Goal: Task Accomplishment & Management: Manage account settings

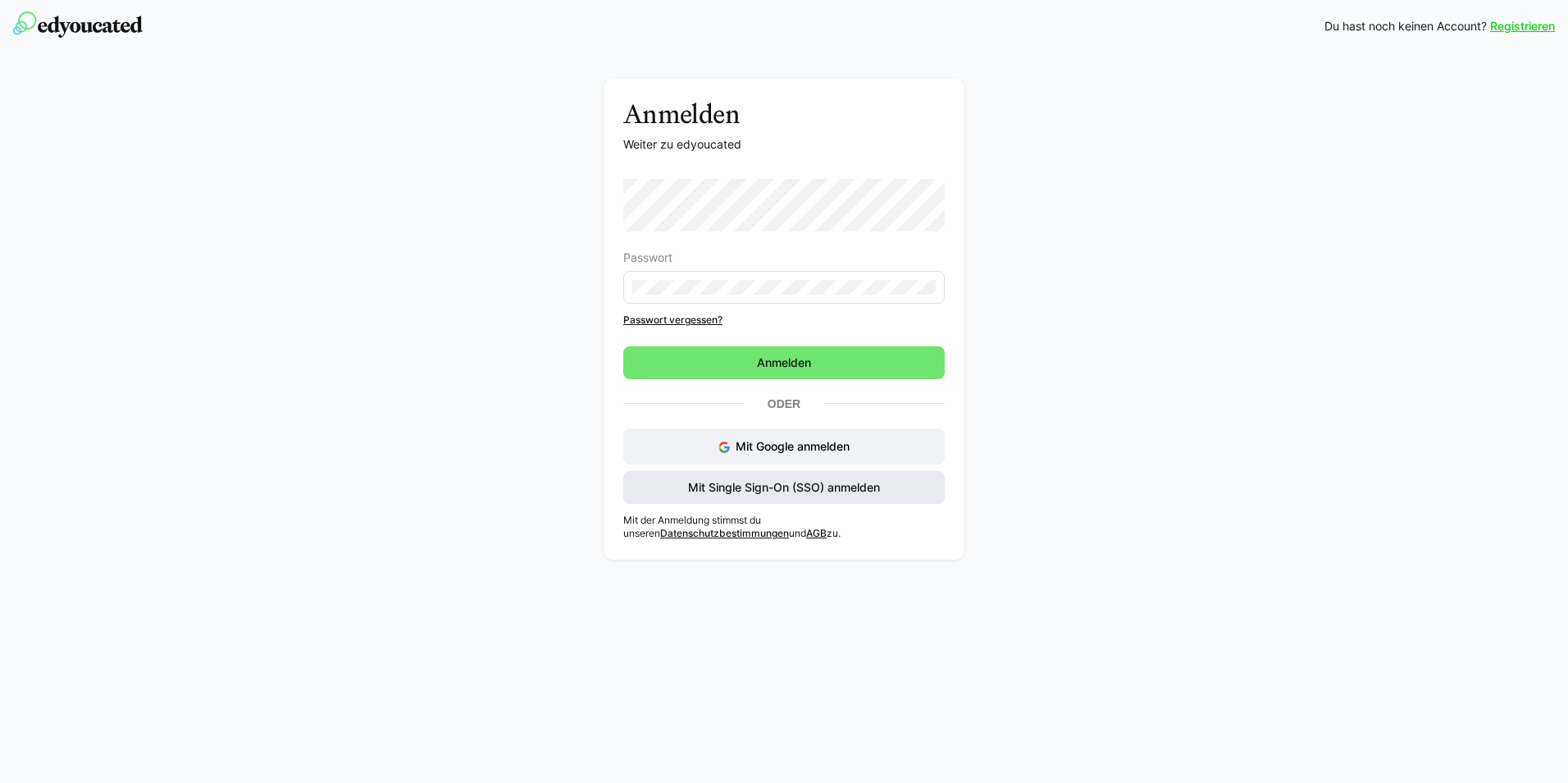
click at [769, 491] on span "Mit Single Sign-On (SSO) anmelden" at bounding box center [784, 487] width 197 height 17
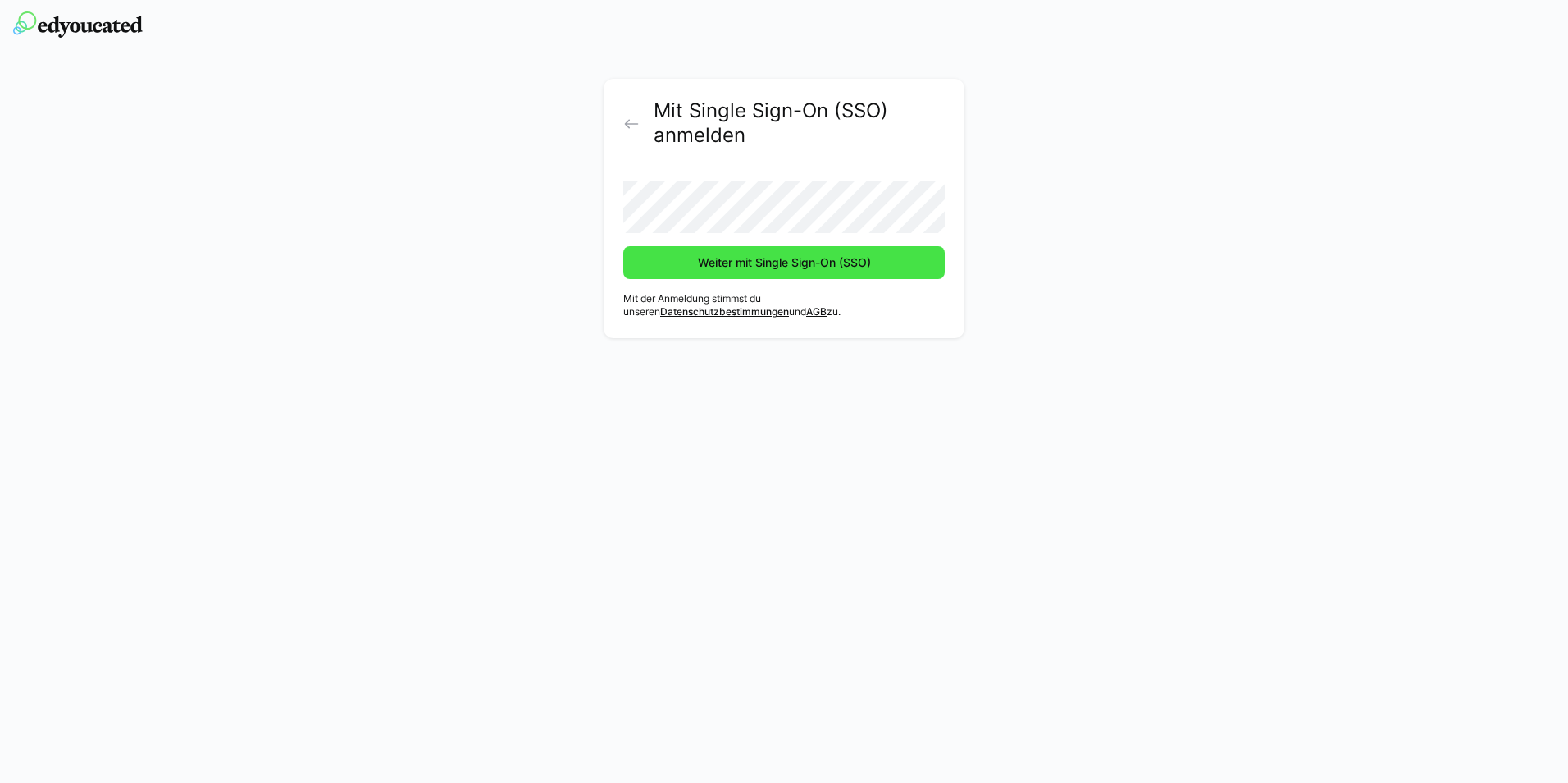
click at [737, 257] on span "Weiter mit Single Sign-On (SSO)" at bounding box center [784, 262] width 178 height 17
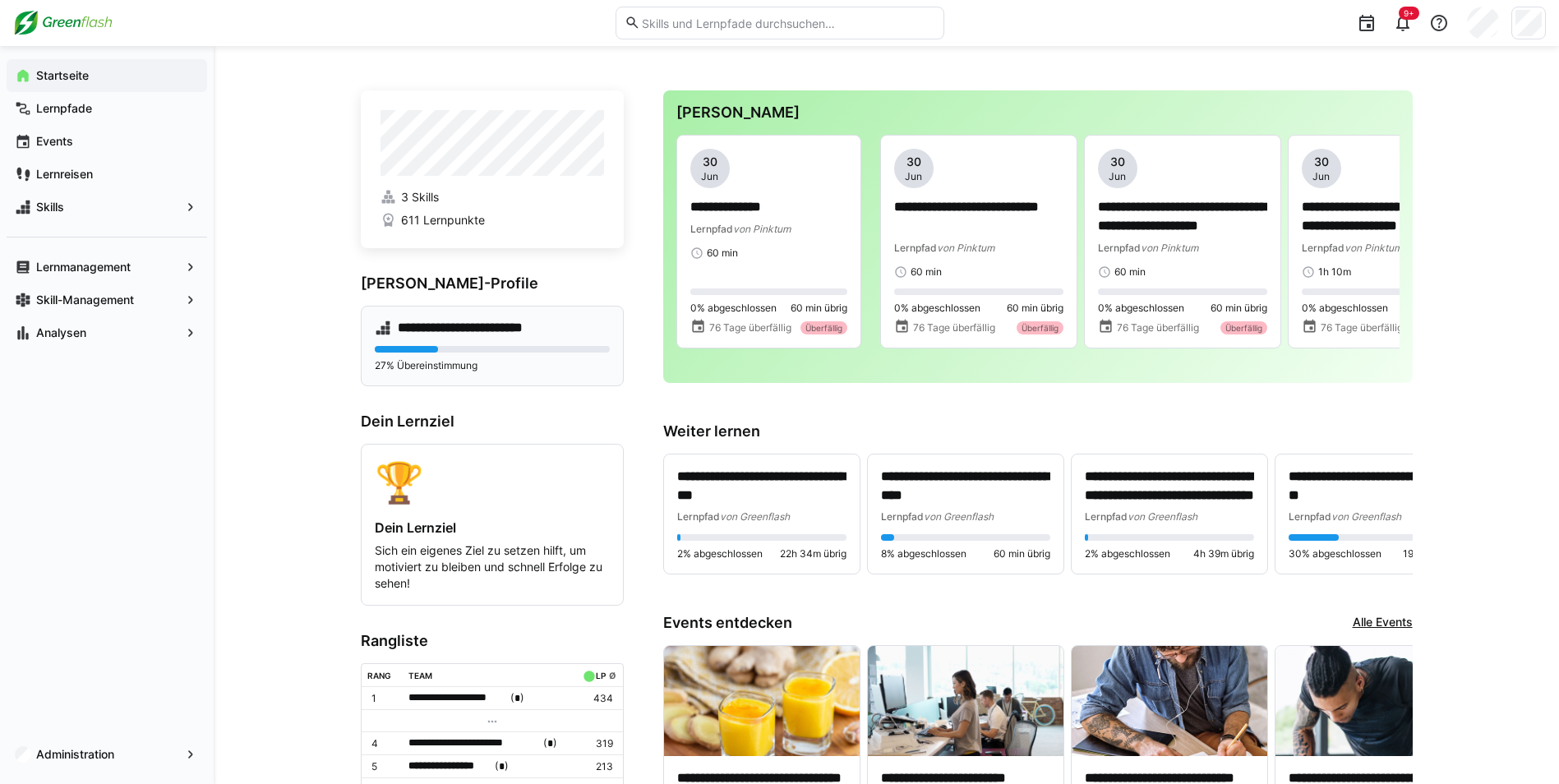
click at [434, 334] on h4 "**********" at bounding box center [476, 328] width 157 height 17
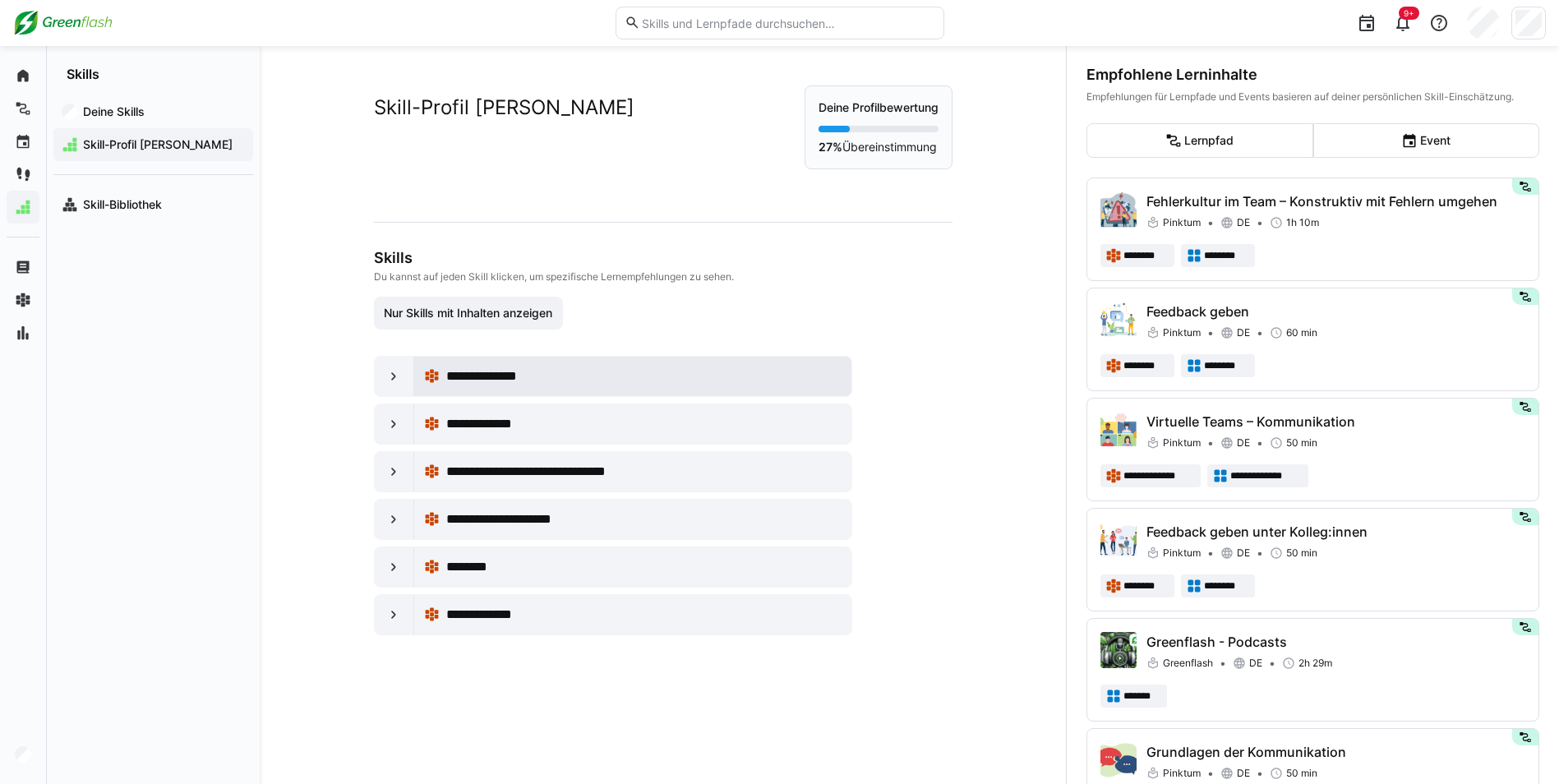
click at [472, 382] on span "**********" at bounding box center [491, 377] width 90 height 20
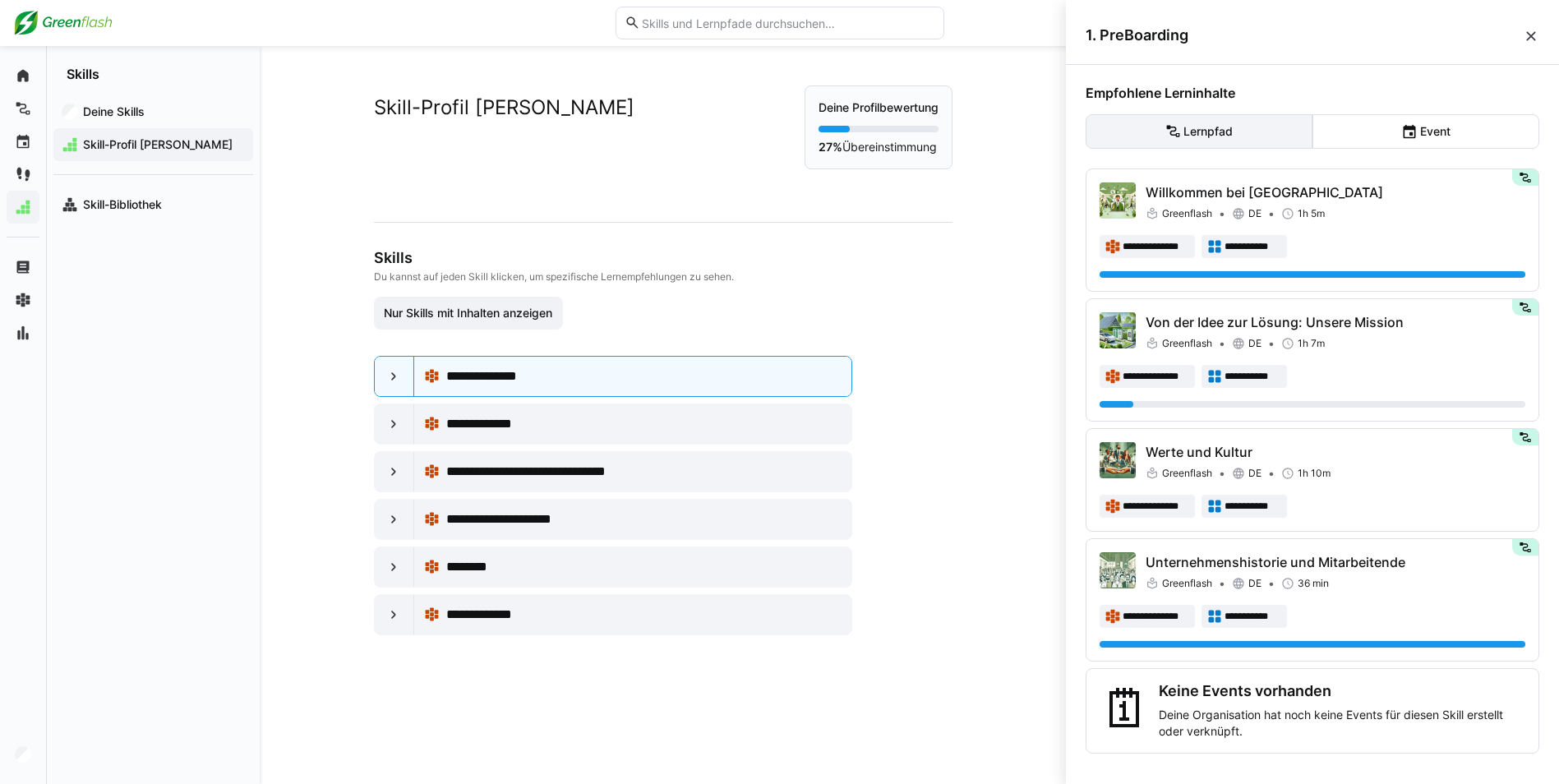
click at [1212, 133] on eds-button-option "Lernpfad" at bounding box center [1198, 131] width 227 height 35
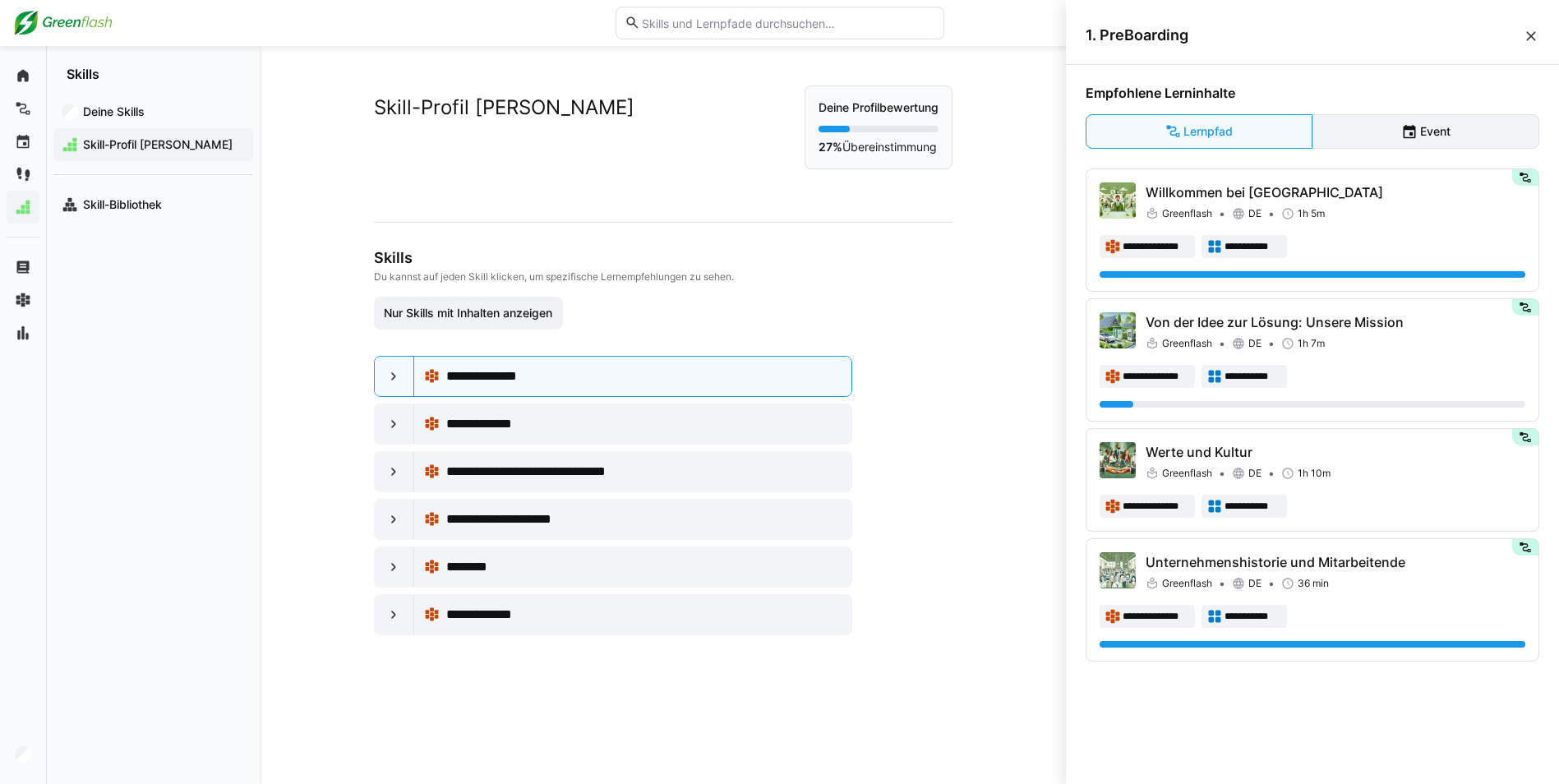
click at [1379, 134] on eds-button-option "Event" at bounding box center [1425, 131] width 227 height 35
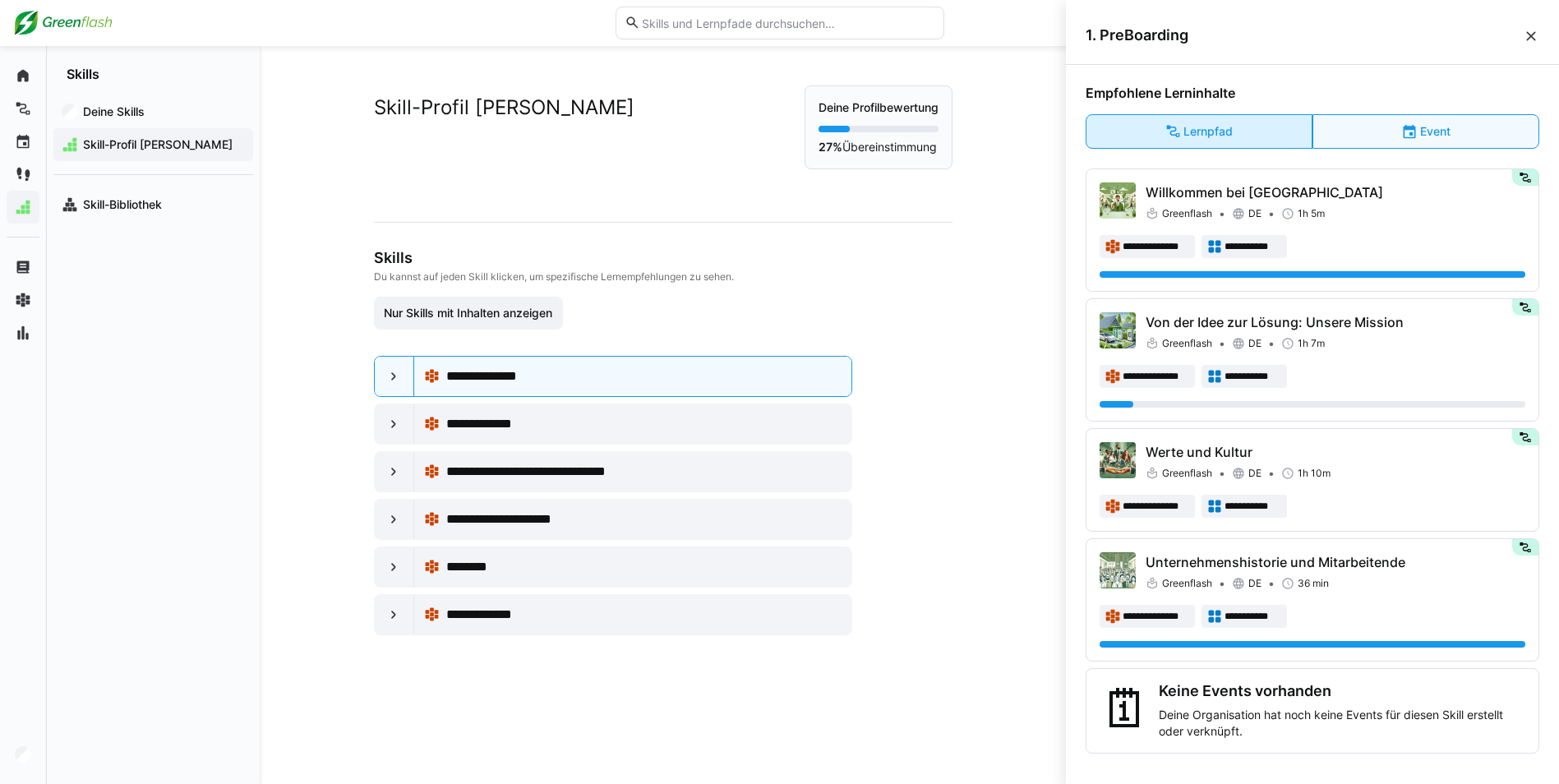
click at [1233, 134] on eds-button-option "Lernpfad" at bounding box center [1198, 131] width 227 height 35
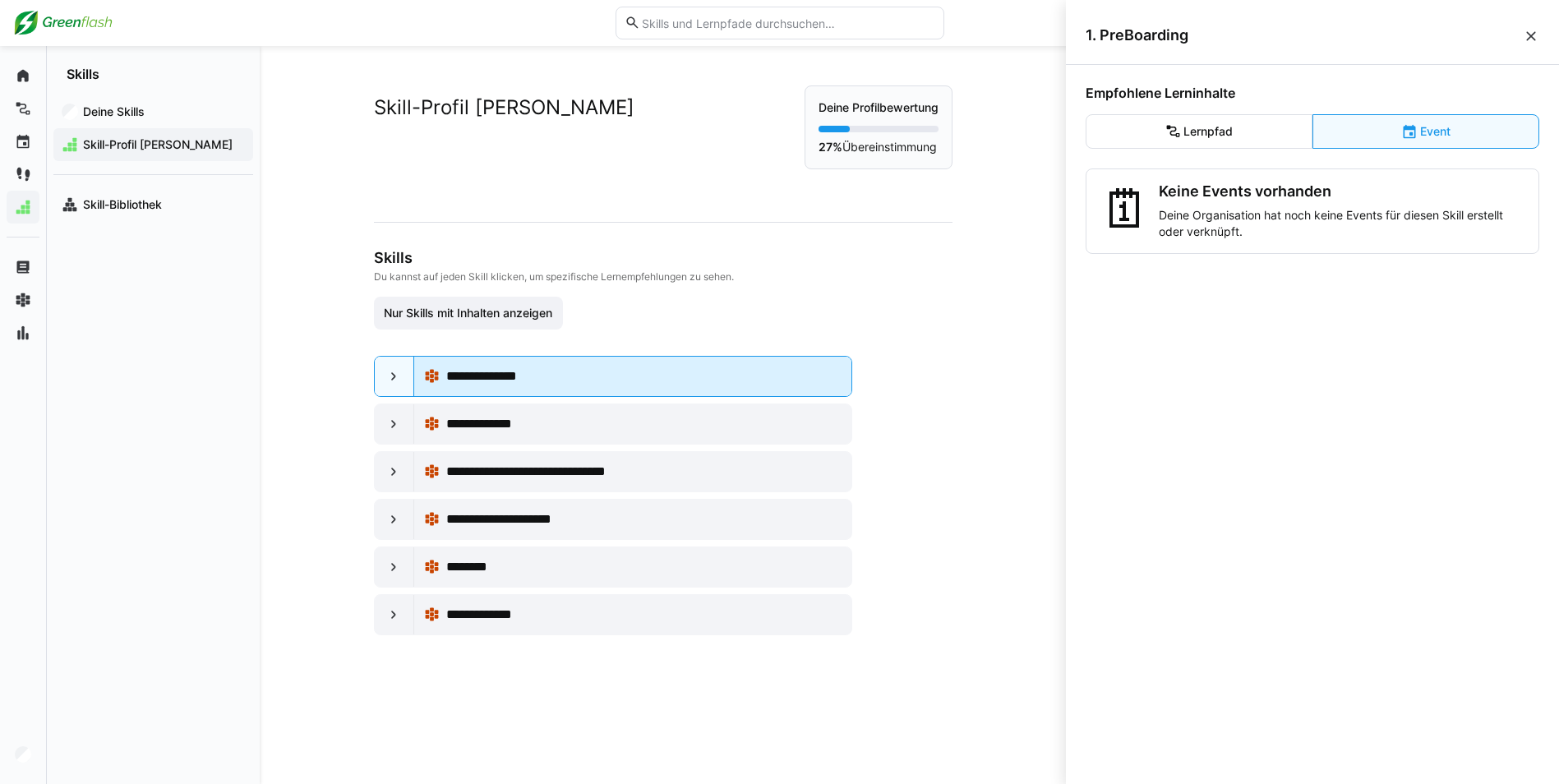
click at [624, 383] on div "**********" at bounding box center [644, 377] width 395 height 20
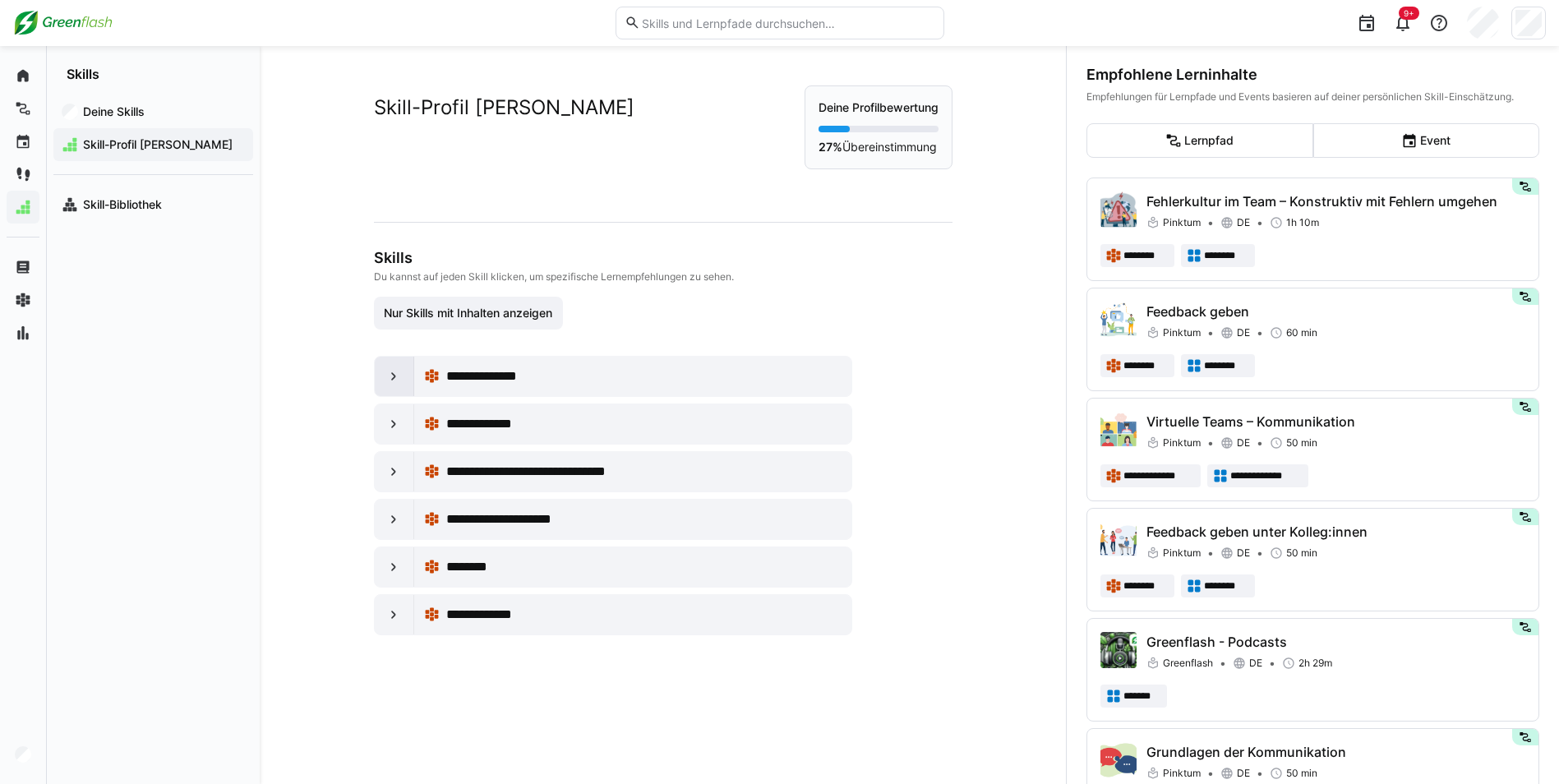
click at [385, 381] on eds-icon at bounding box center [393, 377] width 17 height 17
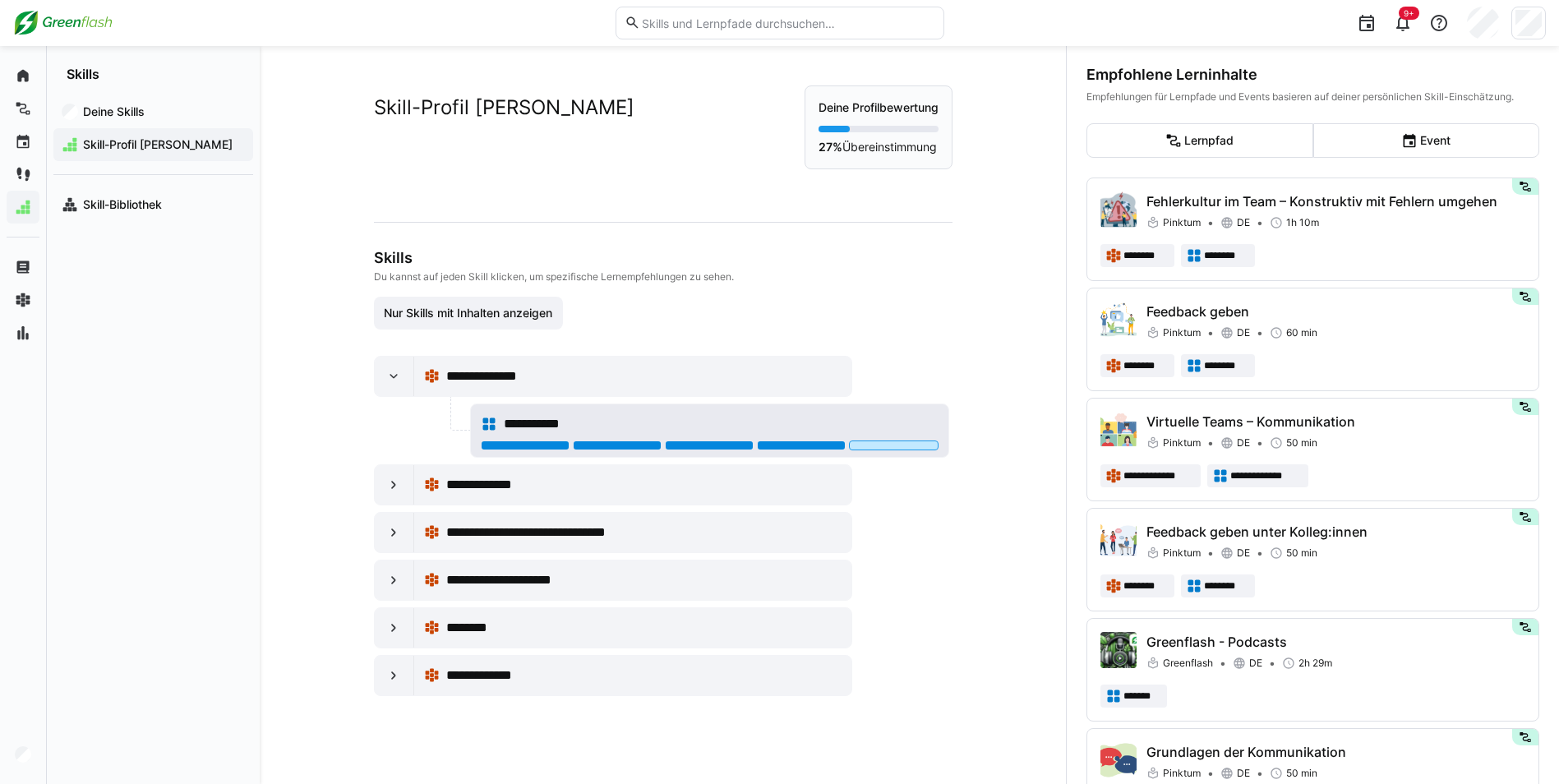
click at [814, 443] on div at bounding box center [801, 446] width 89 height 10
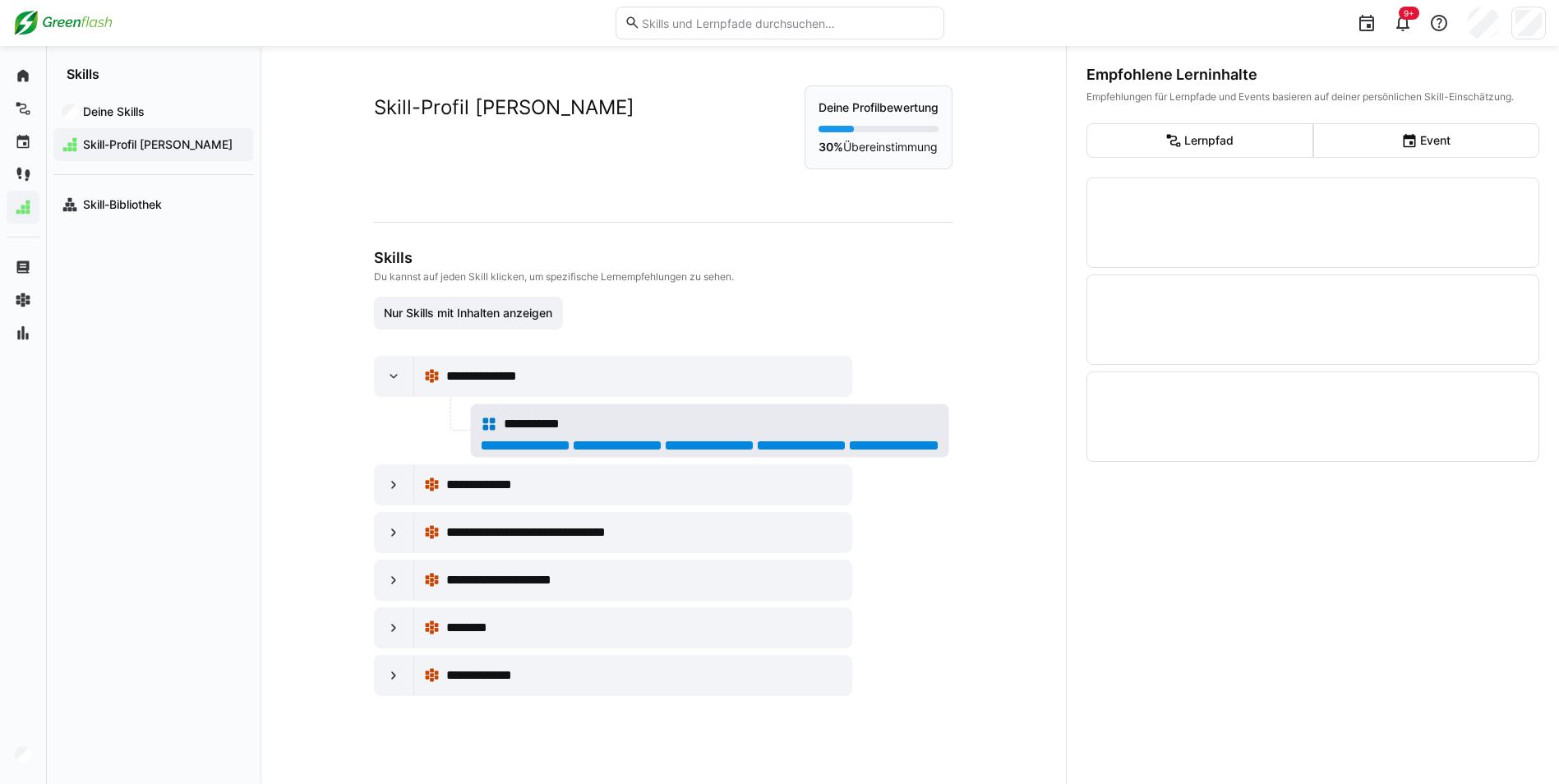
click at [903, 443] on div at bounding box center [893, 446] width 89 height 10
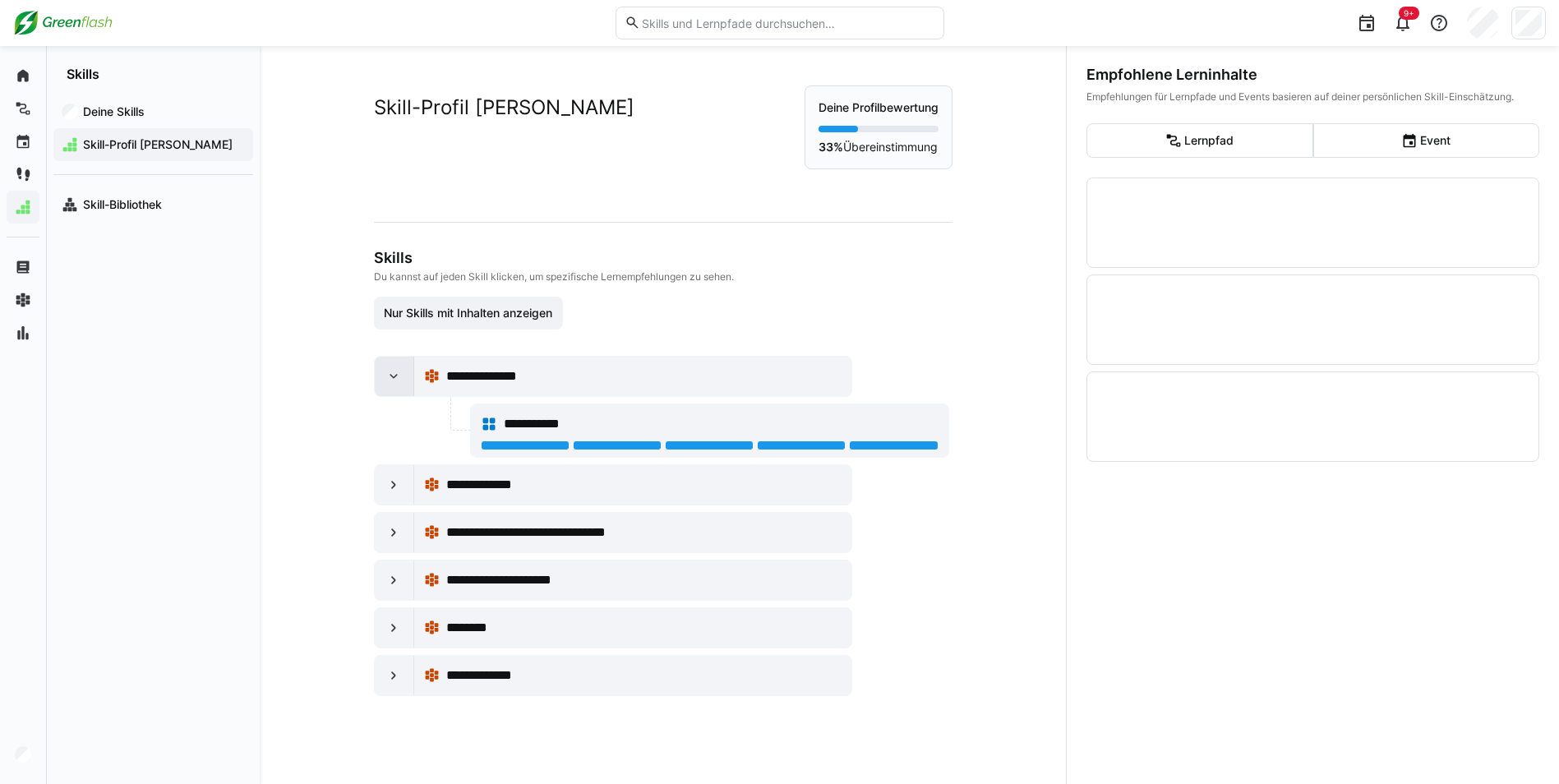
click at [397, 374] on div at bounding box center [394, 376] width 39 height 39
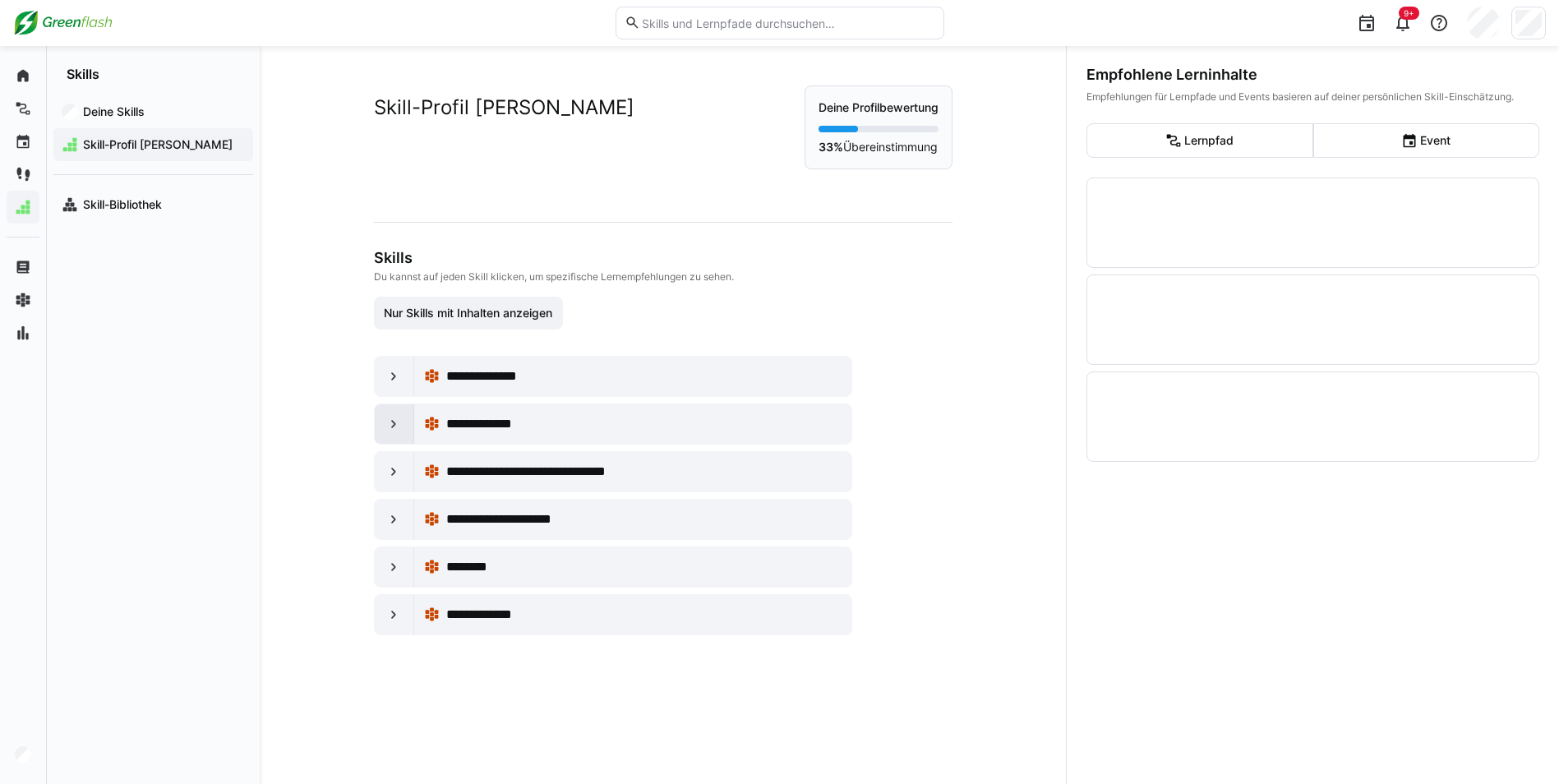
click at [391, 427] on eds-icon at bounding box center [393, 424] width 17 height 17
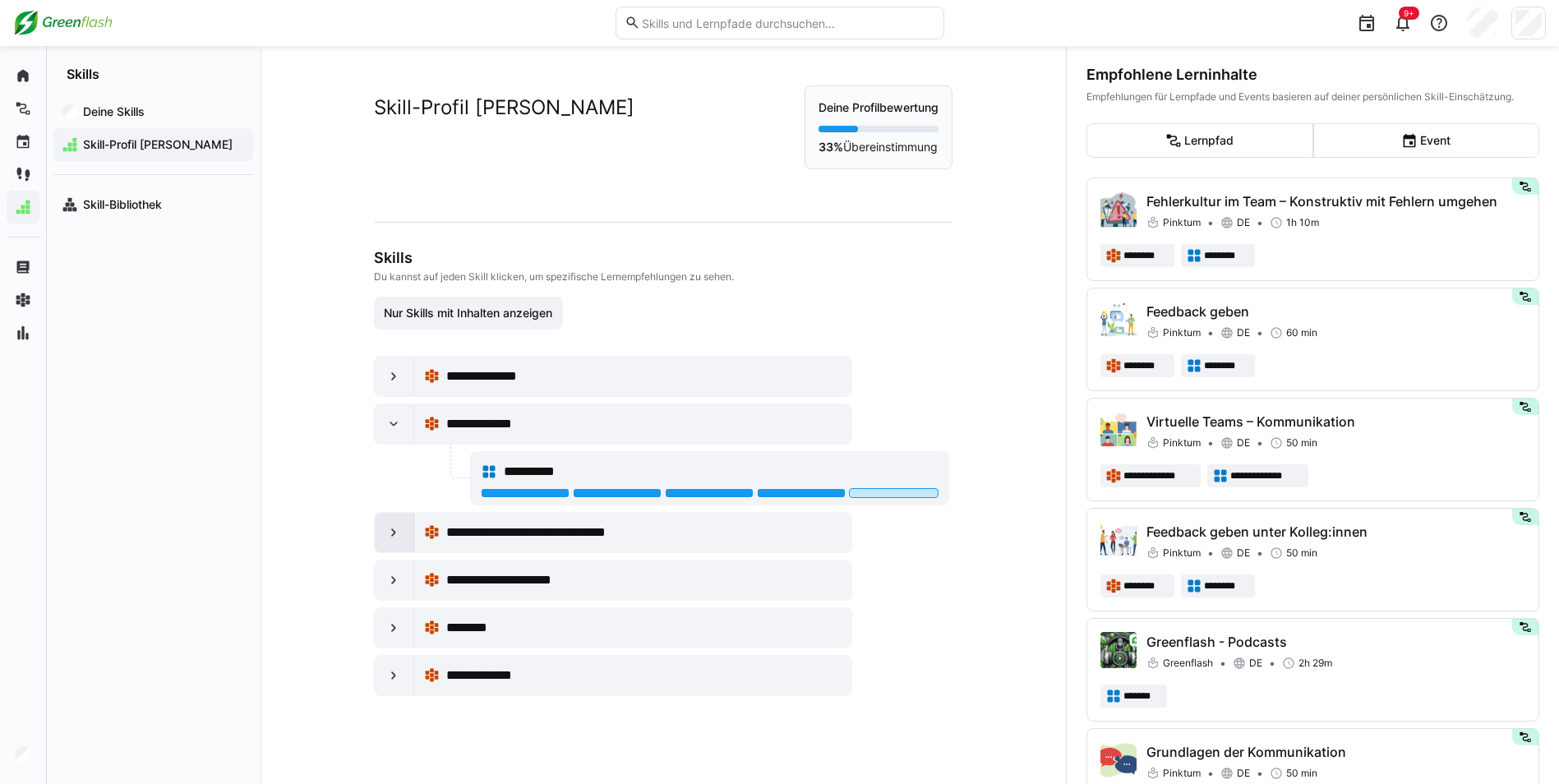
click at [386, 539] on eds-icon at bounding box center [393, 532] width 17 height 17
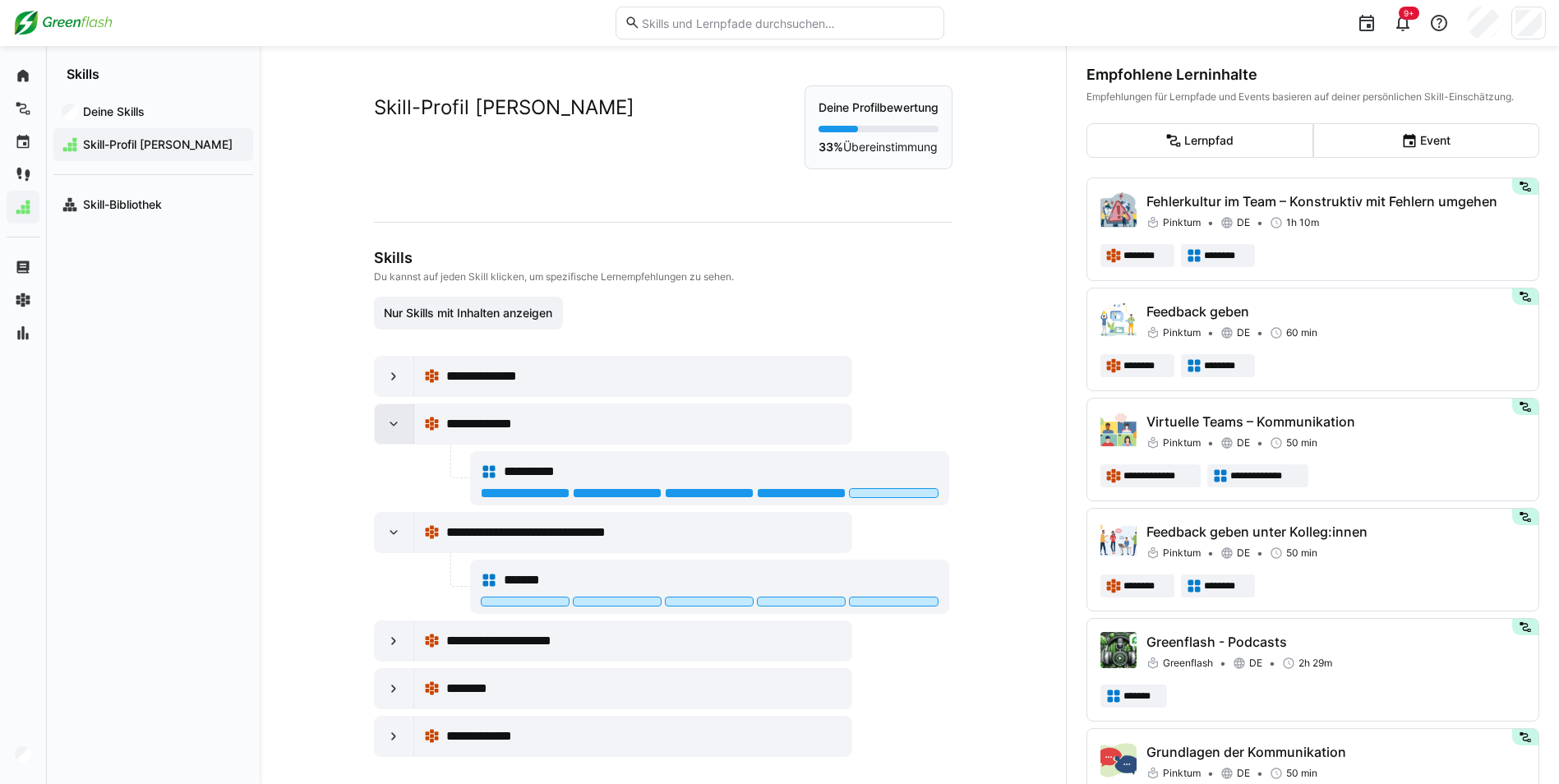
click at [387, 421] on eds-icon at bounding box center [393, 424] width 17 height 17
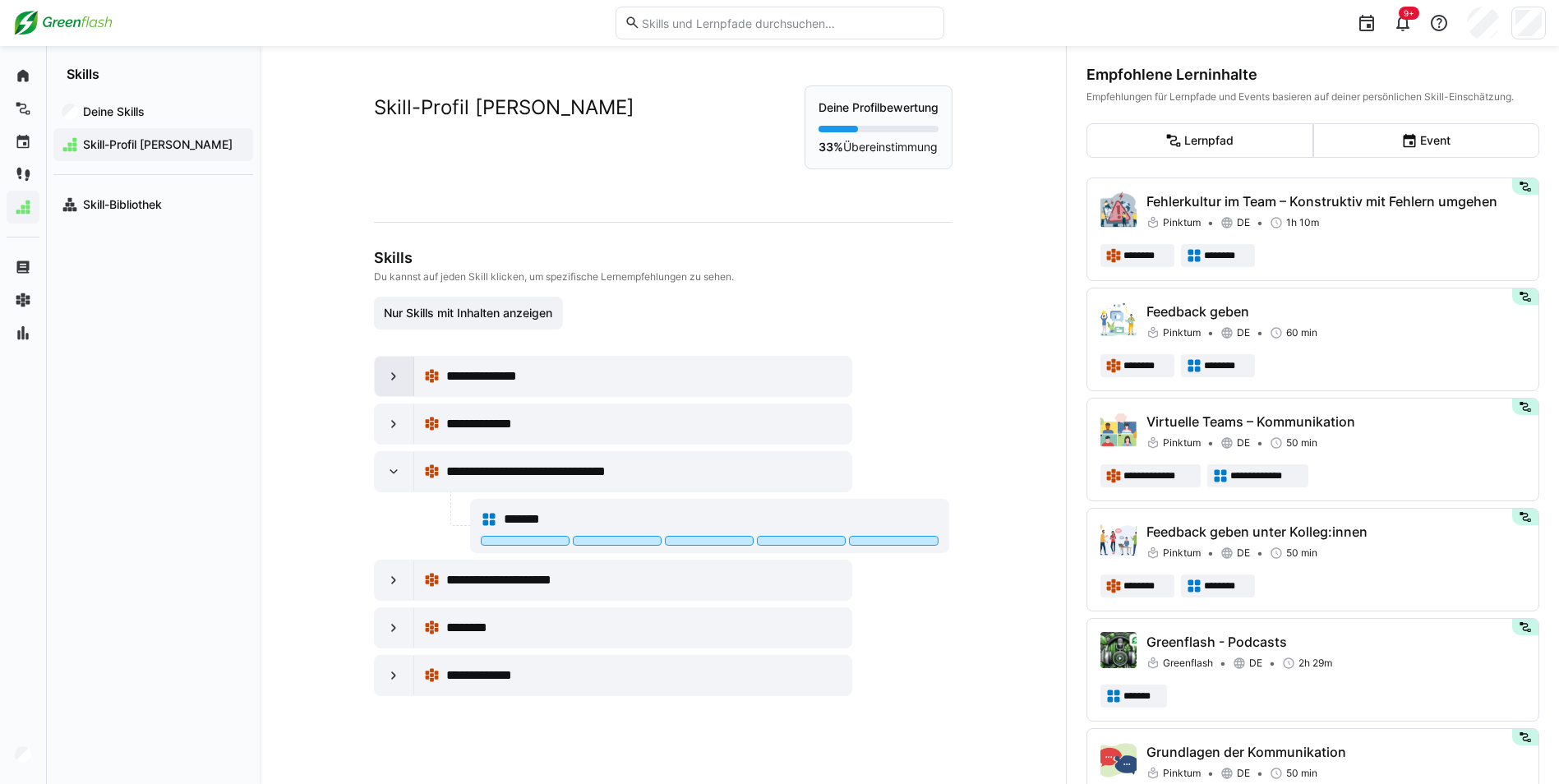
click at [385, 389] on div at bounding box center [394, 376] width 39 height 39
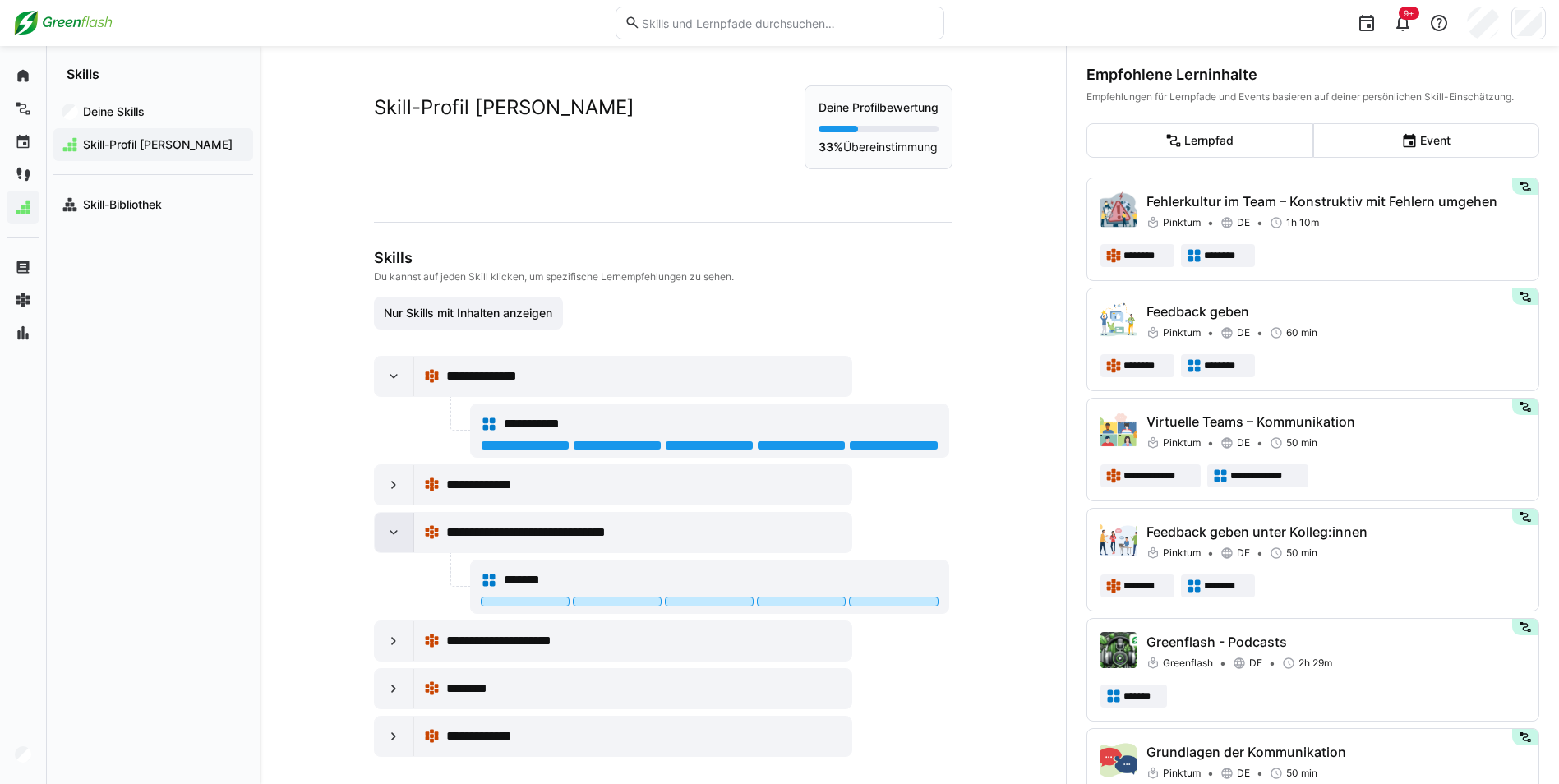
click at [398, 534] on div at bounding box center [394, 532] width 39 height 39
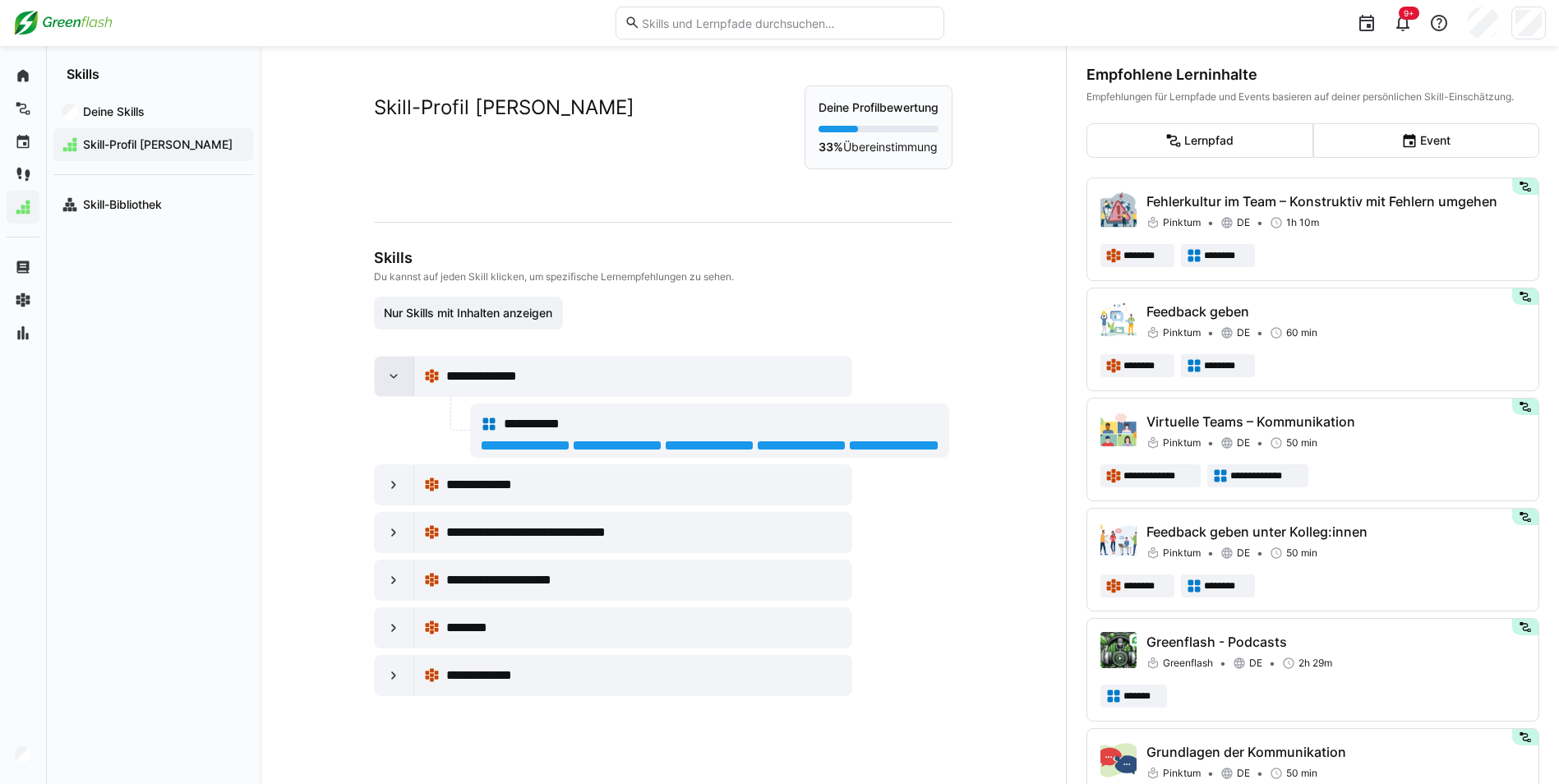
click at [386, 373] on eds-icon at bounding box center [393, 377] width 17 height 17
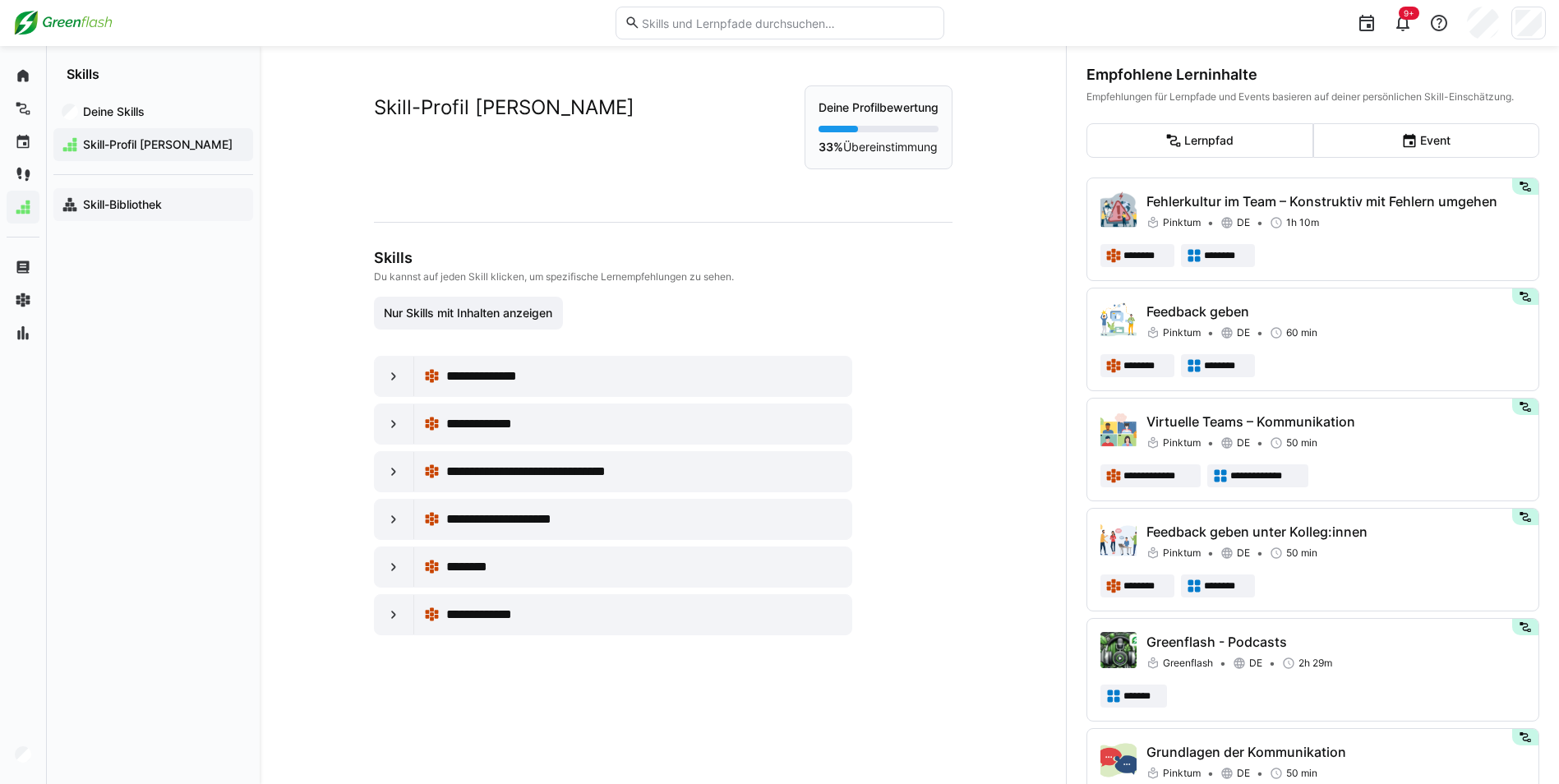
click at [0, 0] on app-navigation-label "Skill-Bibliothek" at bounding box center [0, 0] width 0 height 0
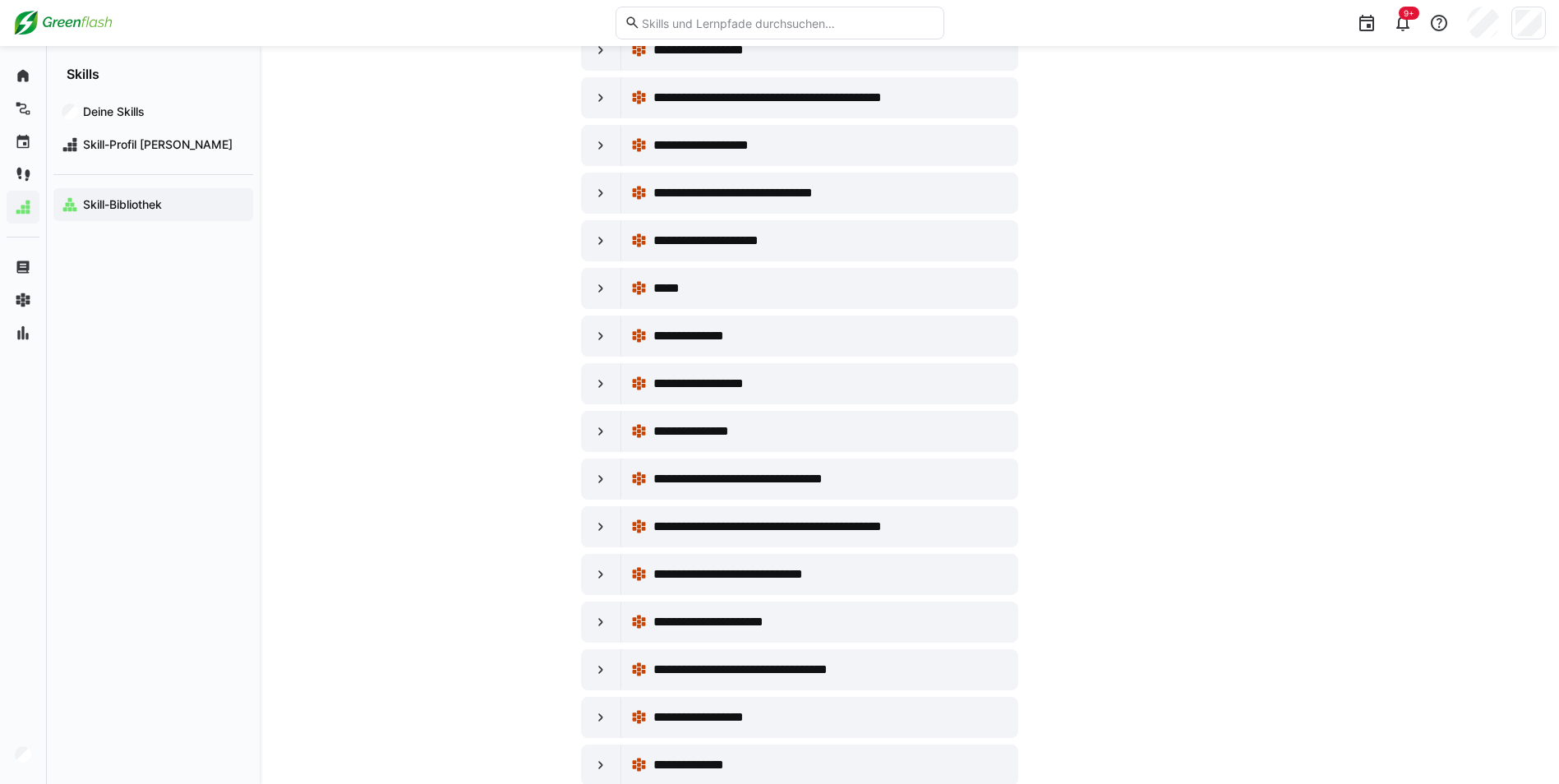
scroll to position [2707, 0]
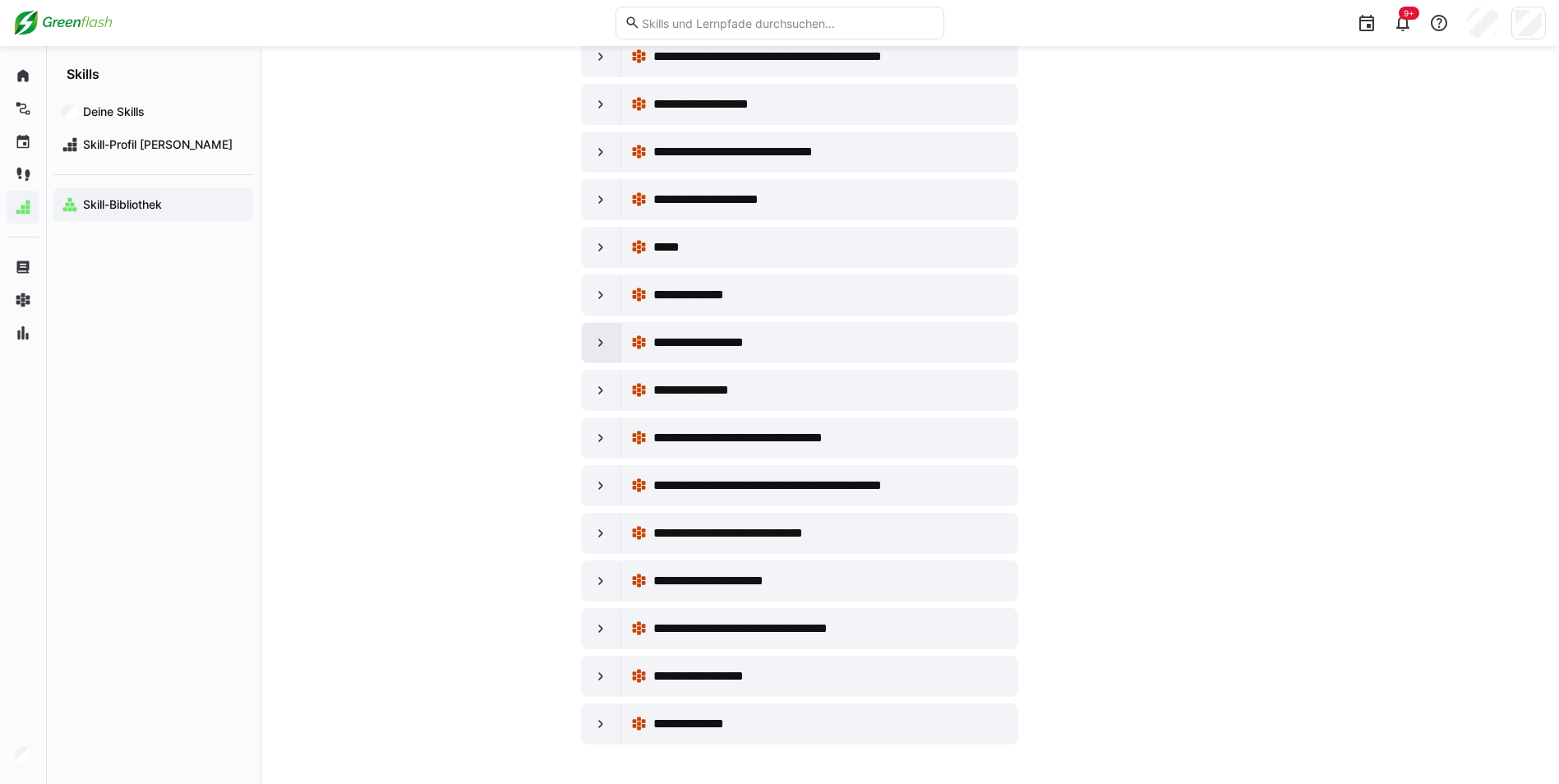
click at [604, 345] on eds-icon at bounding box center [600, 343] width 17 height 17
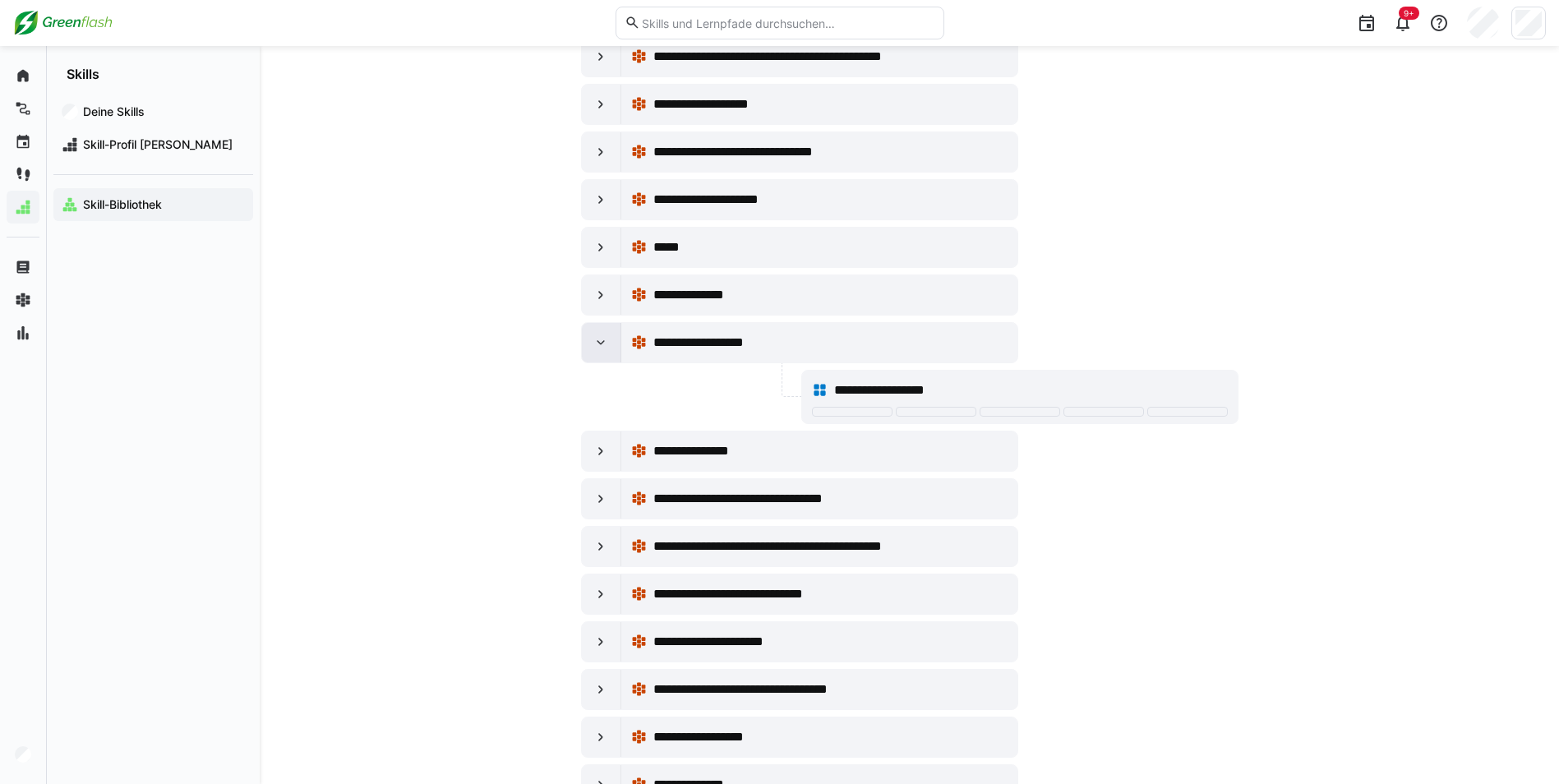
click at [604, 345] on eds-icon at bounding box center [600, 343] width 17 height 17
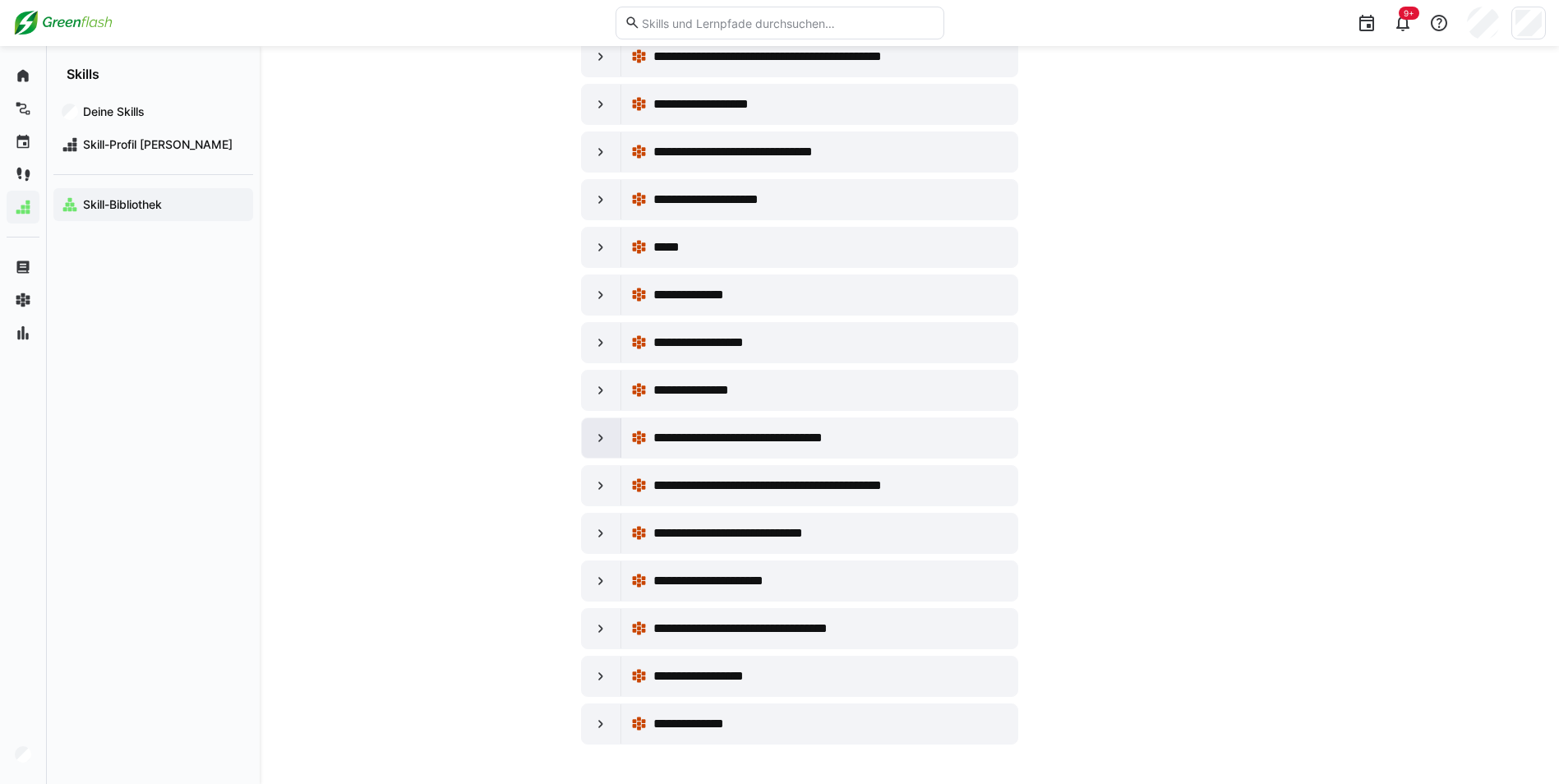
click at [597, 438] on eds-icon at bounding box center [600, 438] width 17 height 17
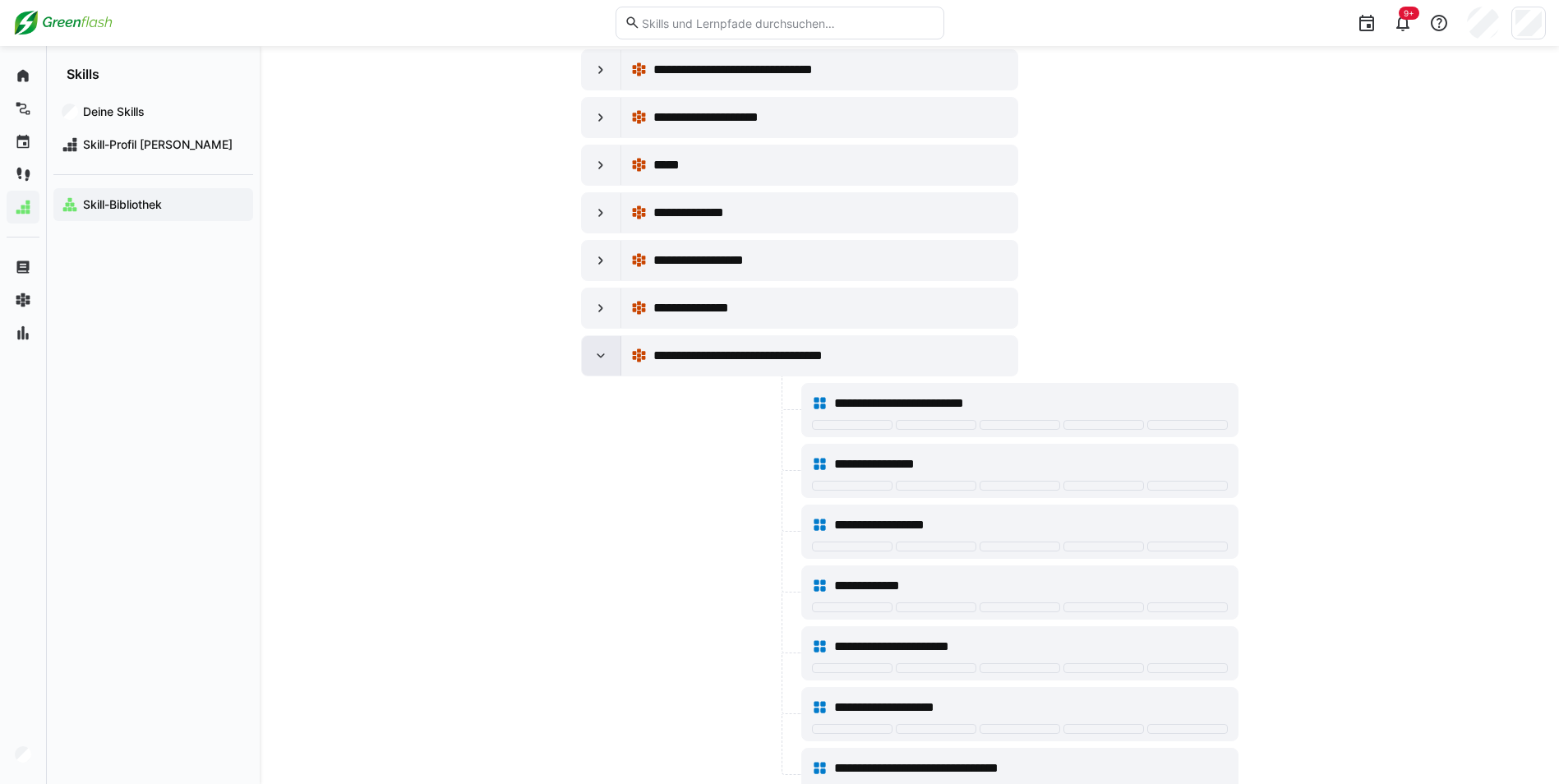
click at [596, 365] on div at bounding box center [601, 355] width 39 height 39
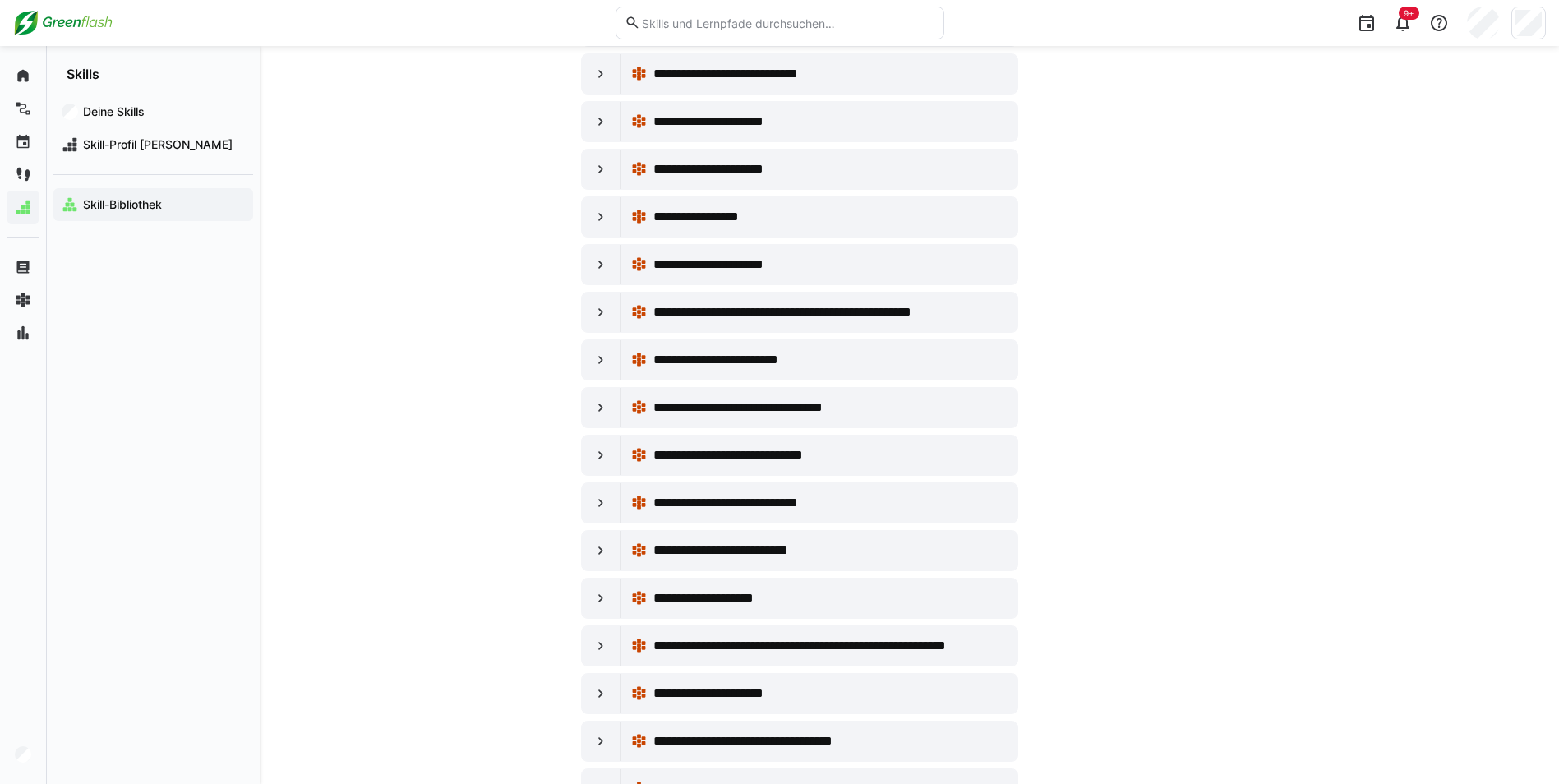
scroll to position [489, 0]
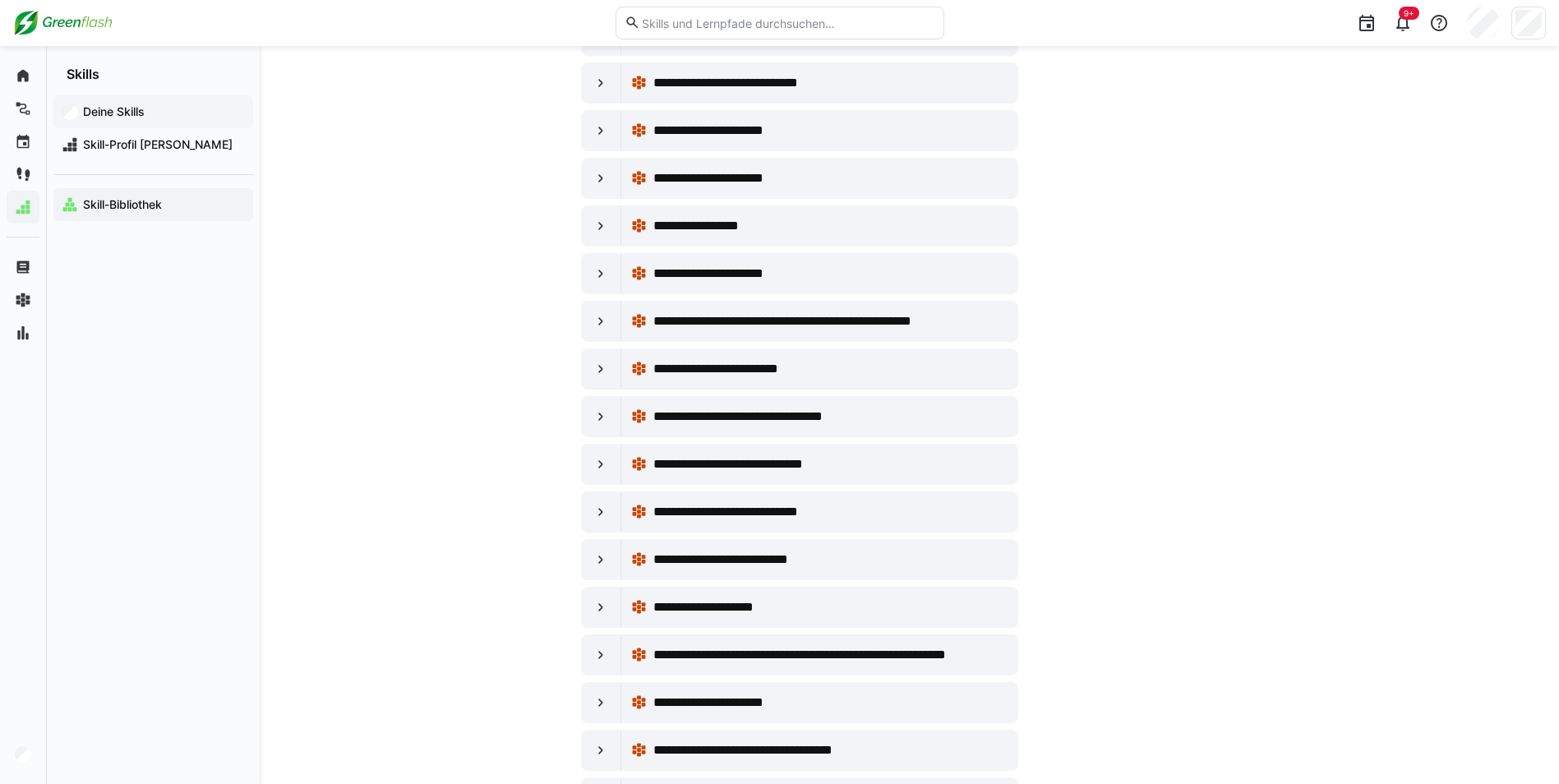
click at [0, 0] on app-navigation-label "Deine Skills" at bounding box center [0, 0] width 0 height 0
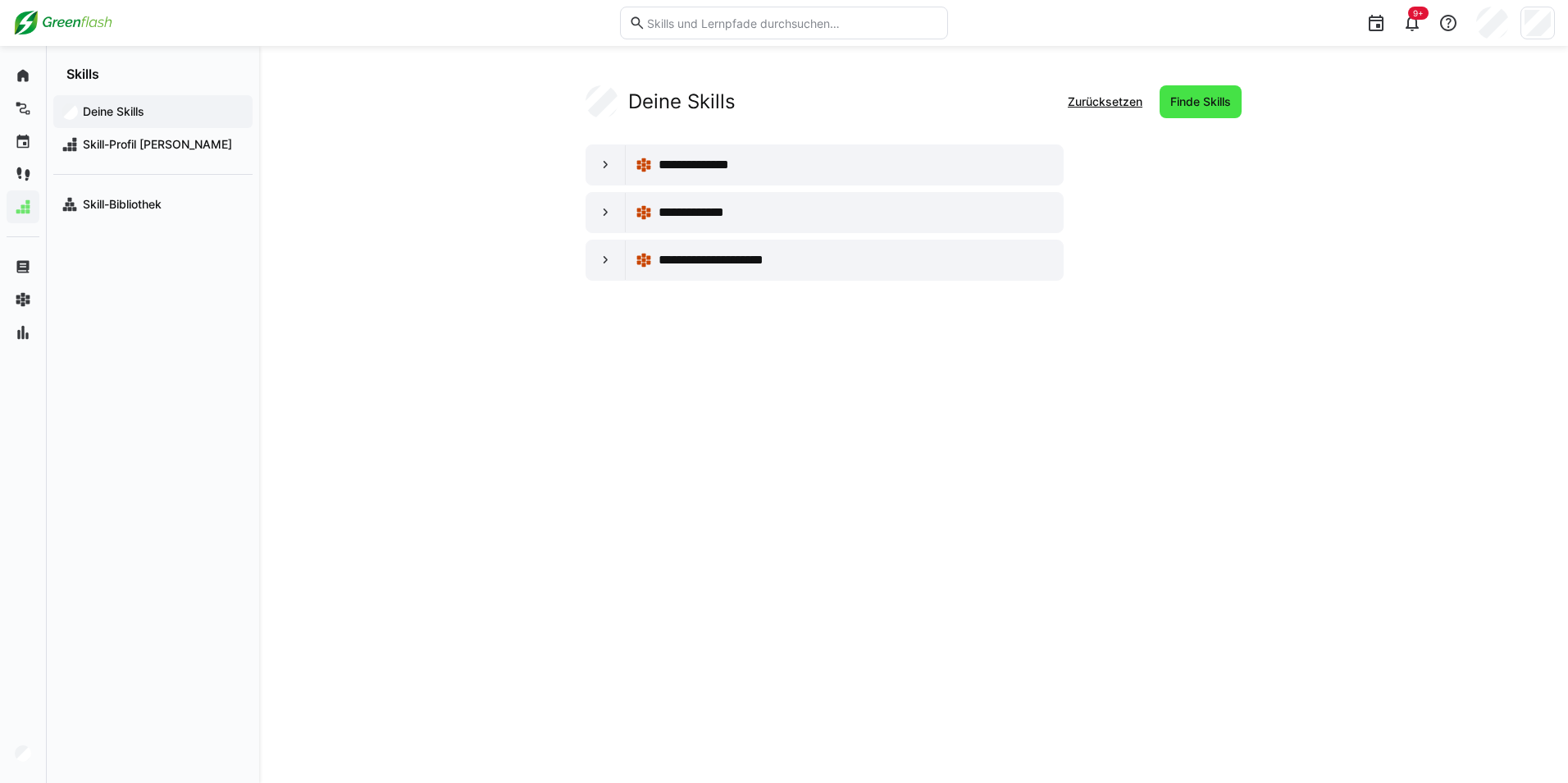
click at [1177, 101] on span "Finde Skills" at bounding box center [1200, 102] width 66 height 17
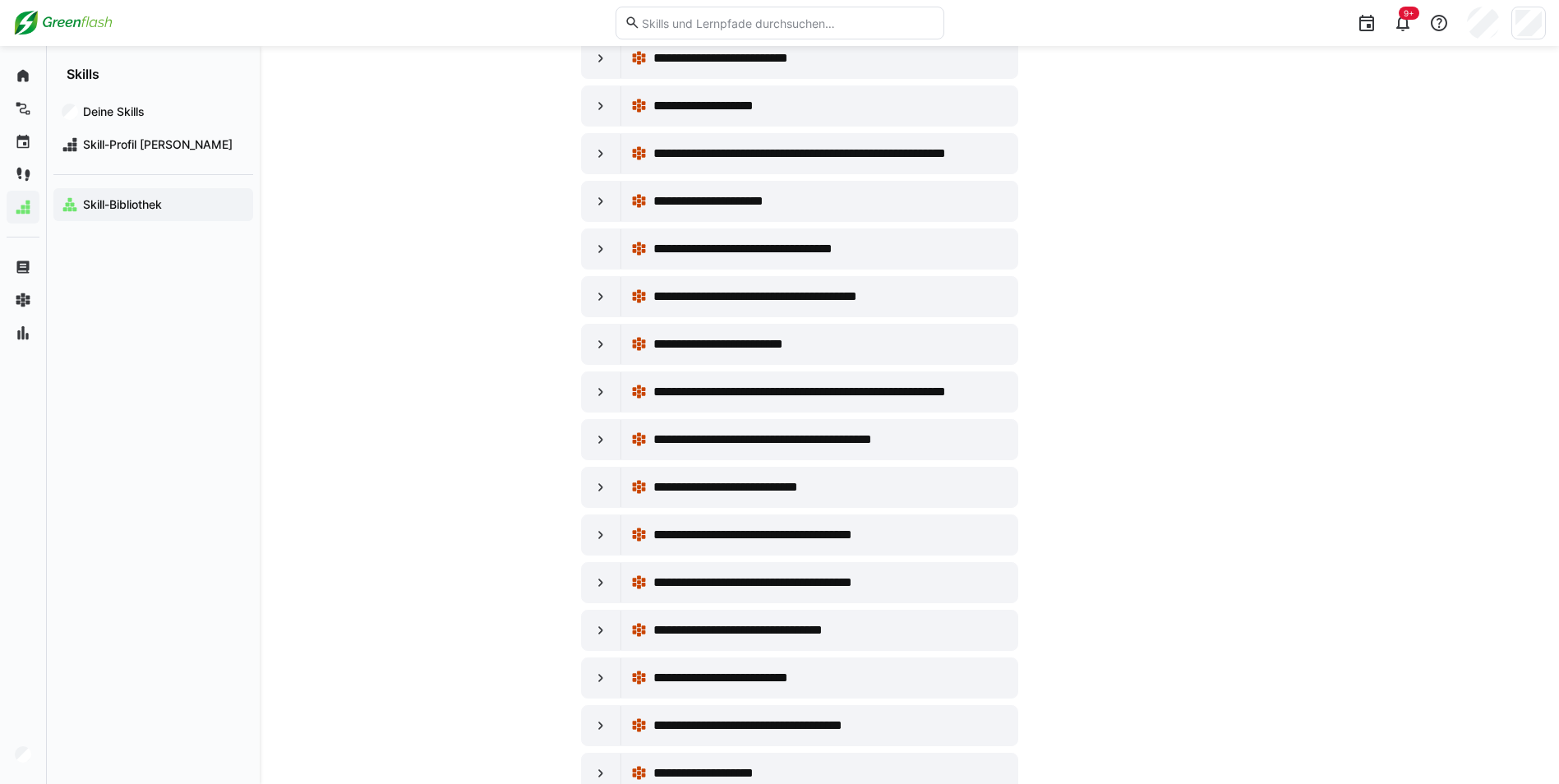
scroll to position [982, 0]
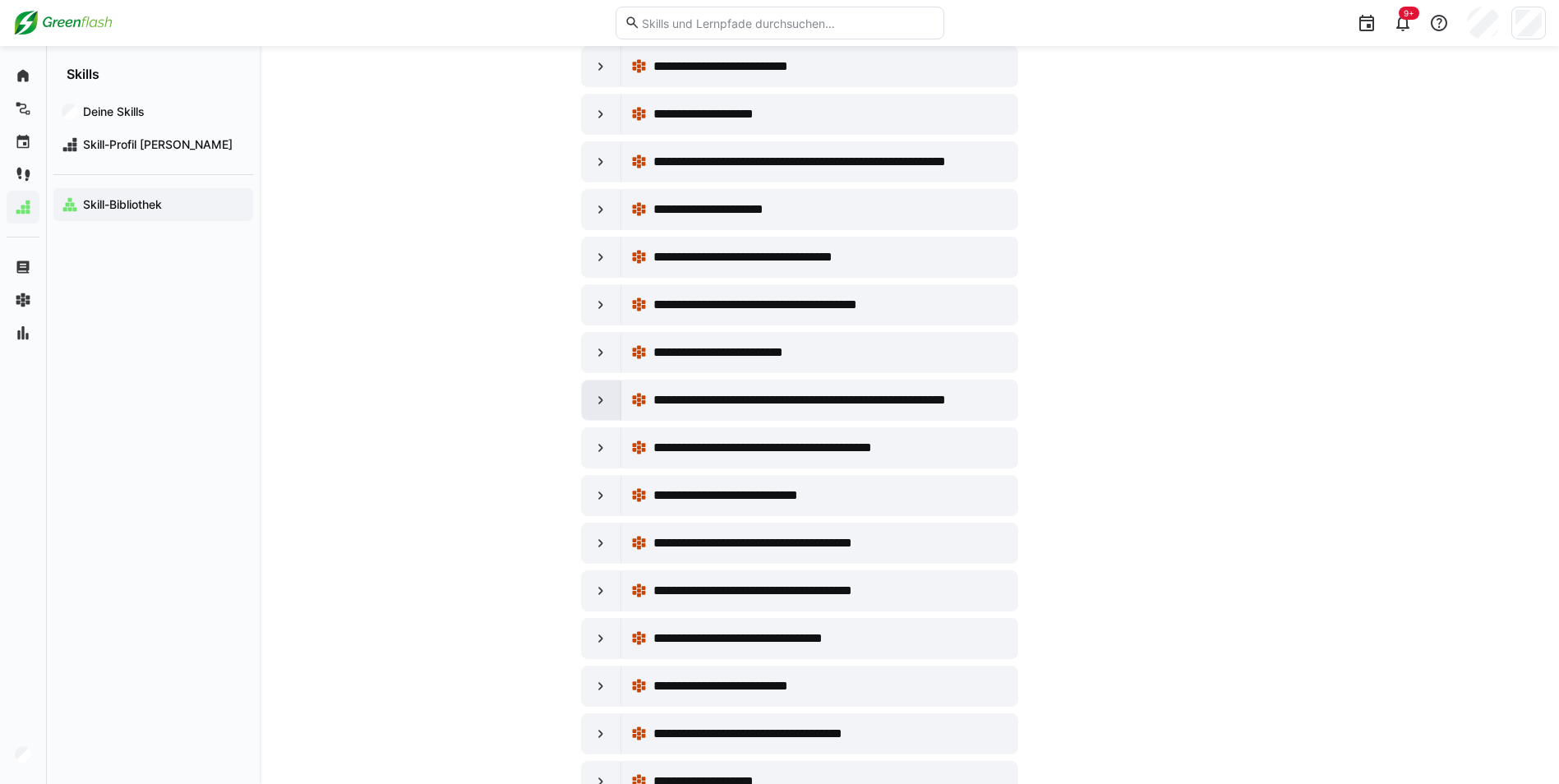
click at [599, 401] on eds-icon at bounding box center [600, 400] width 17 height 17
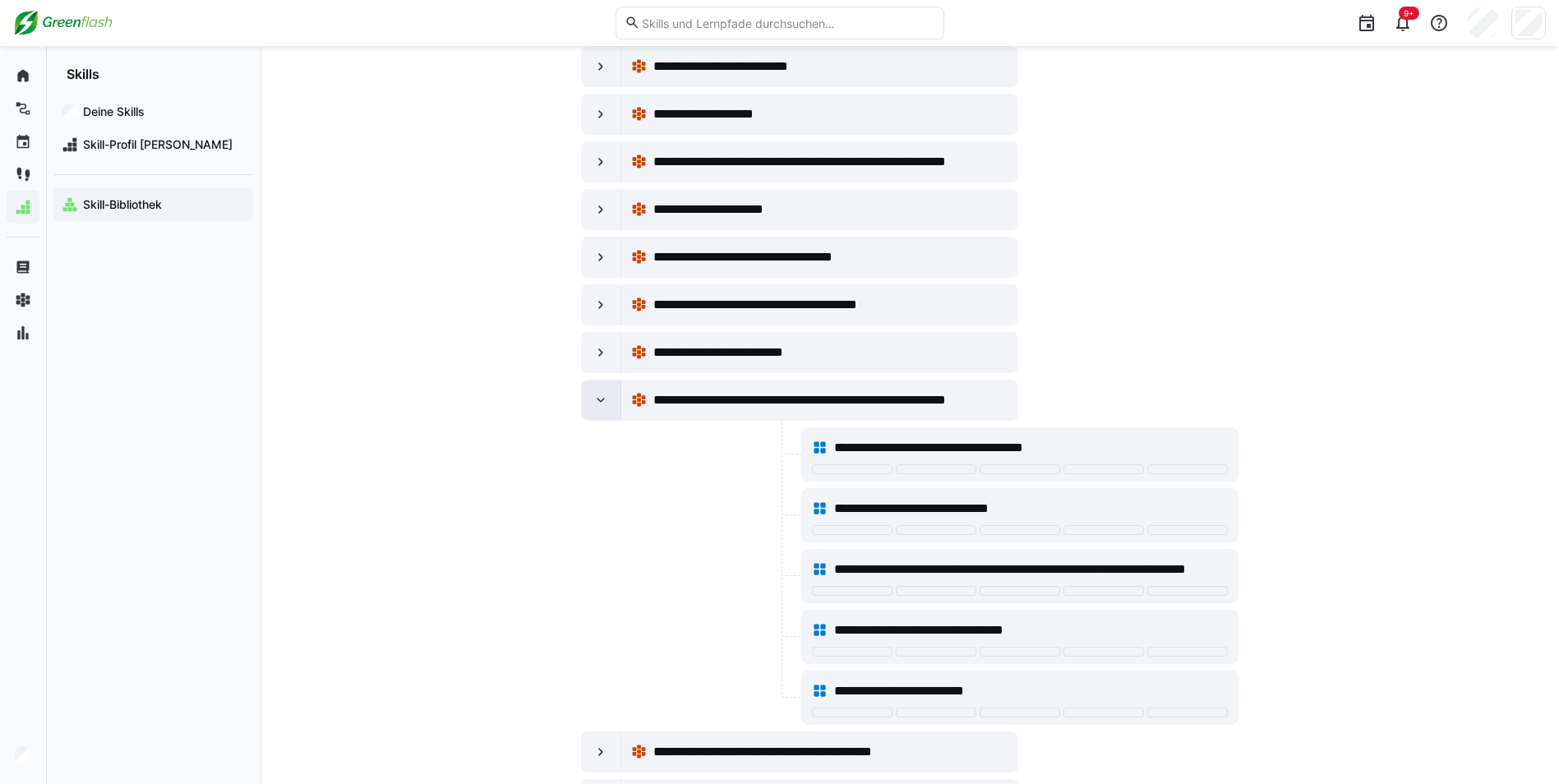
click at [599, 401] on eds-icon at bounding box center [600, 400] width 17 height 17
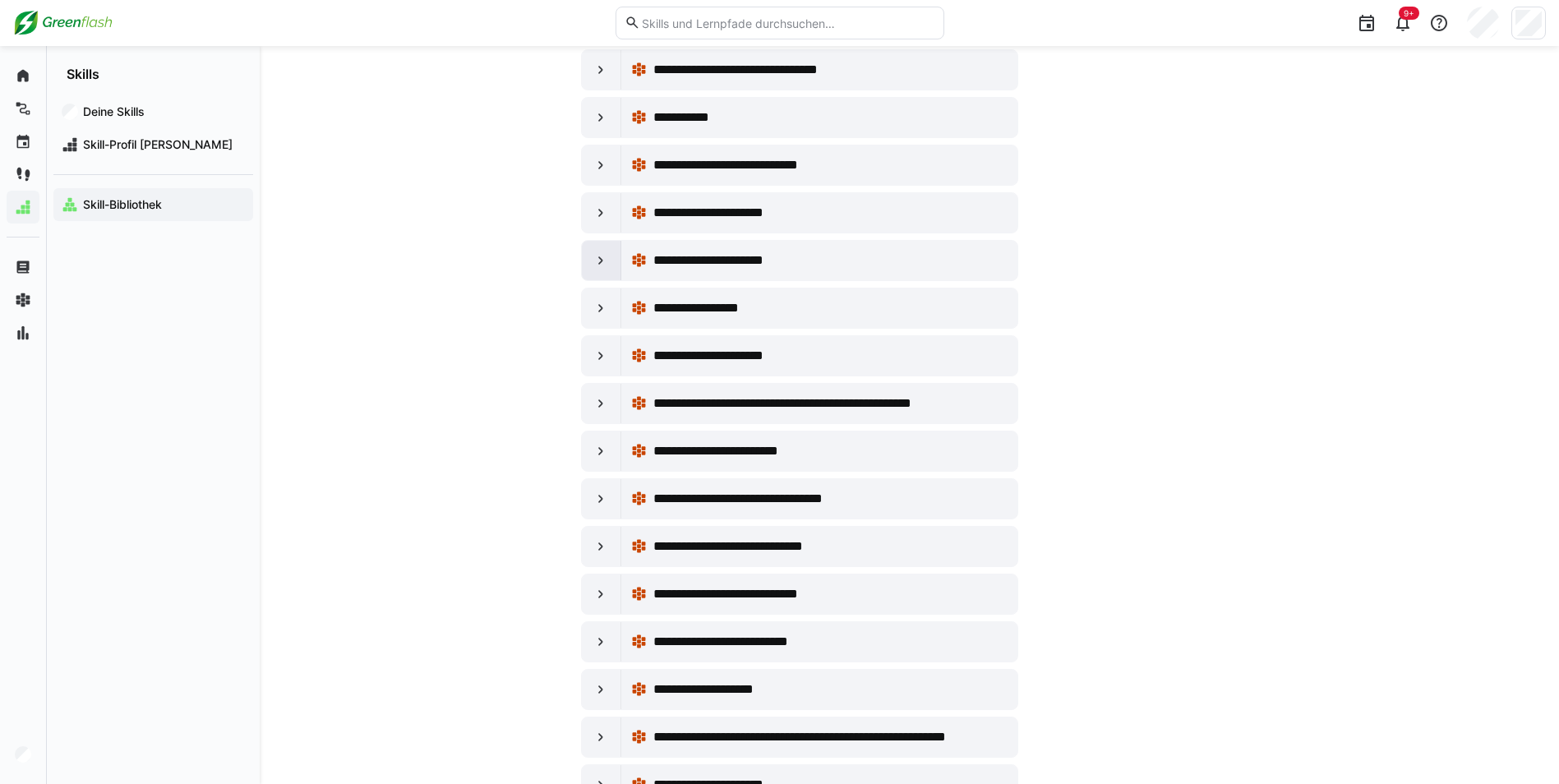
scroll to position [324, 0]
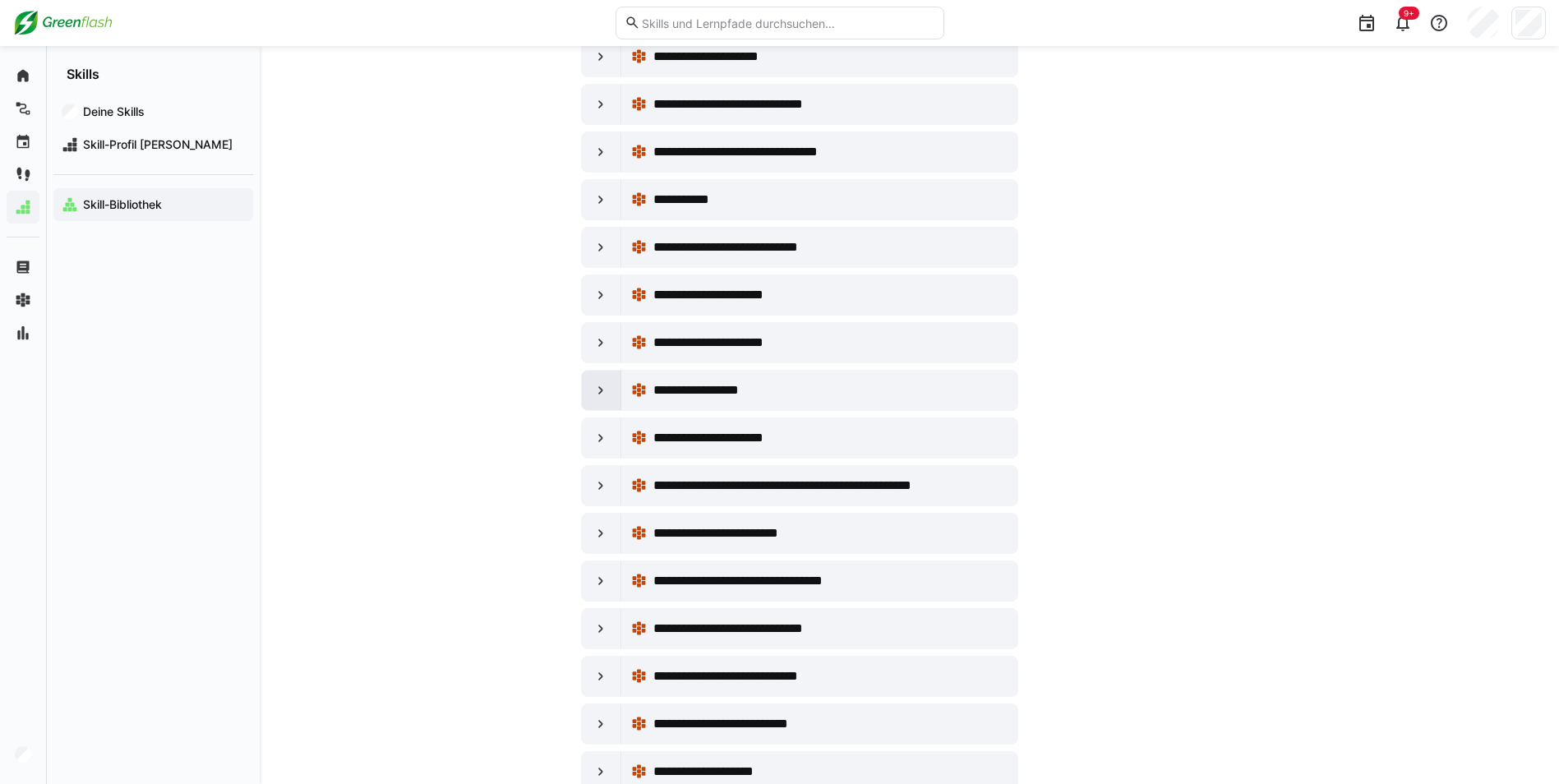
click at [604, 384] on eds-icon at bounding box center [600, 391] width 17 height 17
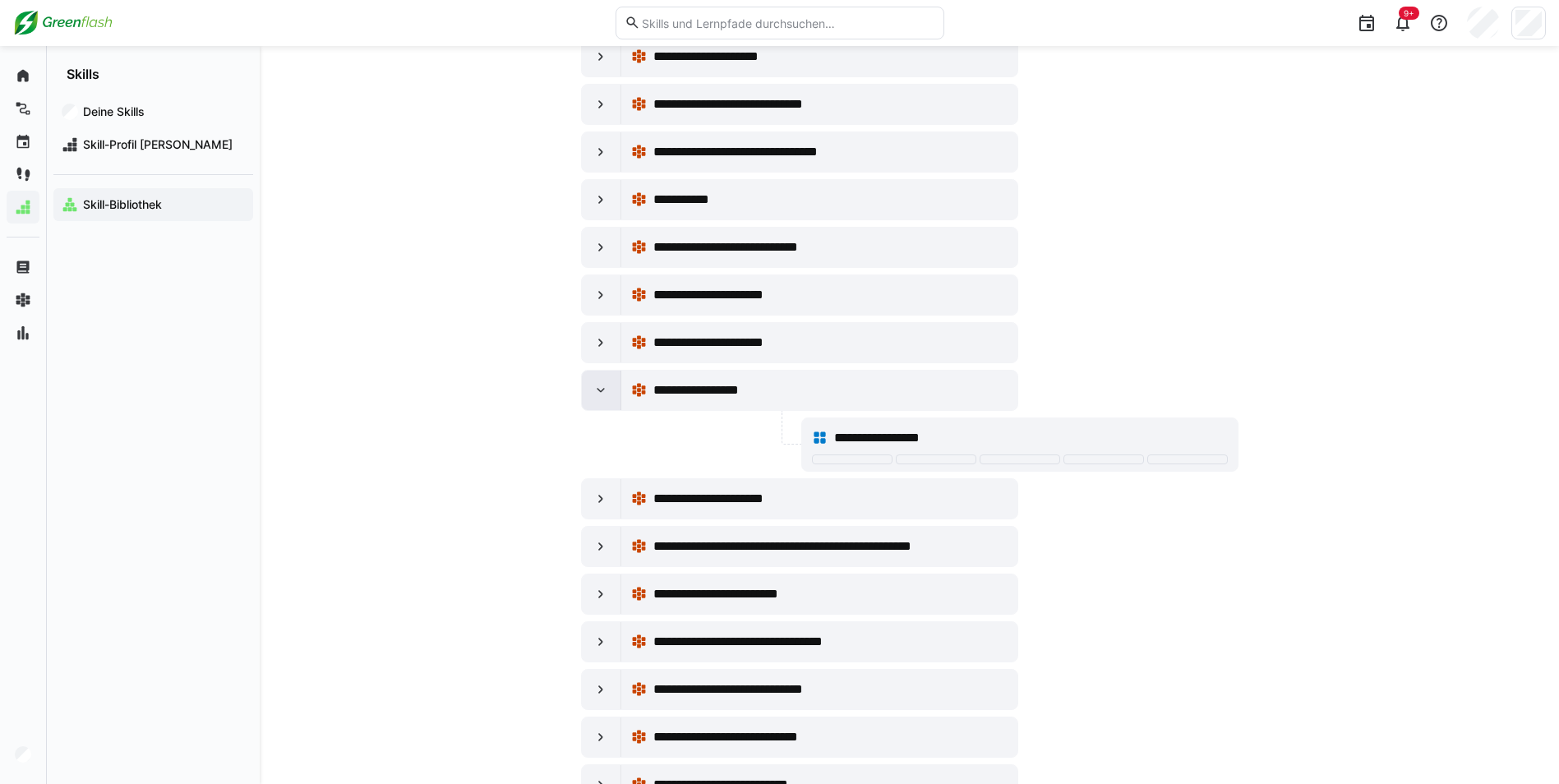
click at [604, 384] on eds-icon at bounding box center [600, 391] width 17 height 17
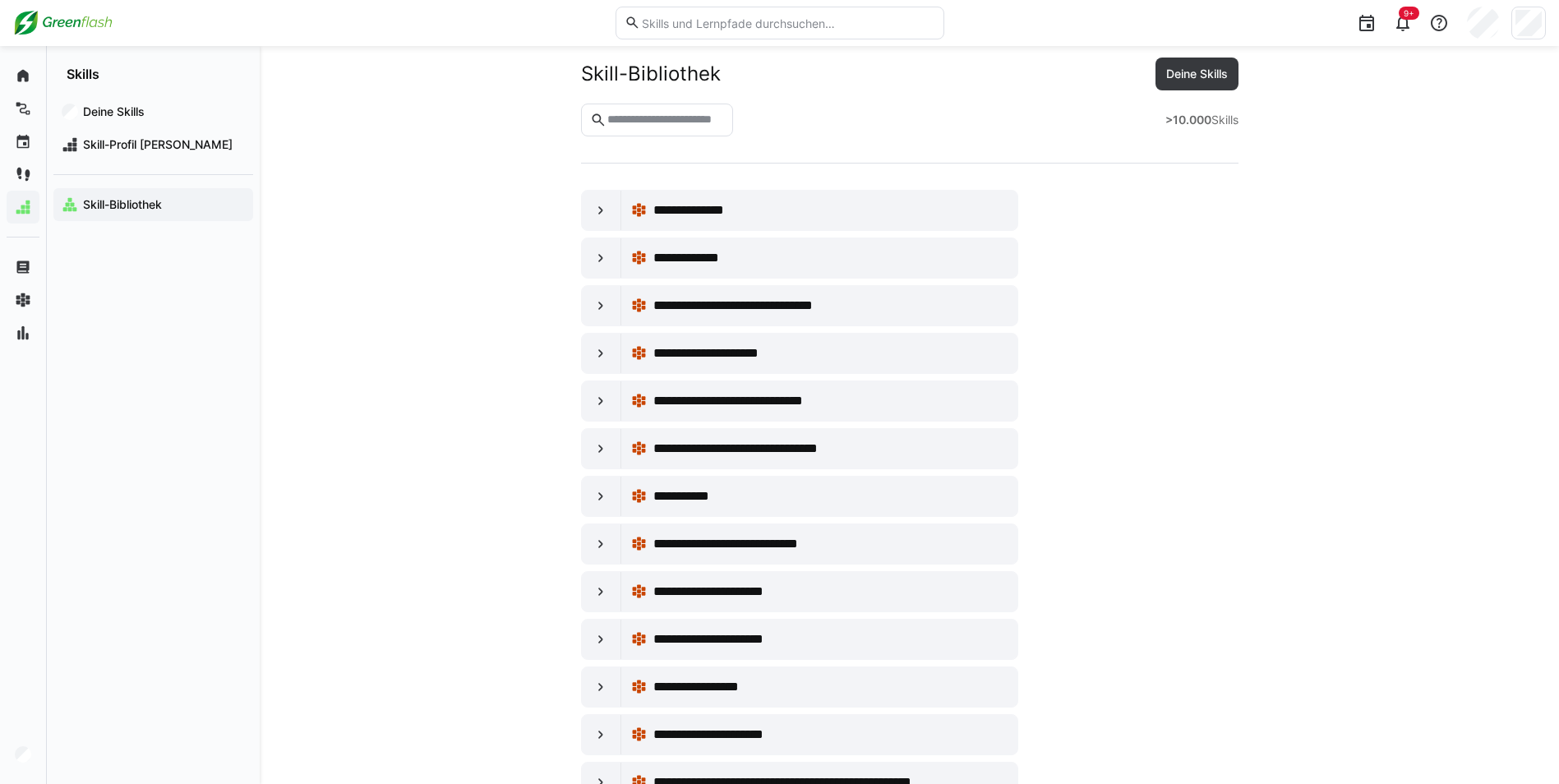
scroll to position [0, 0]
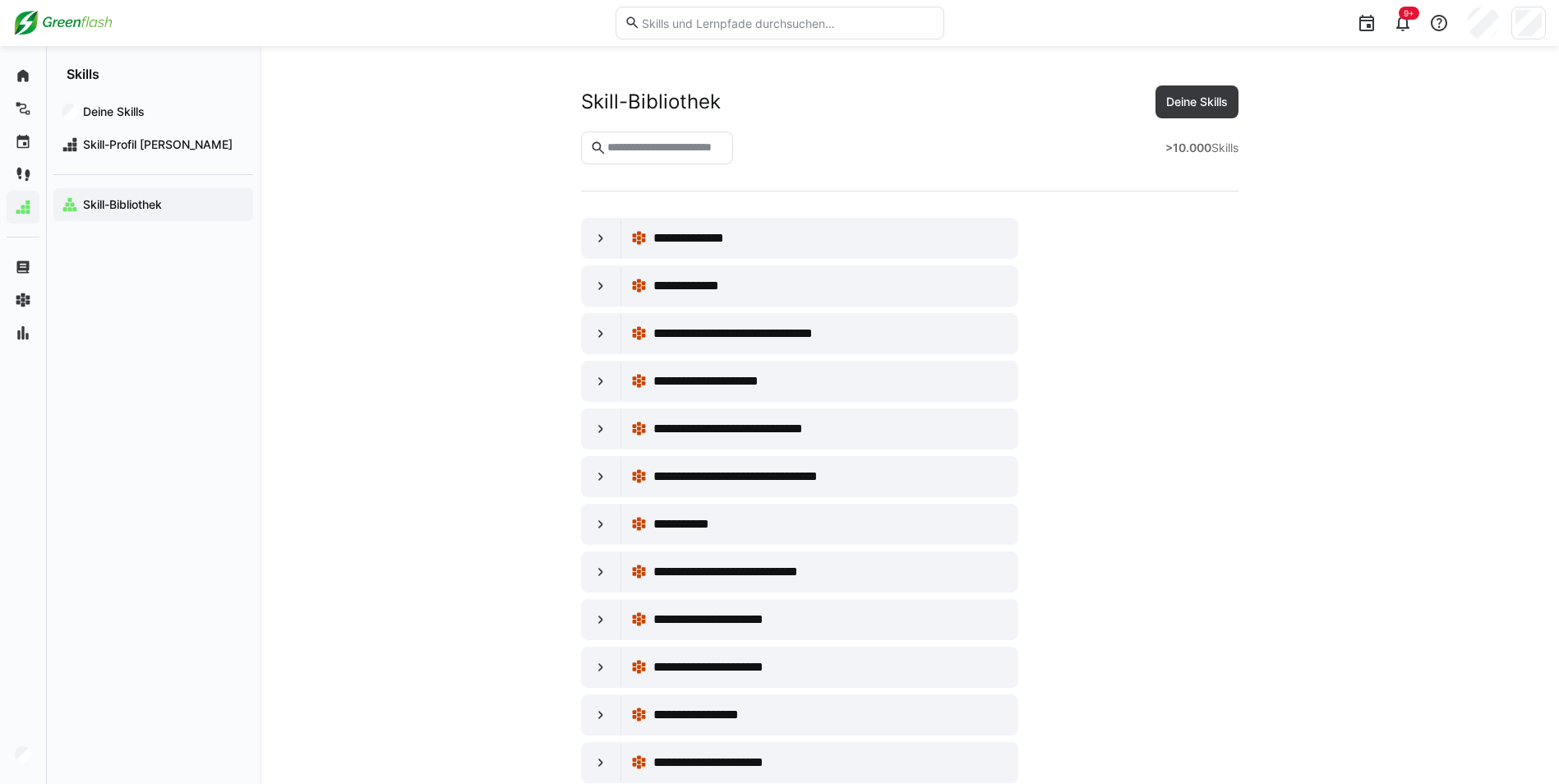
click at [142, 141] on span "Skill-Profil [PERSON_NAME]" at bounding box center [163, 145] width 165 height 17
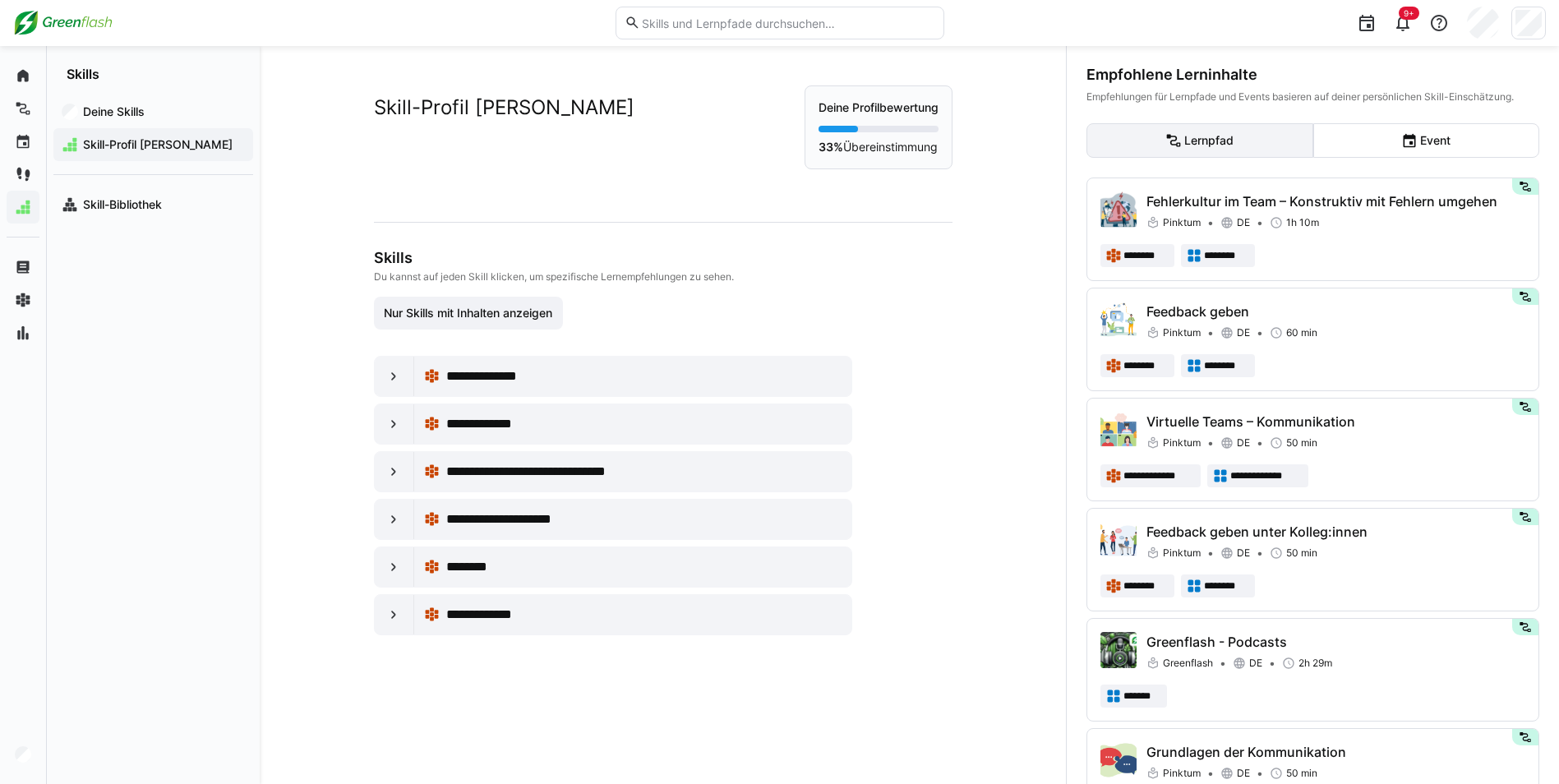
click at [1191, 147] on eds-button-option "Lernpfad" at bounding box center [1199, 141] width 227 height 35
click at [1362, 144] on eds-button-option "Event" at bounding box center [1426, 141] width 227 height 35
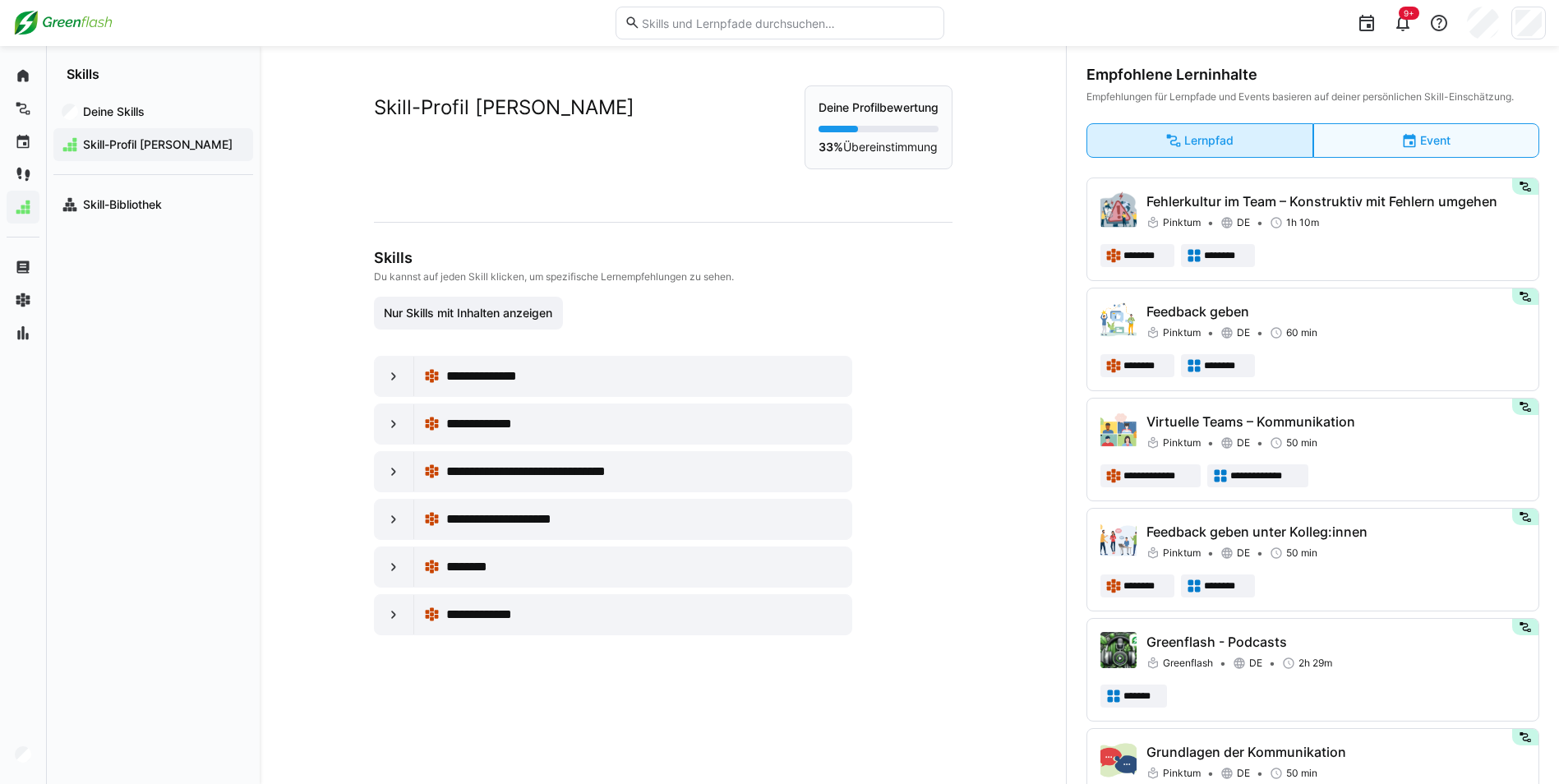
click at [1266, 143] on eds-button-option "Lernpfad" at bounding box center [1199, 141] width 227 height 35
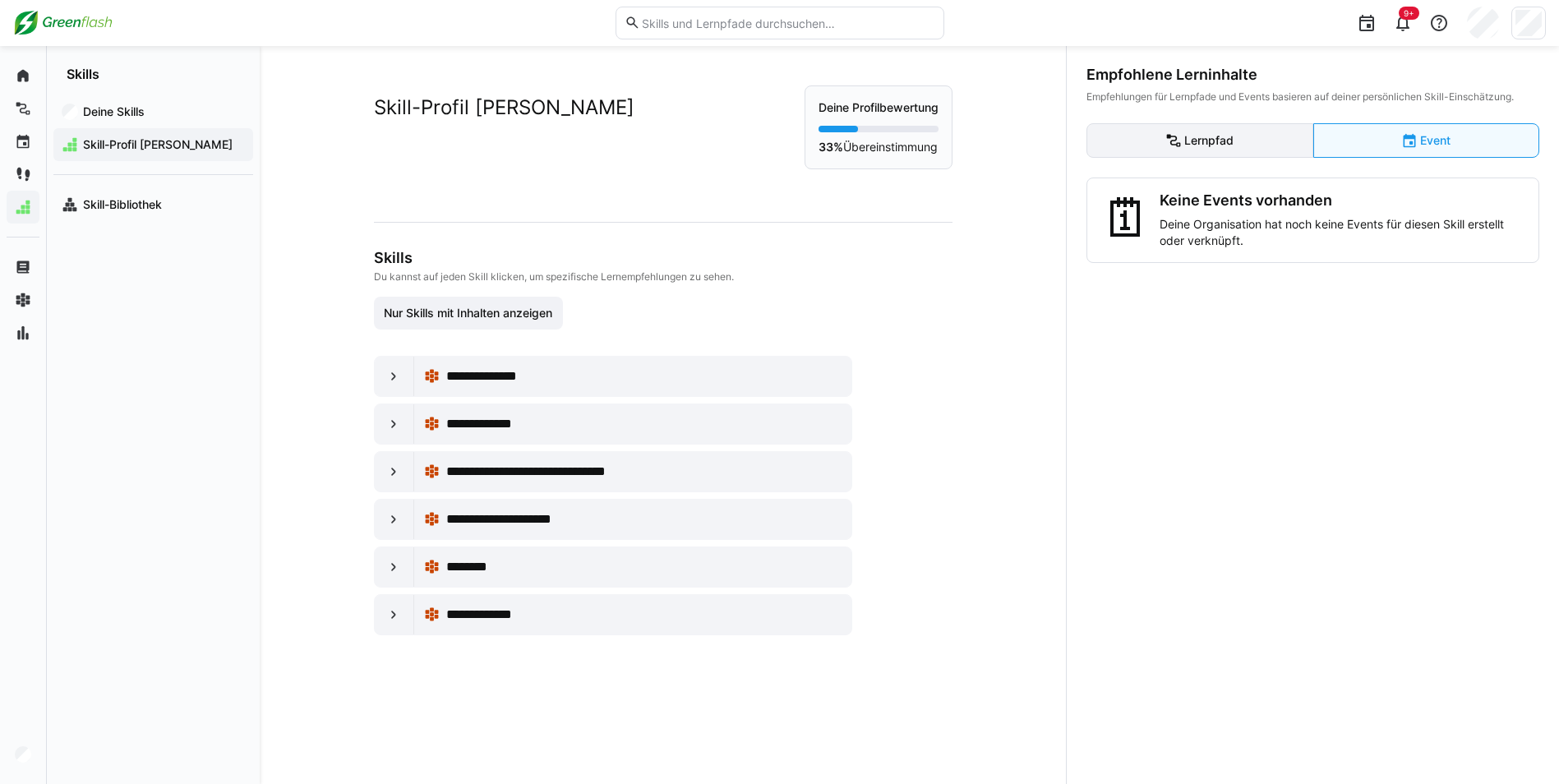
click at [1251, 141] on eds-button-option "Lernpfad" at bounding box center [1199, 141] width 227 height 35
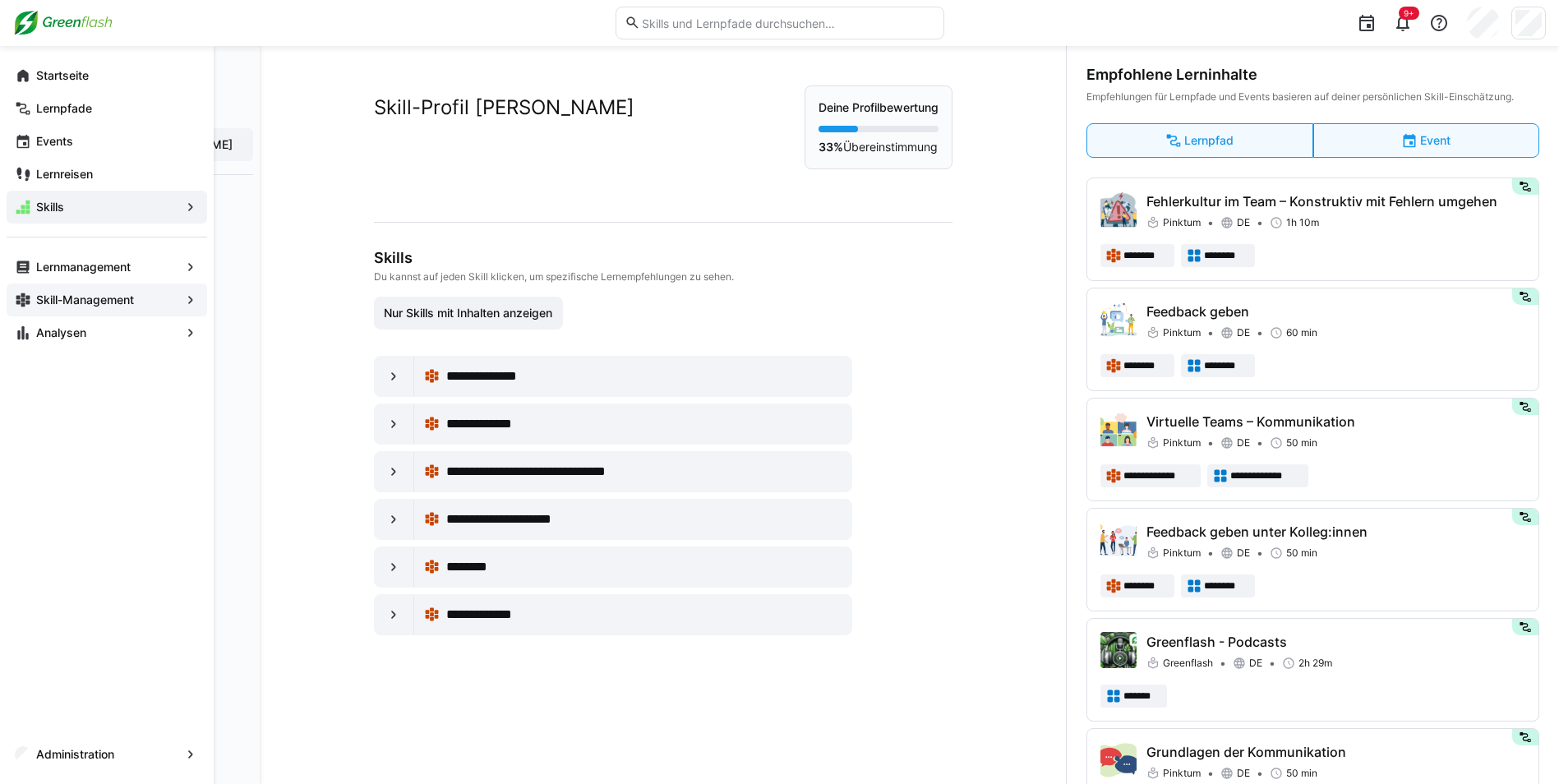
click at [137, 286] on div "Skill-Management" at bounding box center [106, 300] width 200 height 33
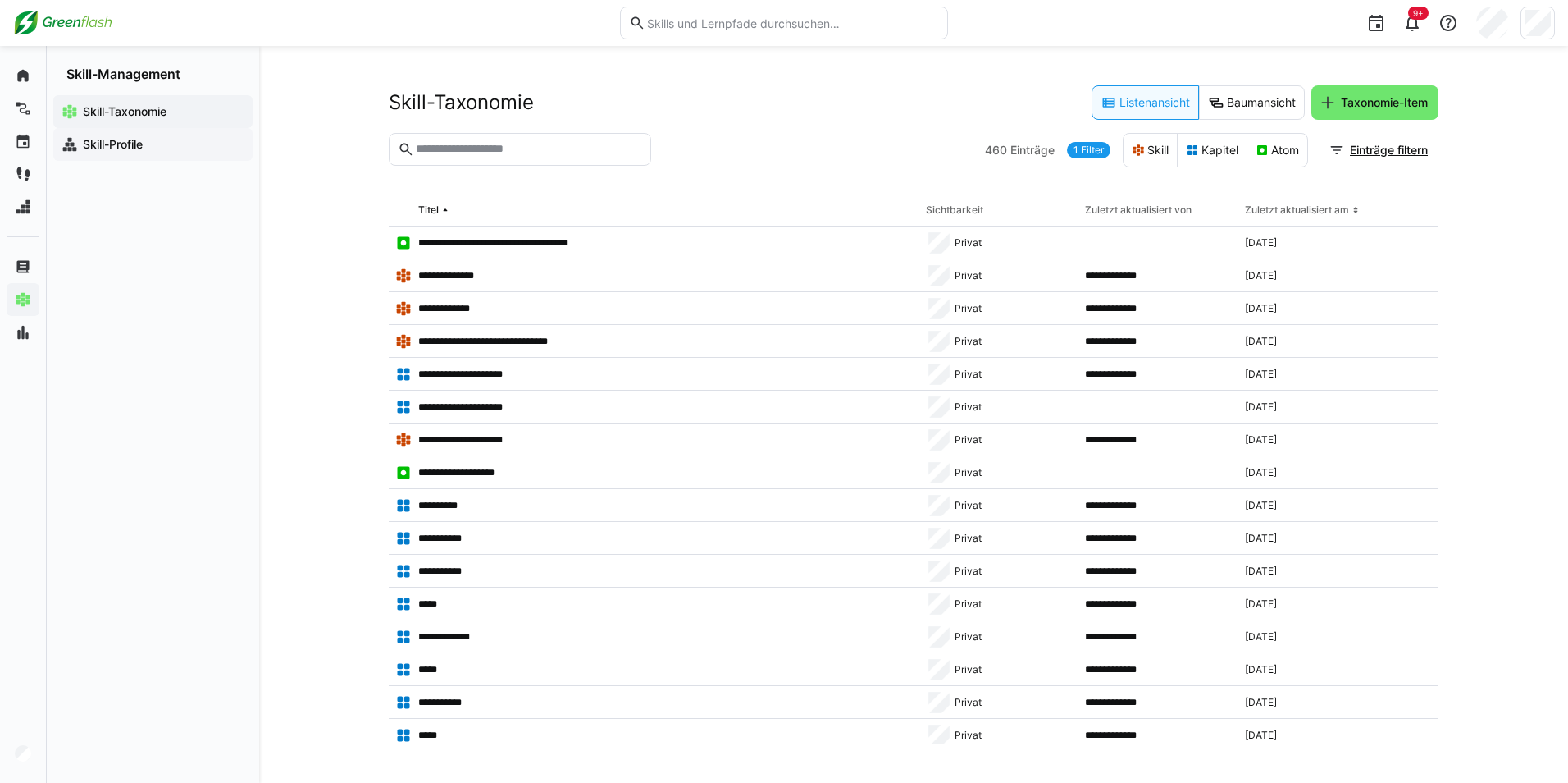
click at [129, 135] on div "Skill-Profile" at bounding box center [153, 144] width 199 height 33
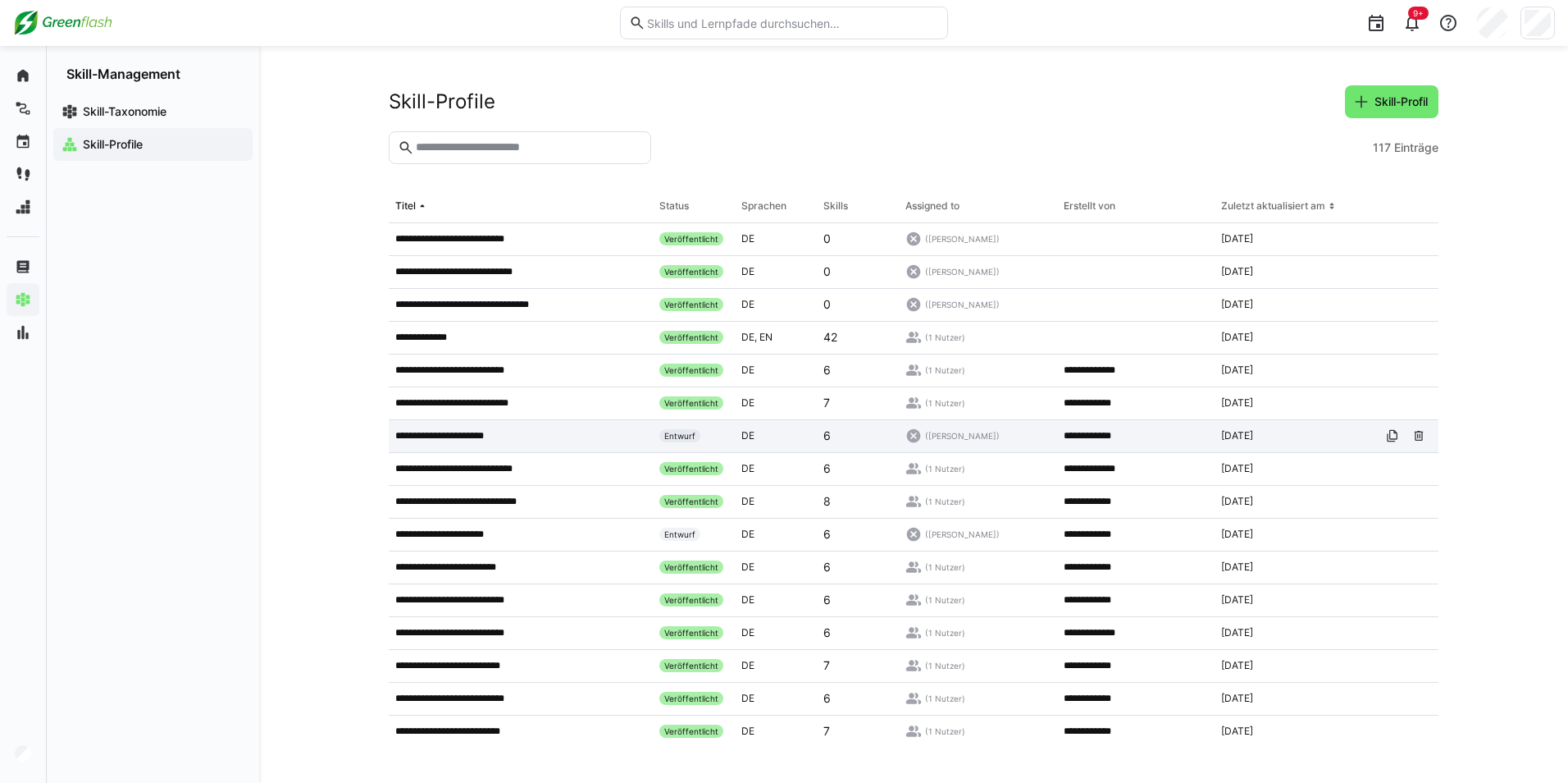
click at [471, 435] on p "**********" at bounding box center [442, 436] width 95 height 13
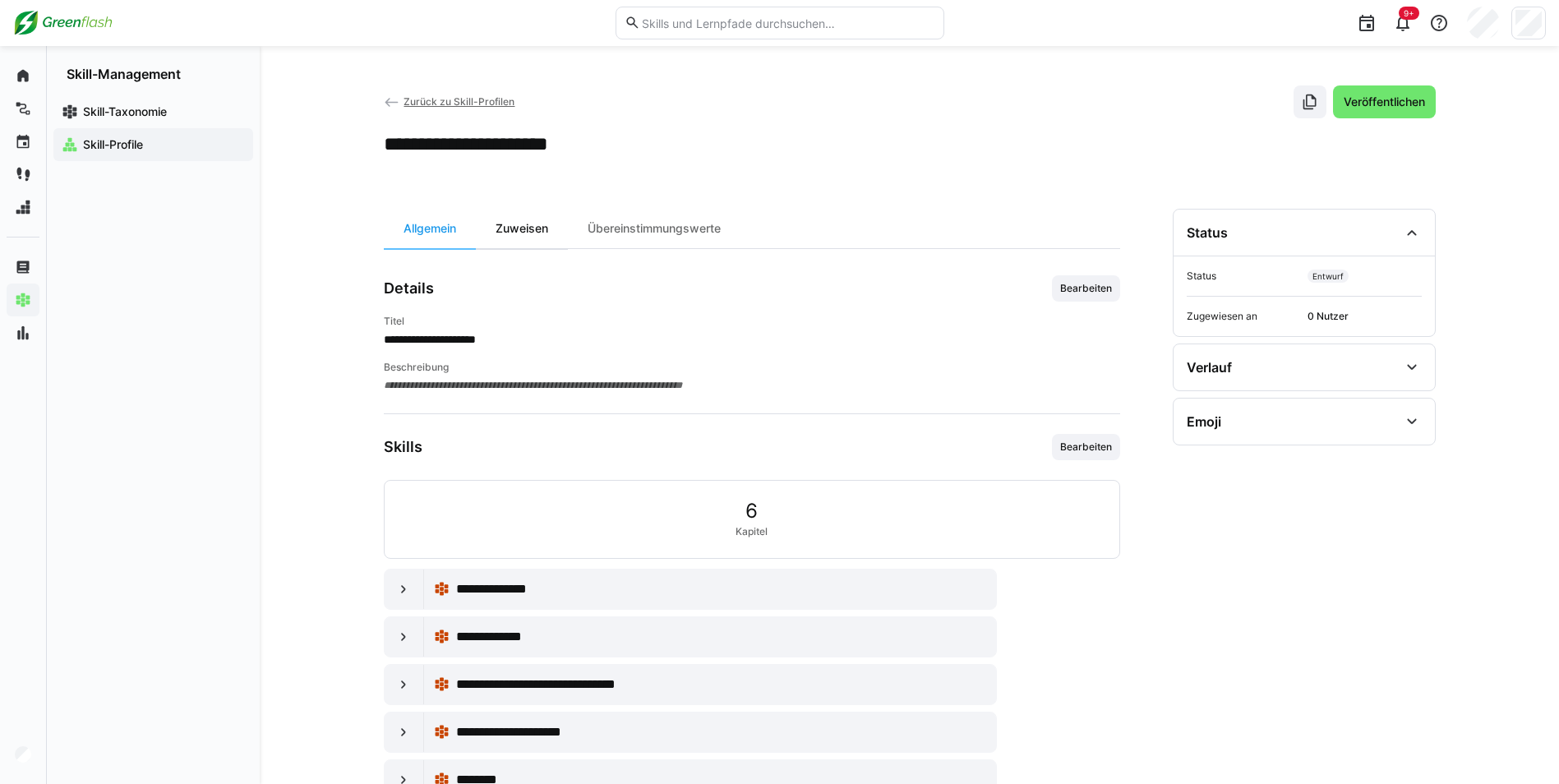
click at [527, 224] on div "Zuweisen" at bounding box center [521, 228] width 92 height 39
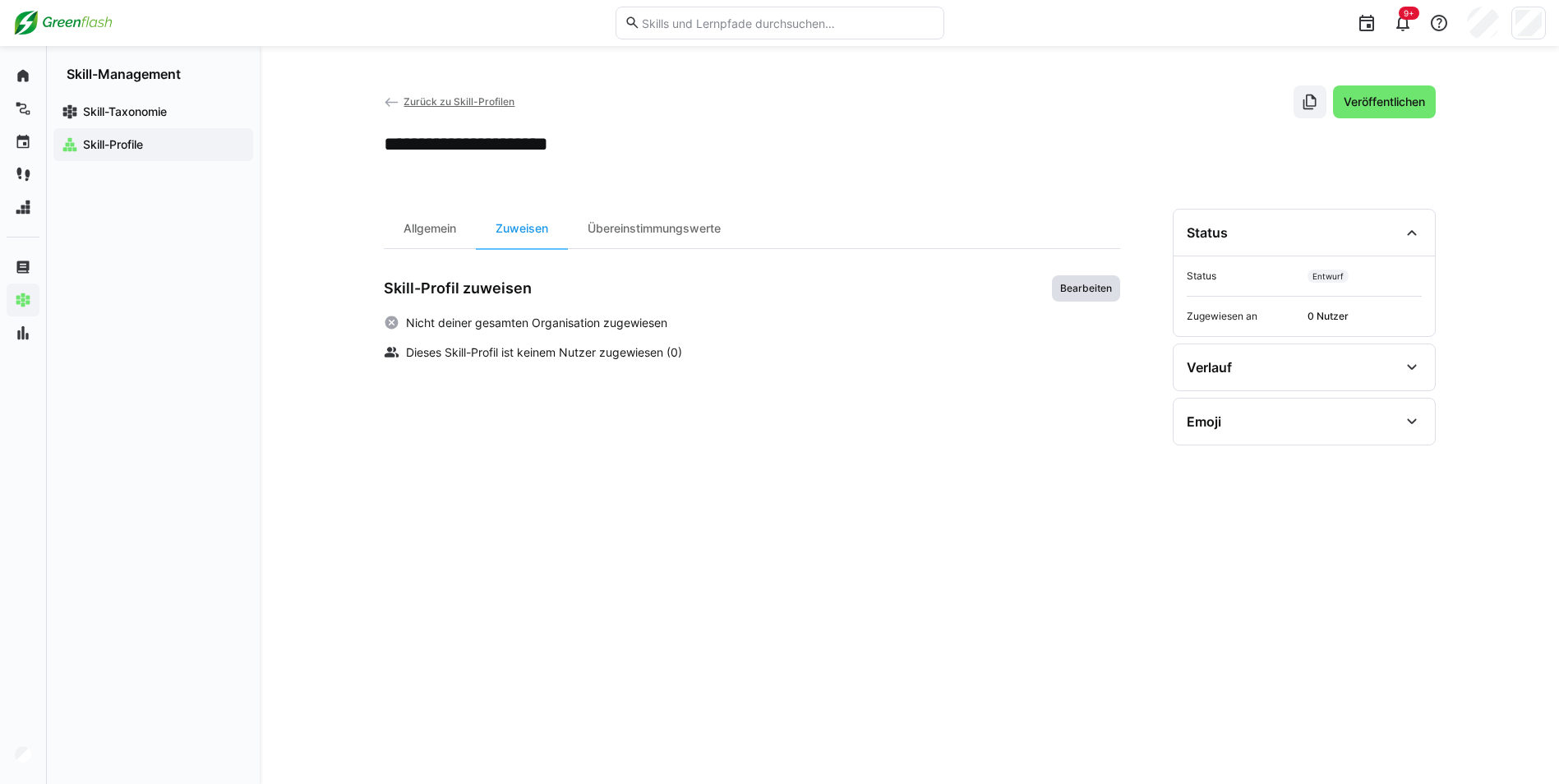
click at [1069, 293] on span "Bearbeiten" at bounding box center [1086, 288] width 55 height 13
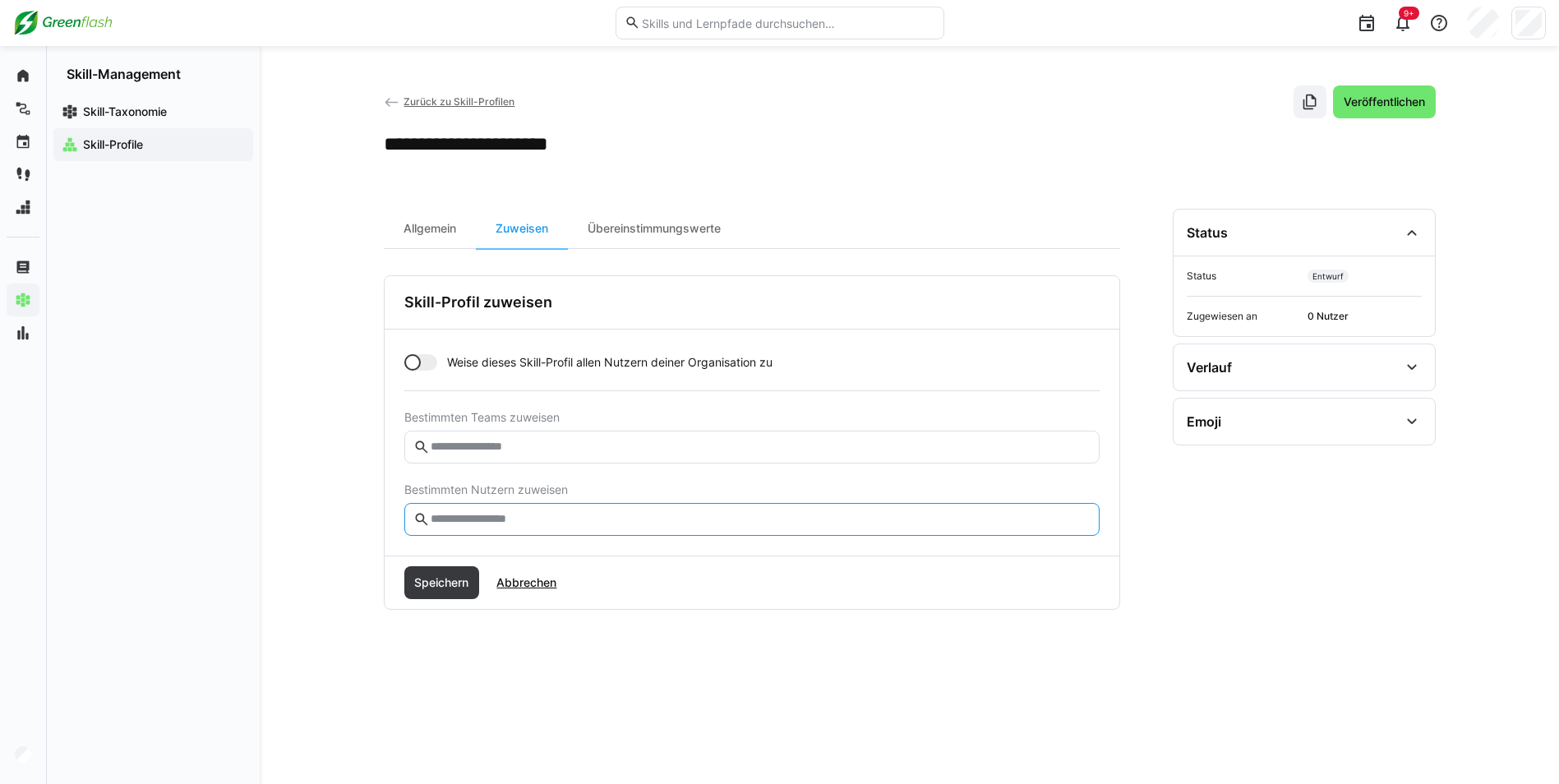
click at [460, 521] on input "text" at bounding box center [759, 520] width 661 height 15
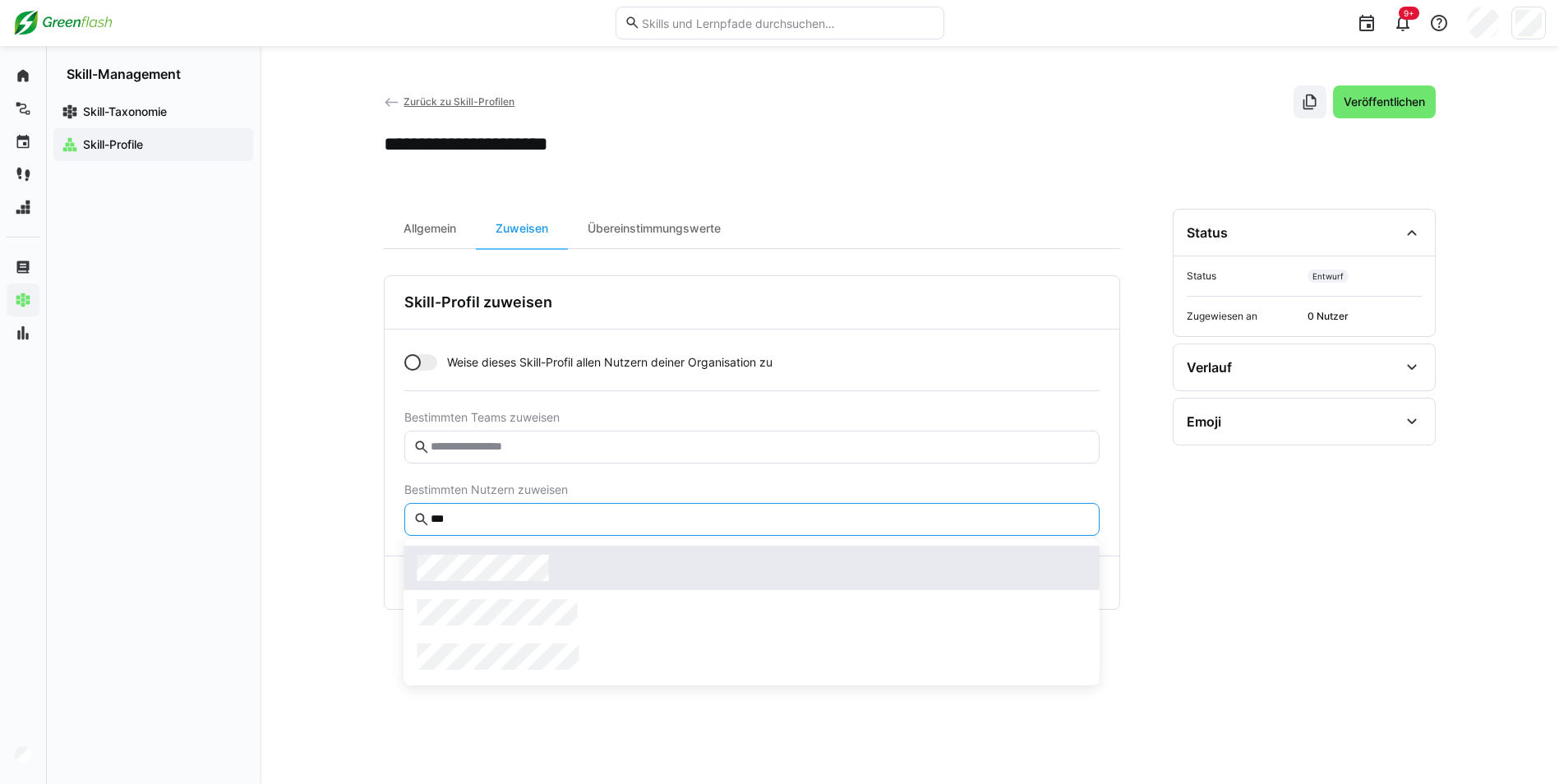
type input "***"
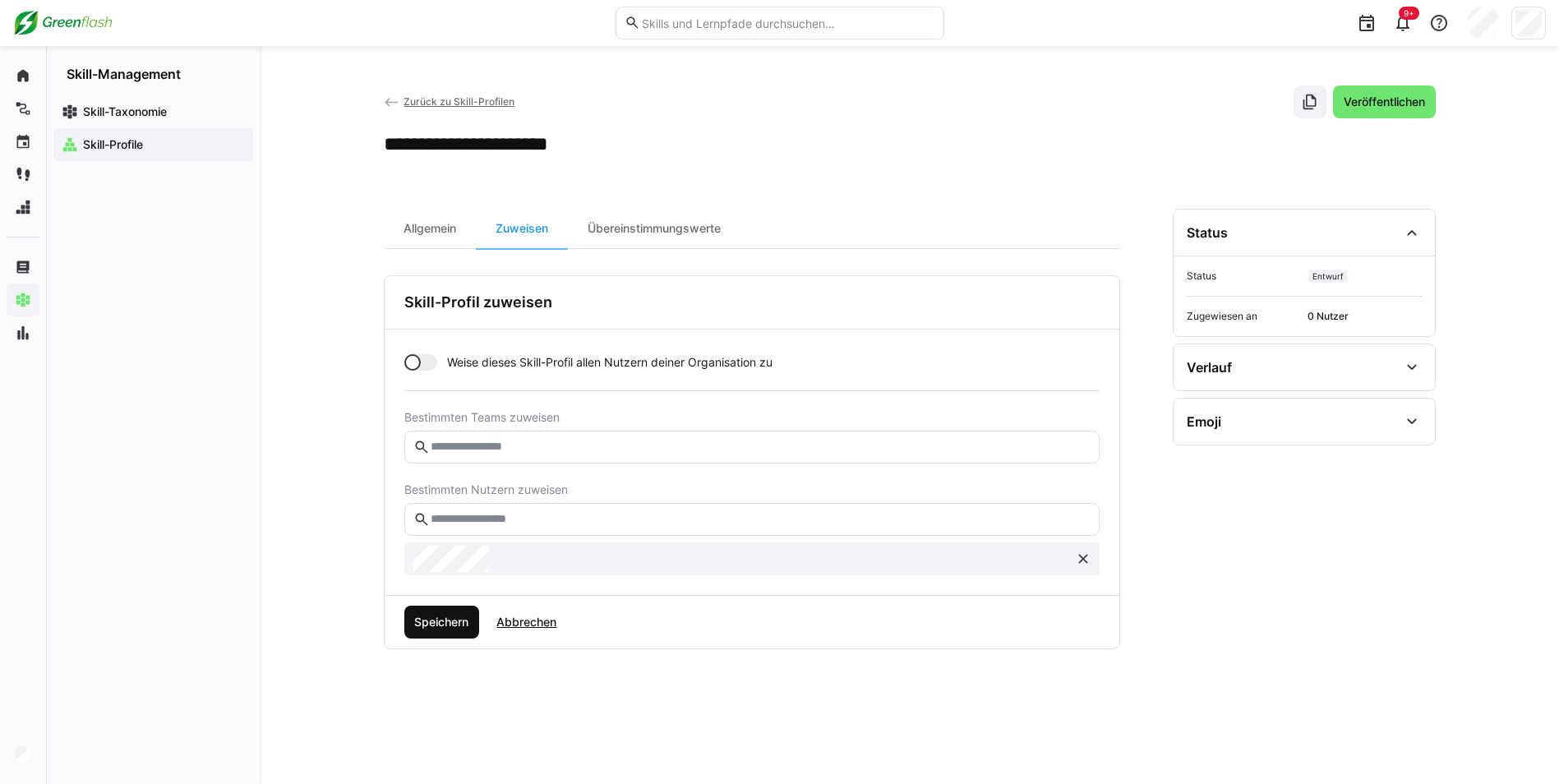
click at [445, 622] on span "Speichern" at bounding box center [441, 622] width 59 height 17
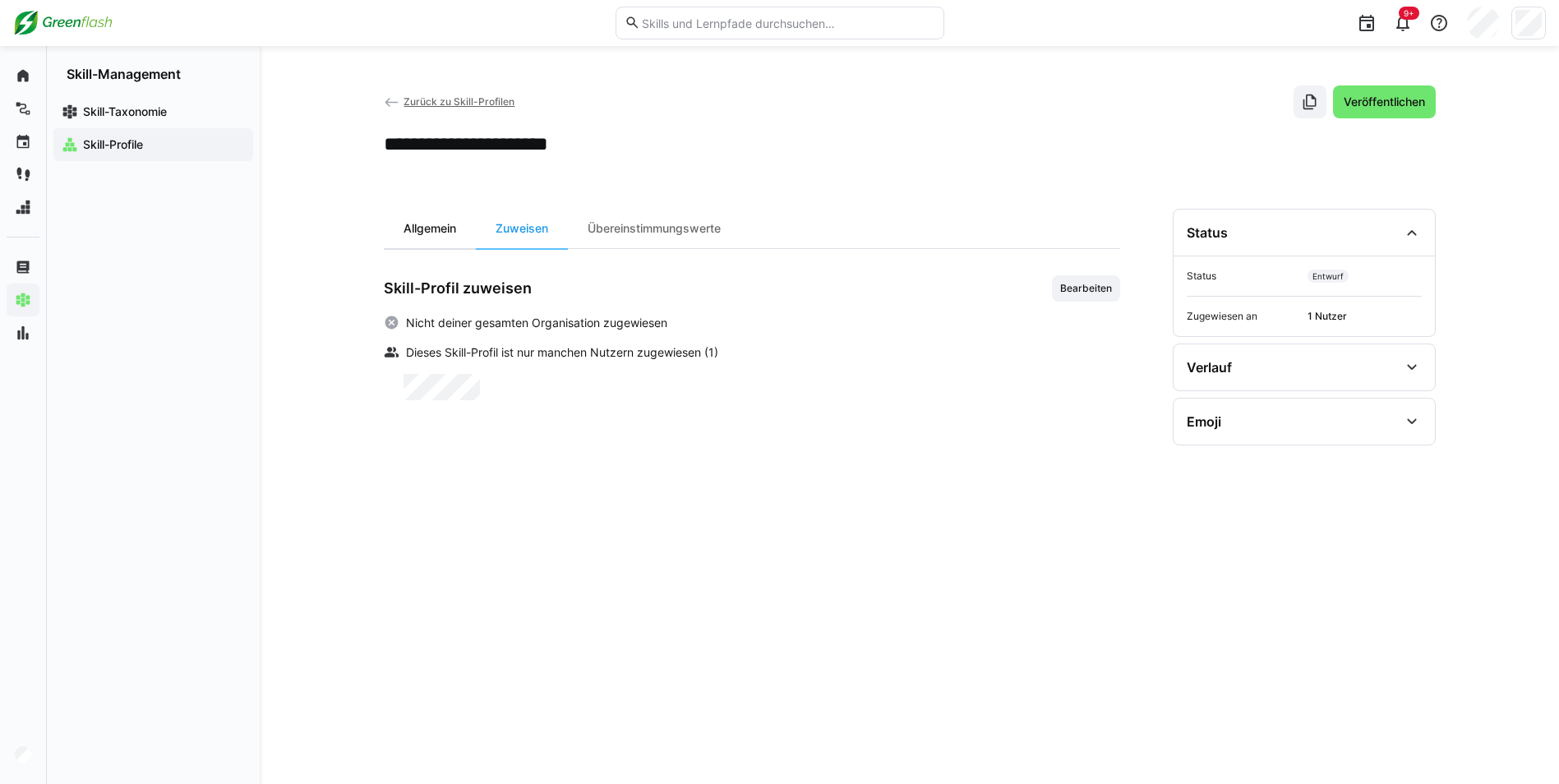
click at [439, 234] on div "Allgemein" at bounding box center [429, 228] width 92 height 39
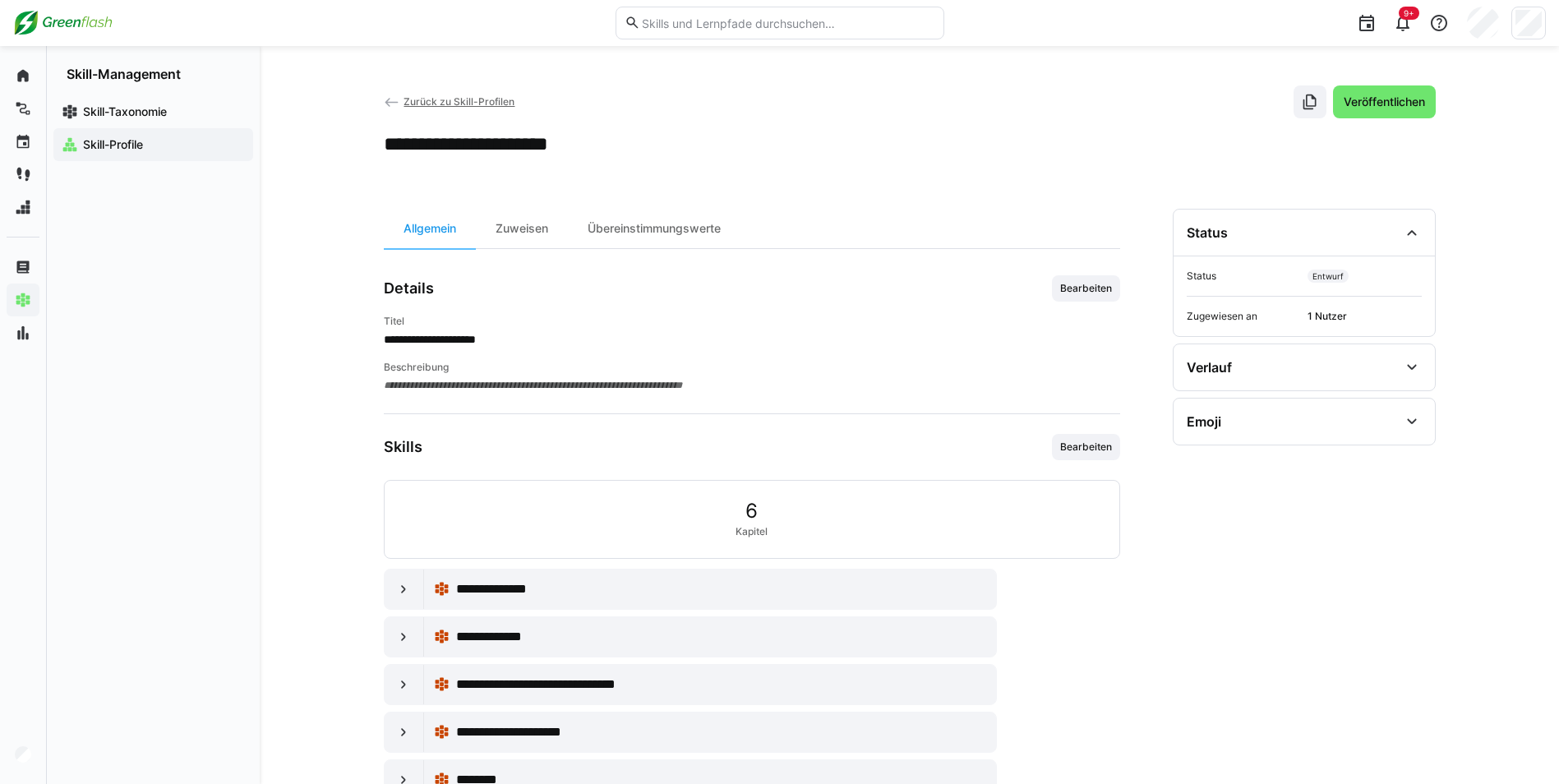
click at [1417, 118] on app-details-header "**********" at bounding box center [909, 121] width 1052 height 71
click at [1417, 105] on span "Veröffentlichen" at bounding box center [1384, 102] width 86 height 17
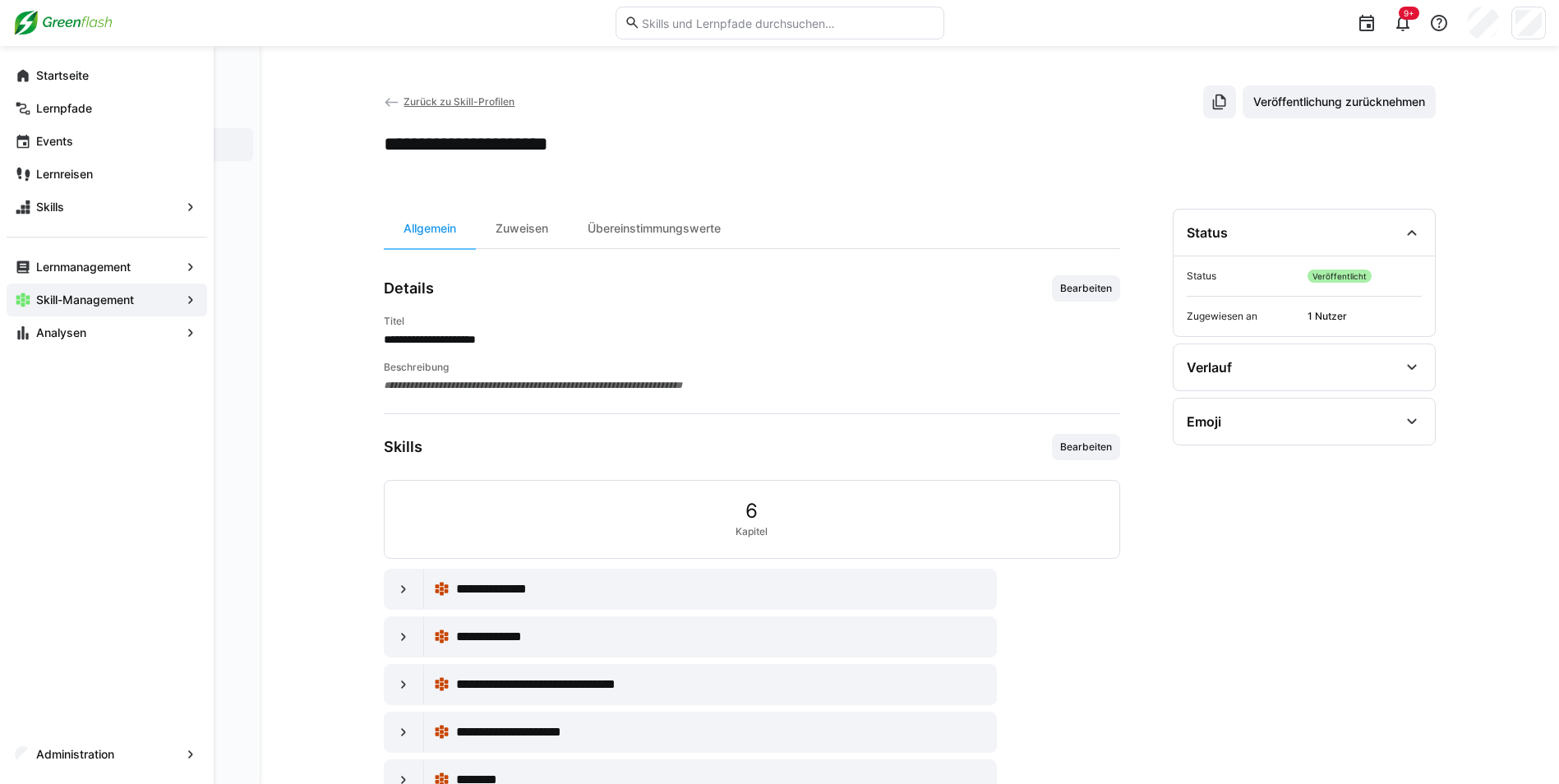
click at [27, 77] on eds-icon at bounding box center [23, 76] width 17 height 17
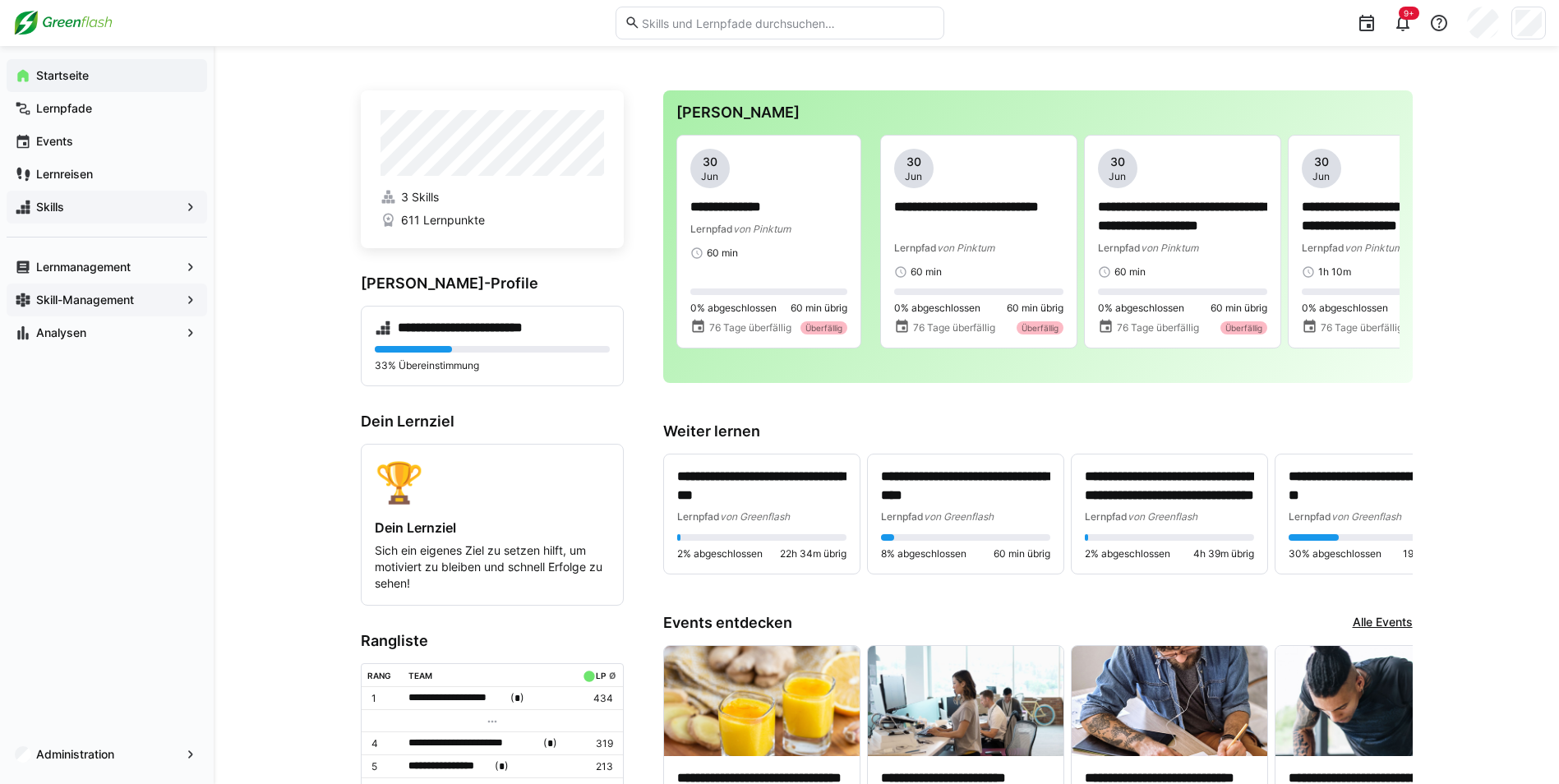
click at [77, 209] on span "Skills" at bounding box center [107, 207] width 146 height 17
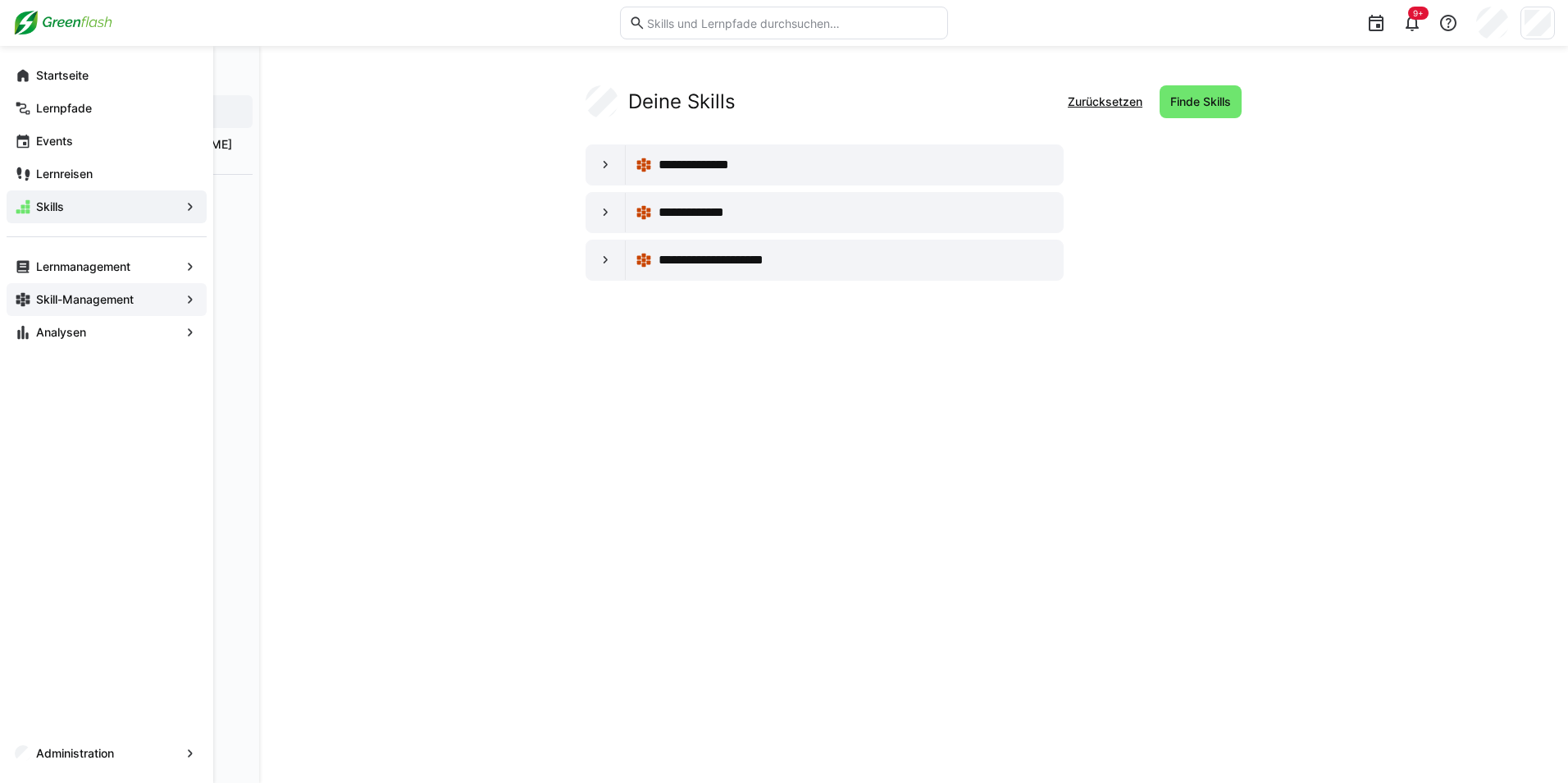
click at [0, 0] on app-navigation-label "Skill-Management" at bounding box center [0, 0] width 0 height 0
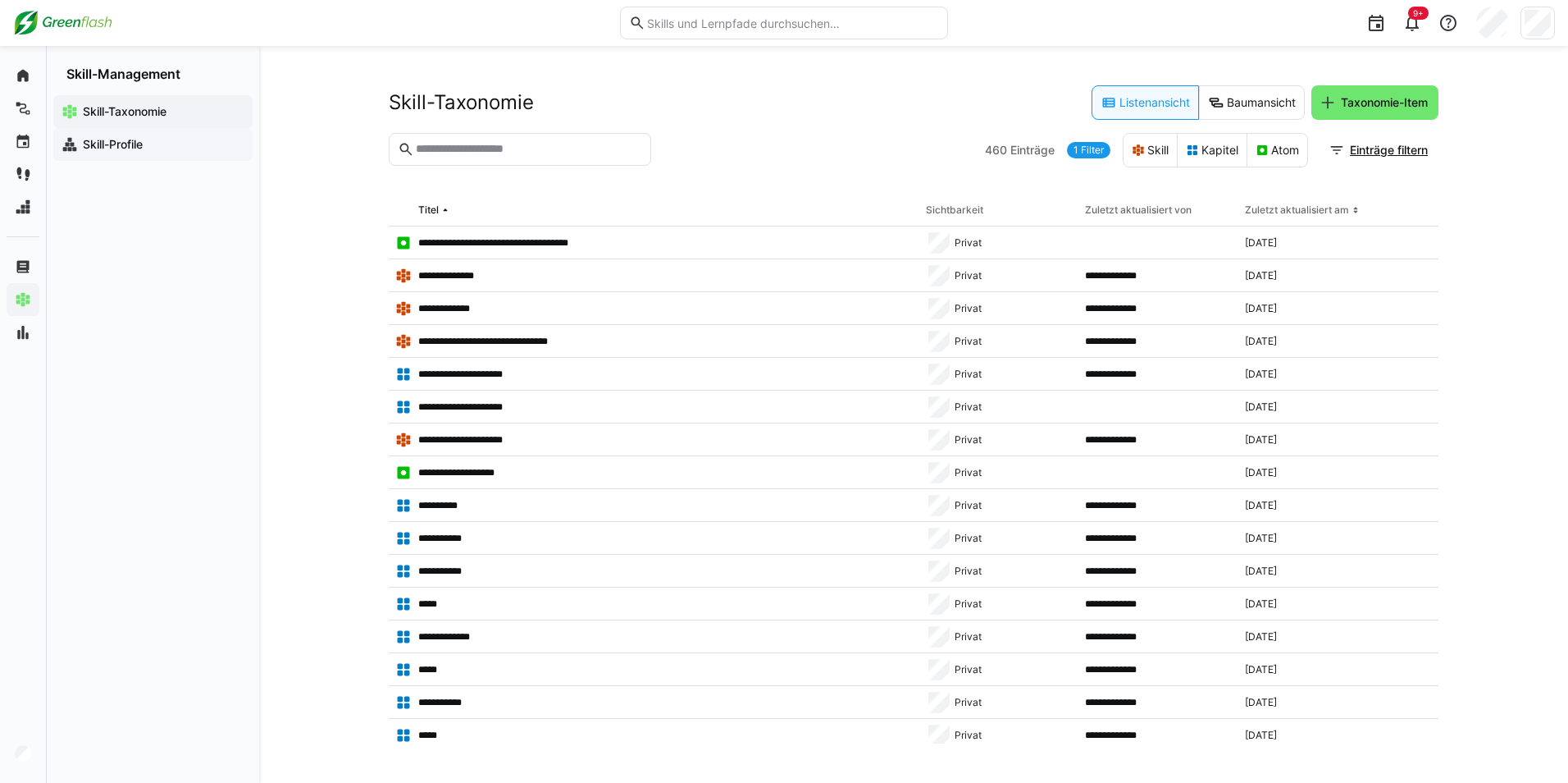
click at [0, 0] on app-navigation-label "Skill-Profile" at bounding box center [0, 0] width 0 height 0
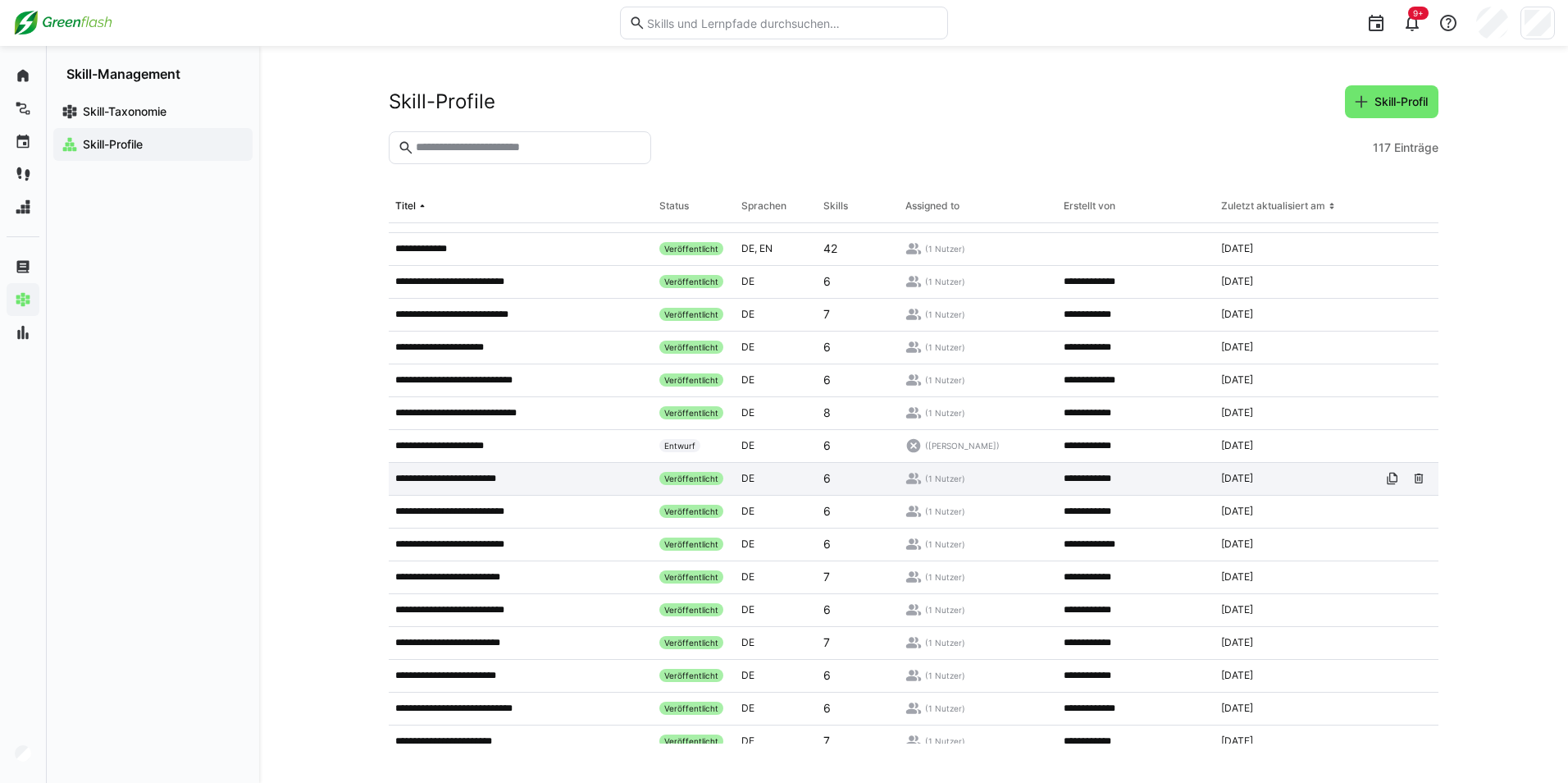
scroll to position [492, 0]
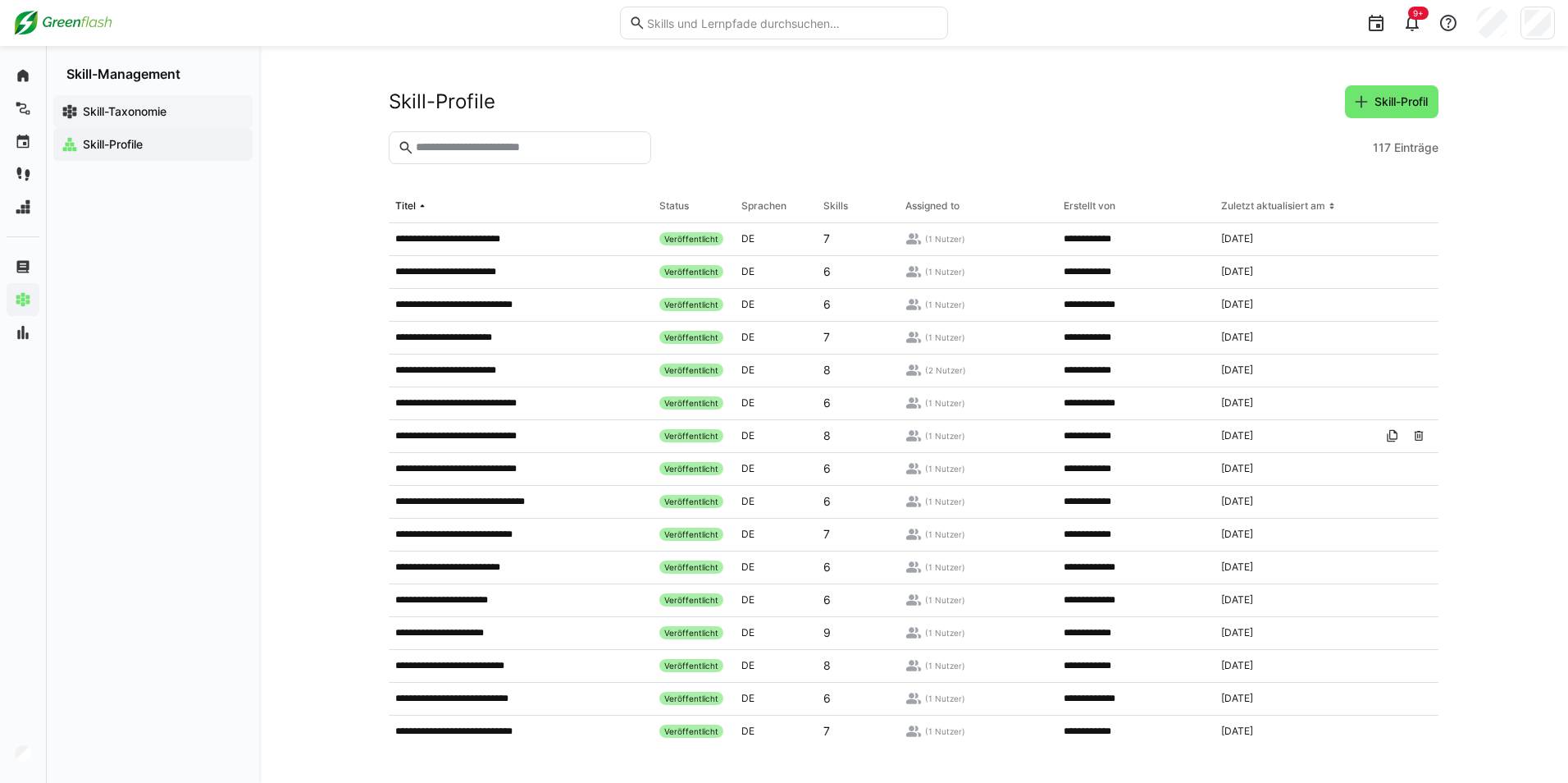
click at [0, 0] on app-navigation-label "Skill-Taxonomie" at bounding box center [0, 0] width 0 height 0
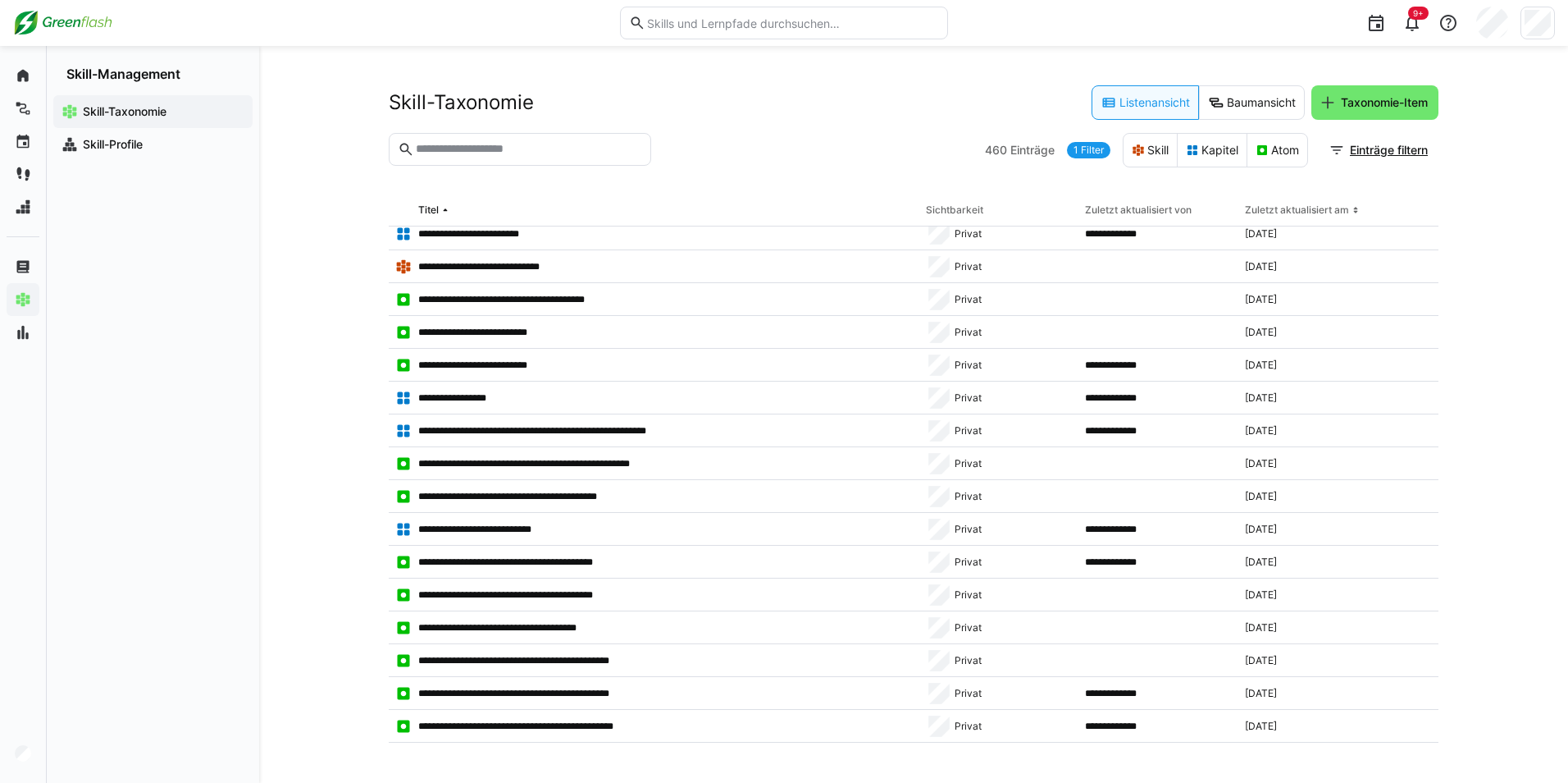
scroll to position [1641, 0]
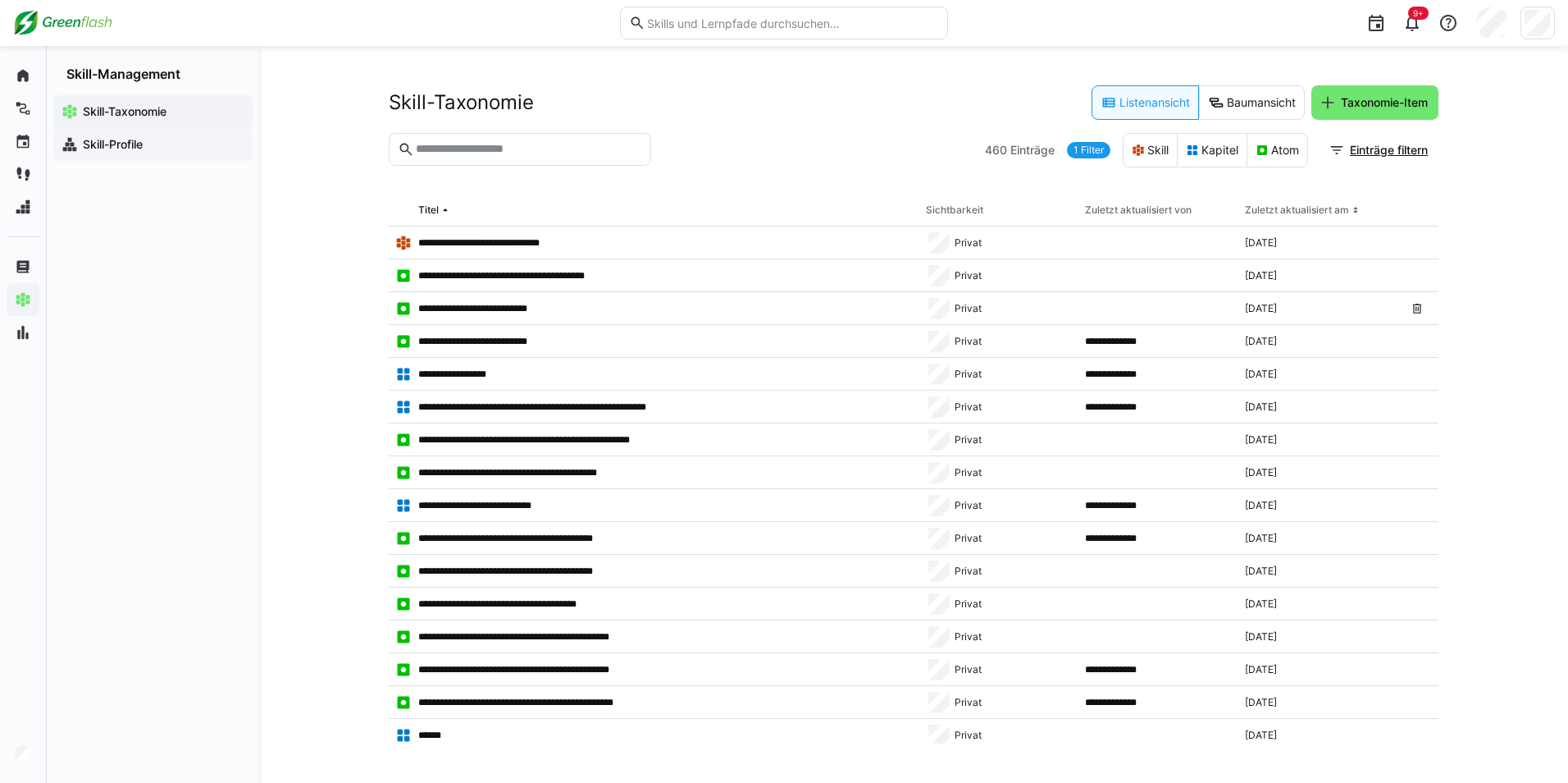
click at [0, 0] on app-navigation-label "Skill-Profile" at bounding box center [0, 0] width 0 height 0
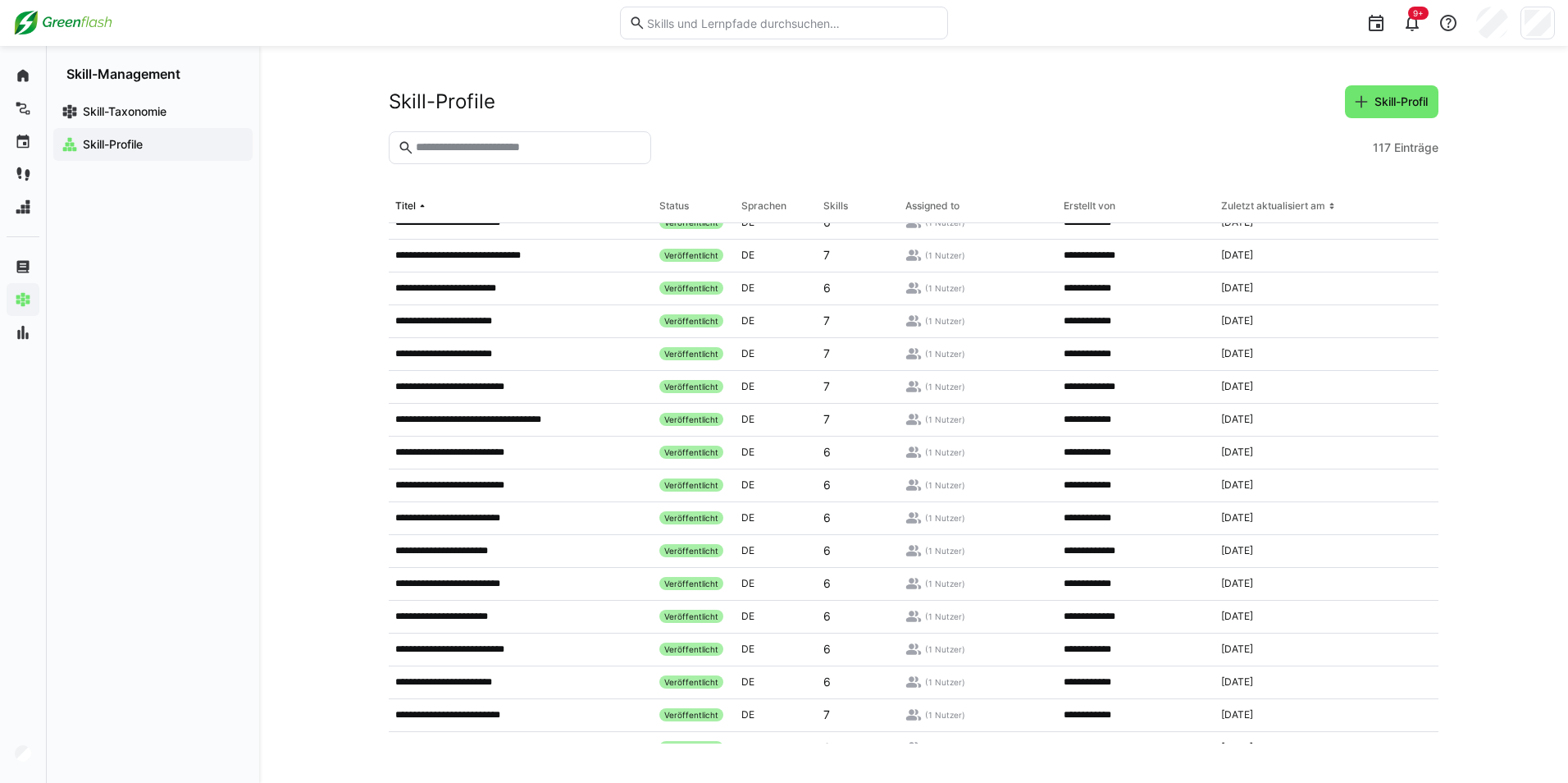
scroll to position [1121, 0]
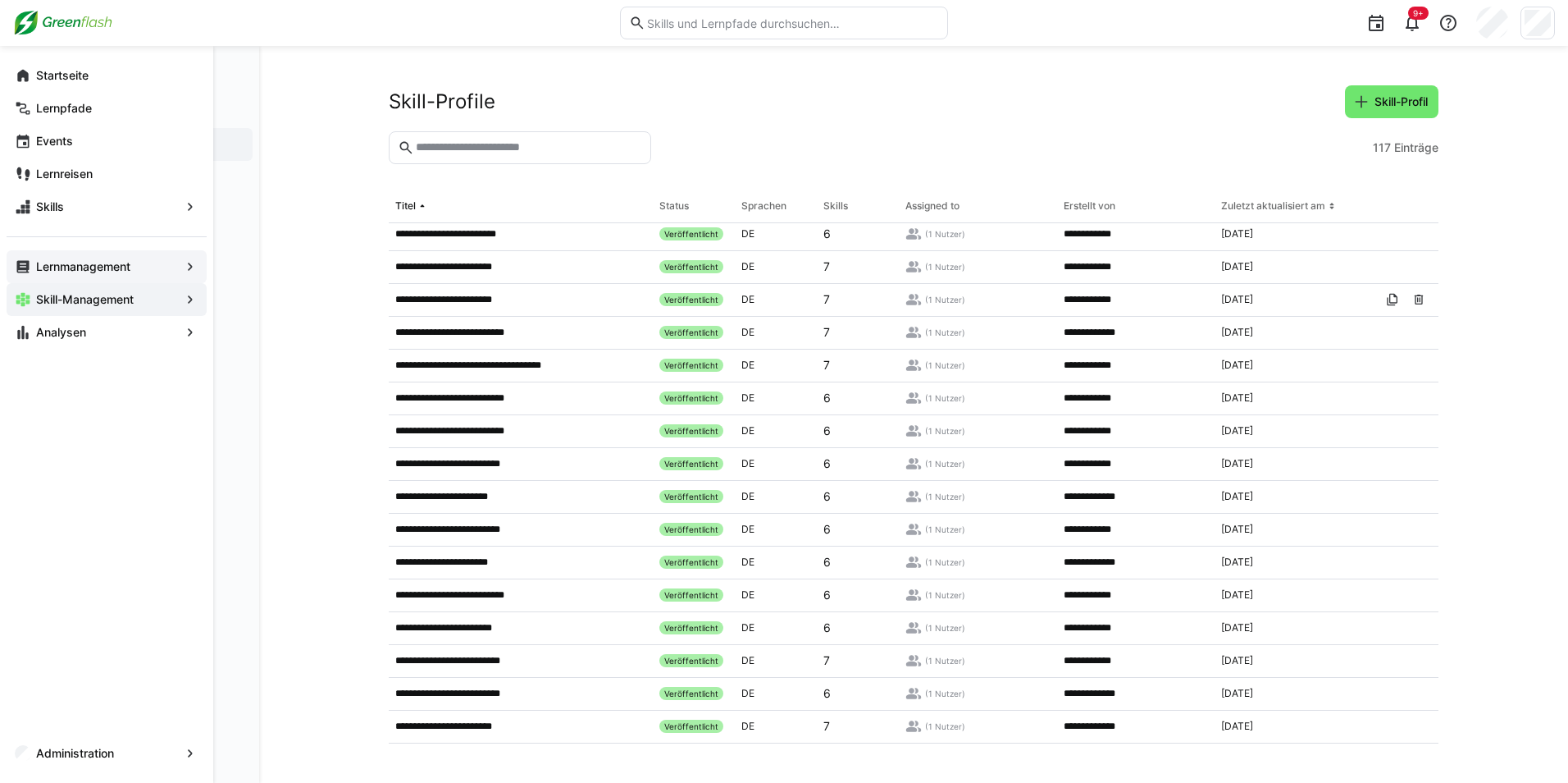
click at [0, 0] on app-navigation-label "Lernmanagement" at bounding box center [0, 0] width 0 height 0
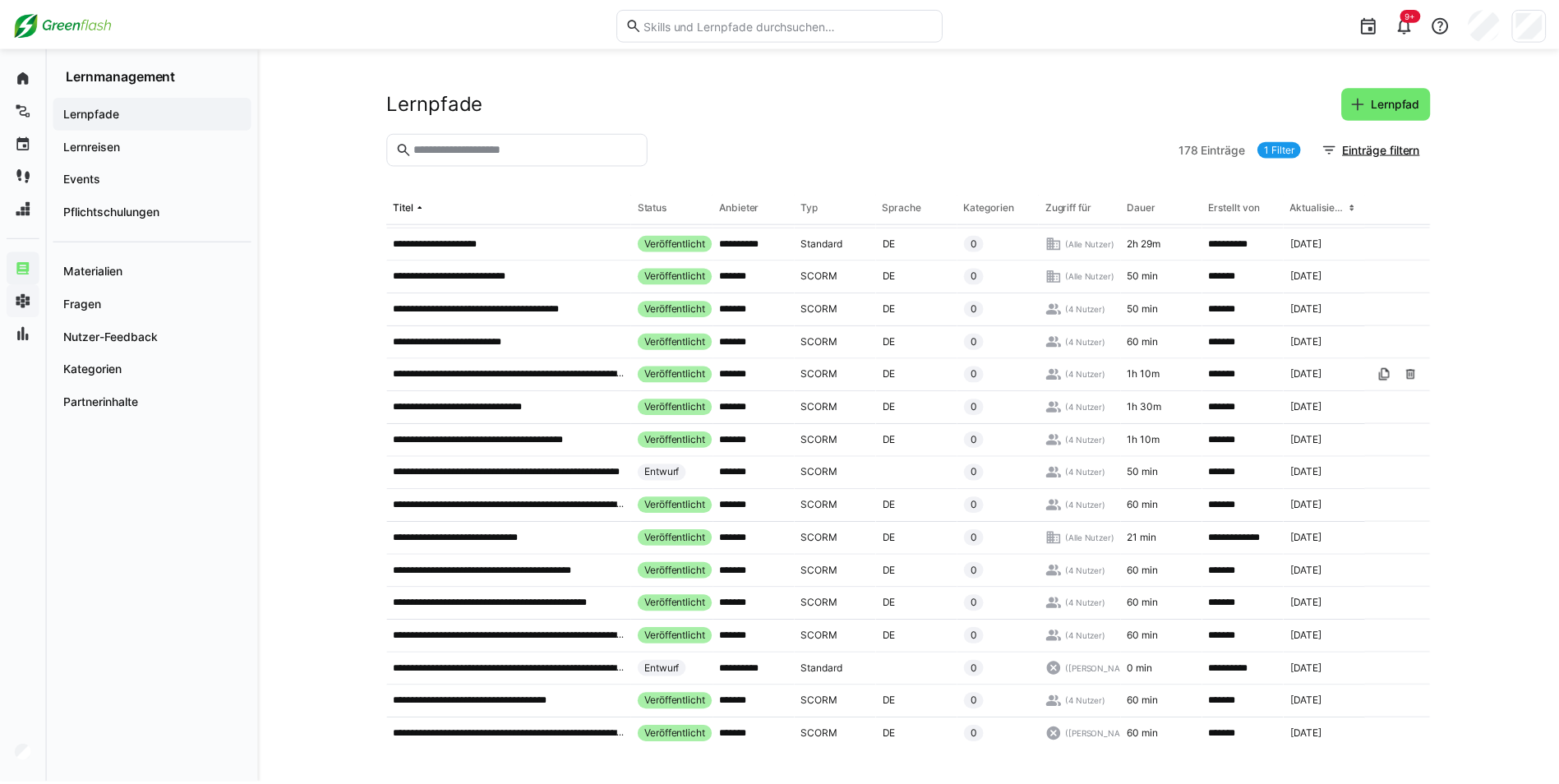
scroll to position [2034, 0]
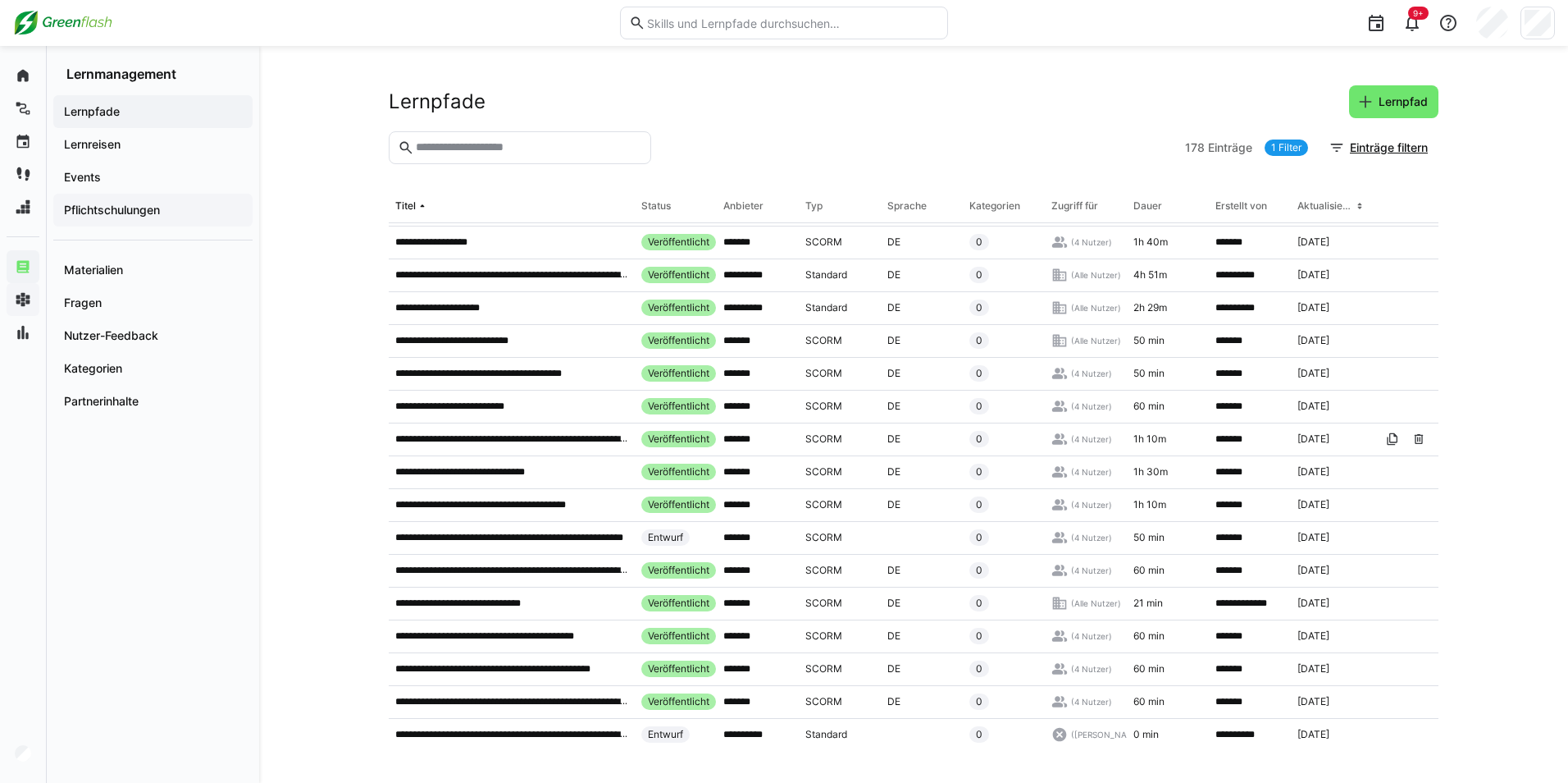
click at [0, 0] on app-navigation-label "Pflichtschulungen" at bounding box center [0, 0] width 0 height 0
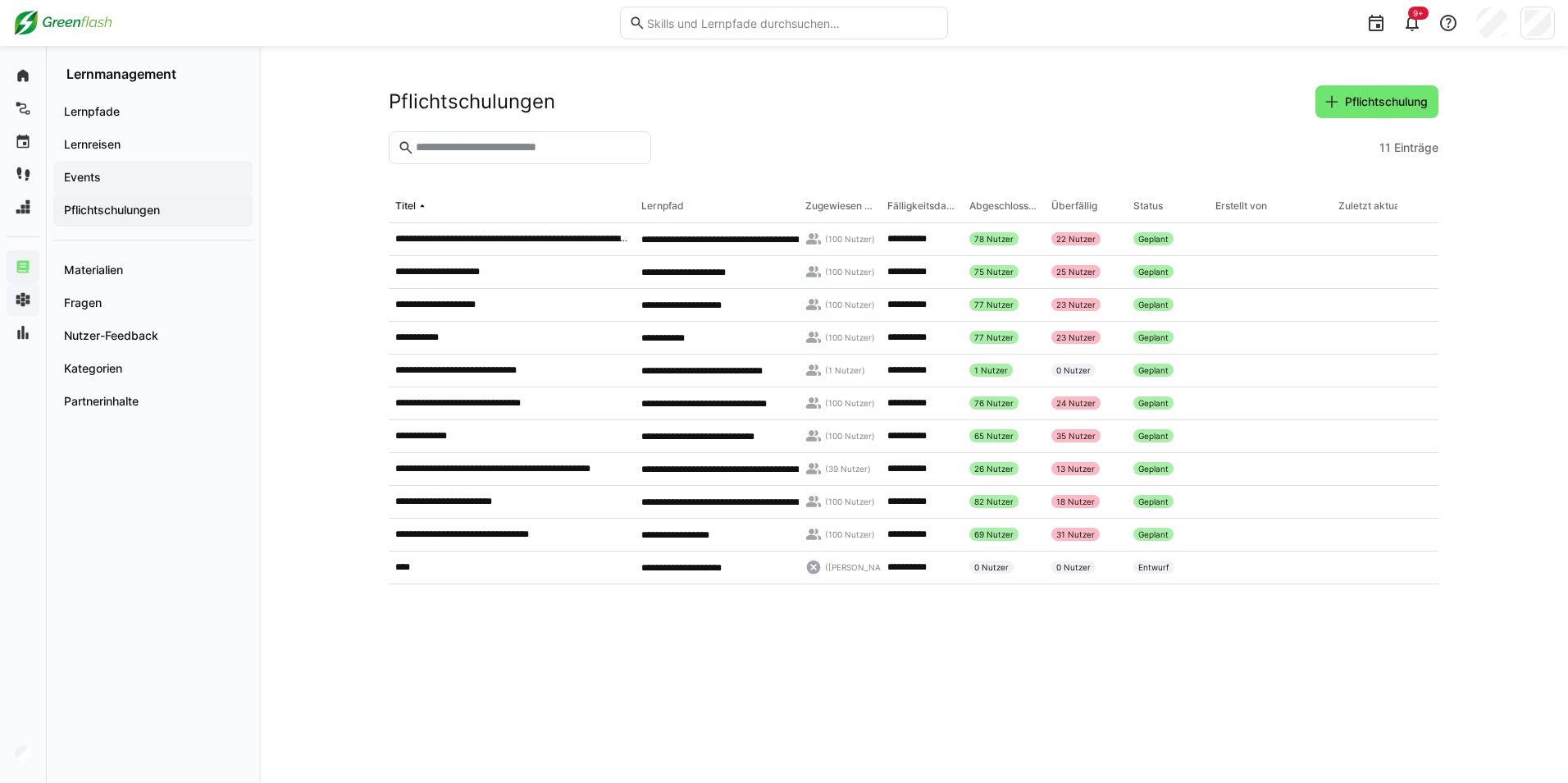
click at [105, 179] on span "Events" at bounding box center [153, 178] width 183 height 17
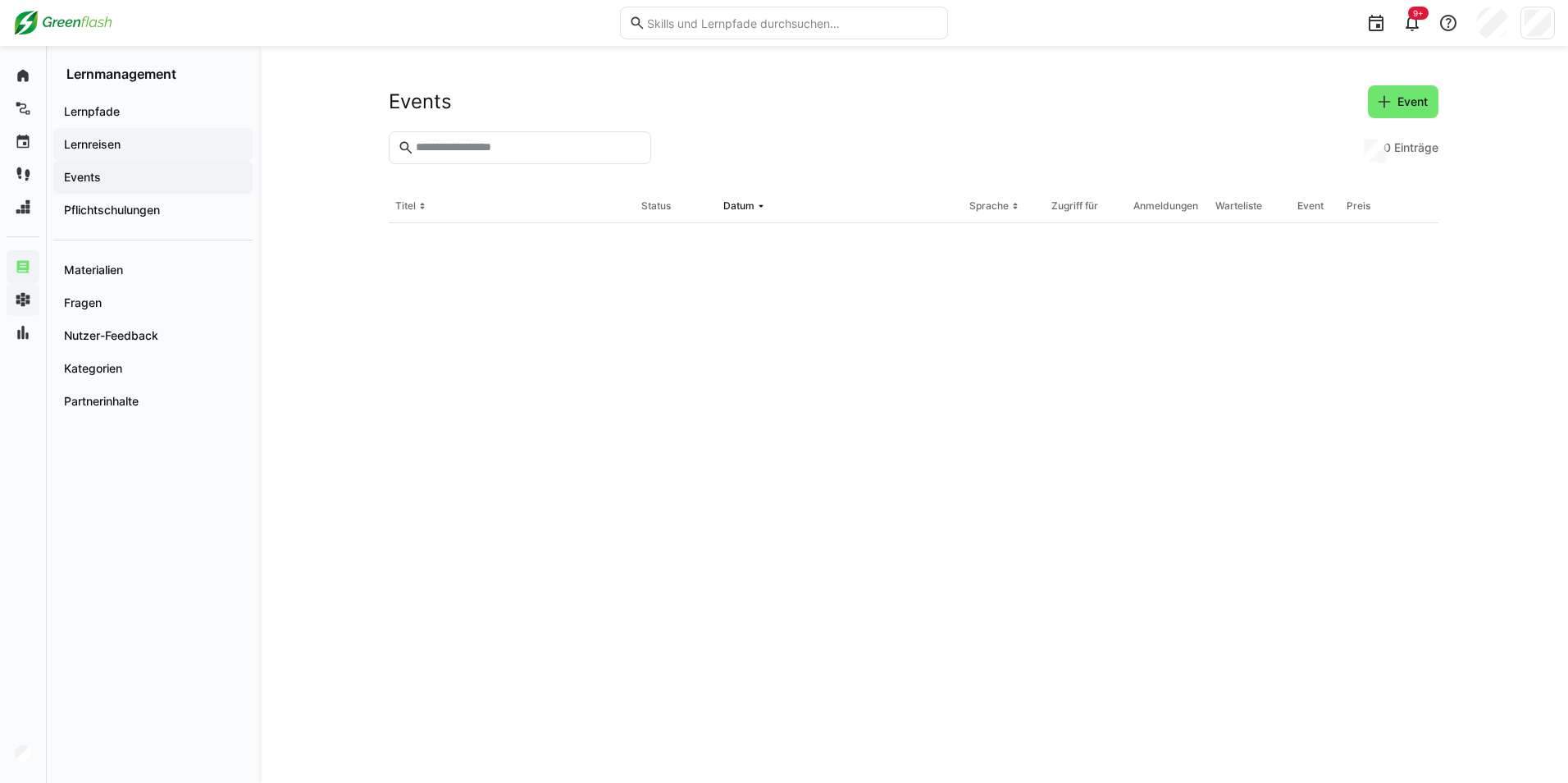
click at [0, 0] on app-navigation-label "Lernreisen" at bounding box center [0, 0] width 0 height 0
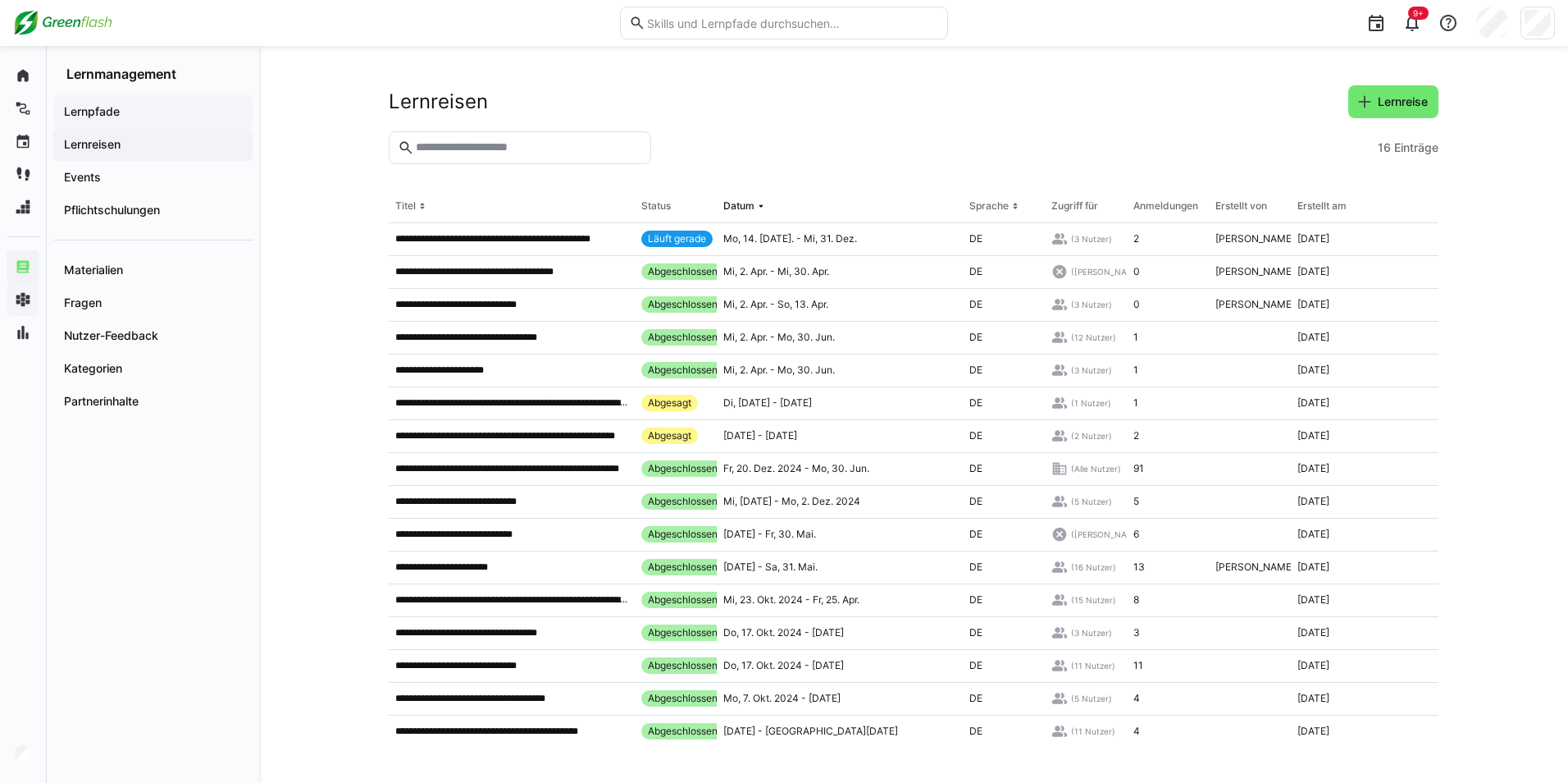
click at [0, 0] on app-navigation-label "Lernpfade" at bounding box center [0, 0] width 0 height 0
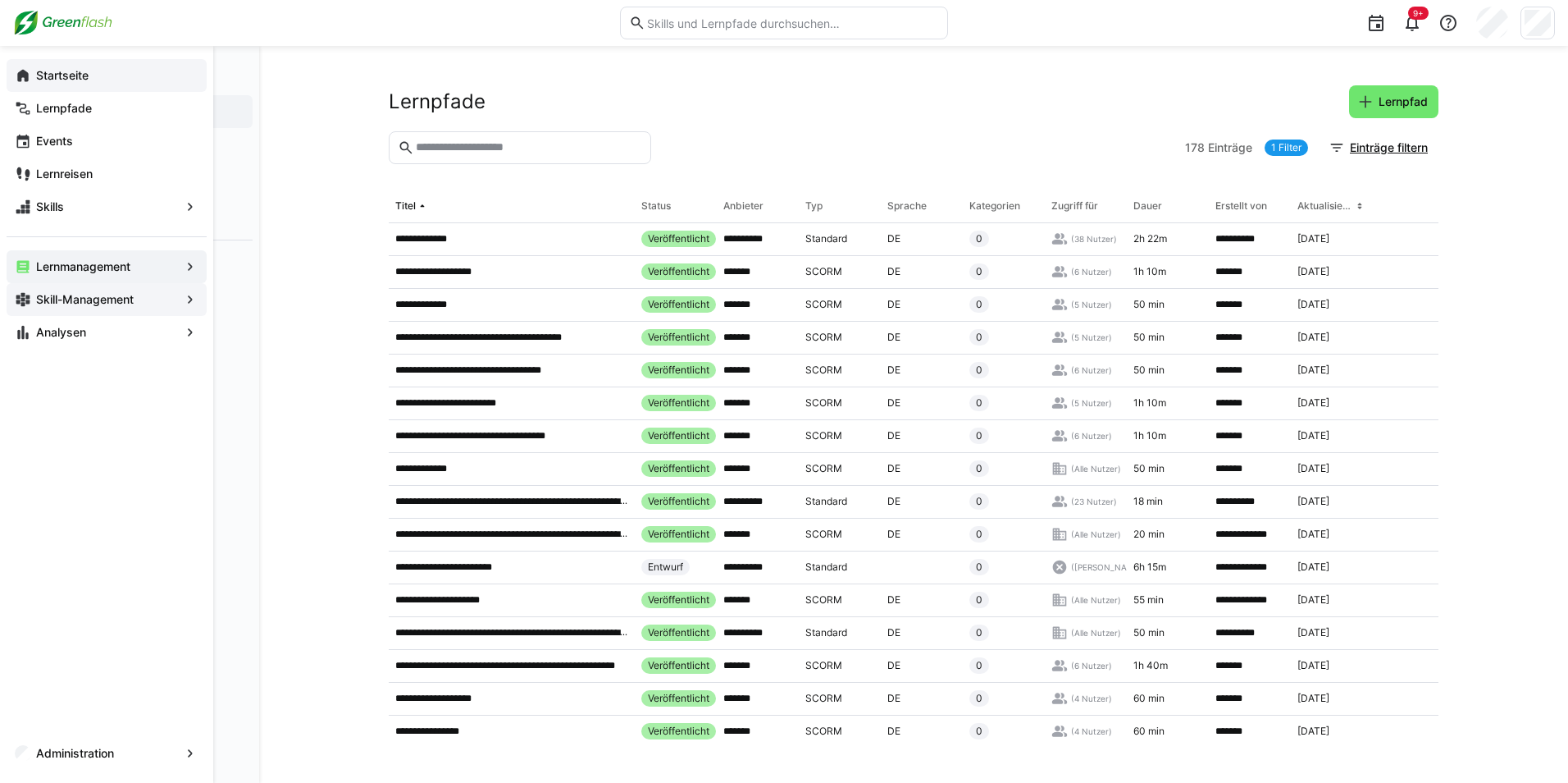
click at [17, 74] on eds-icon at bounding box center [23, 76] width 17 height 17
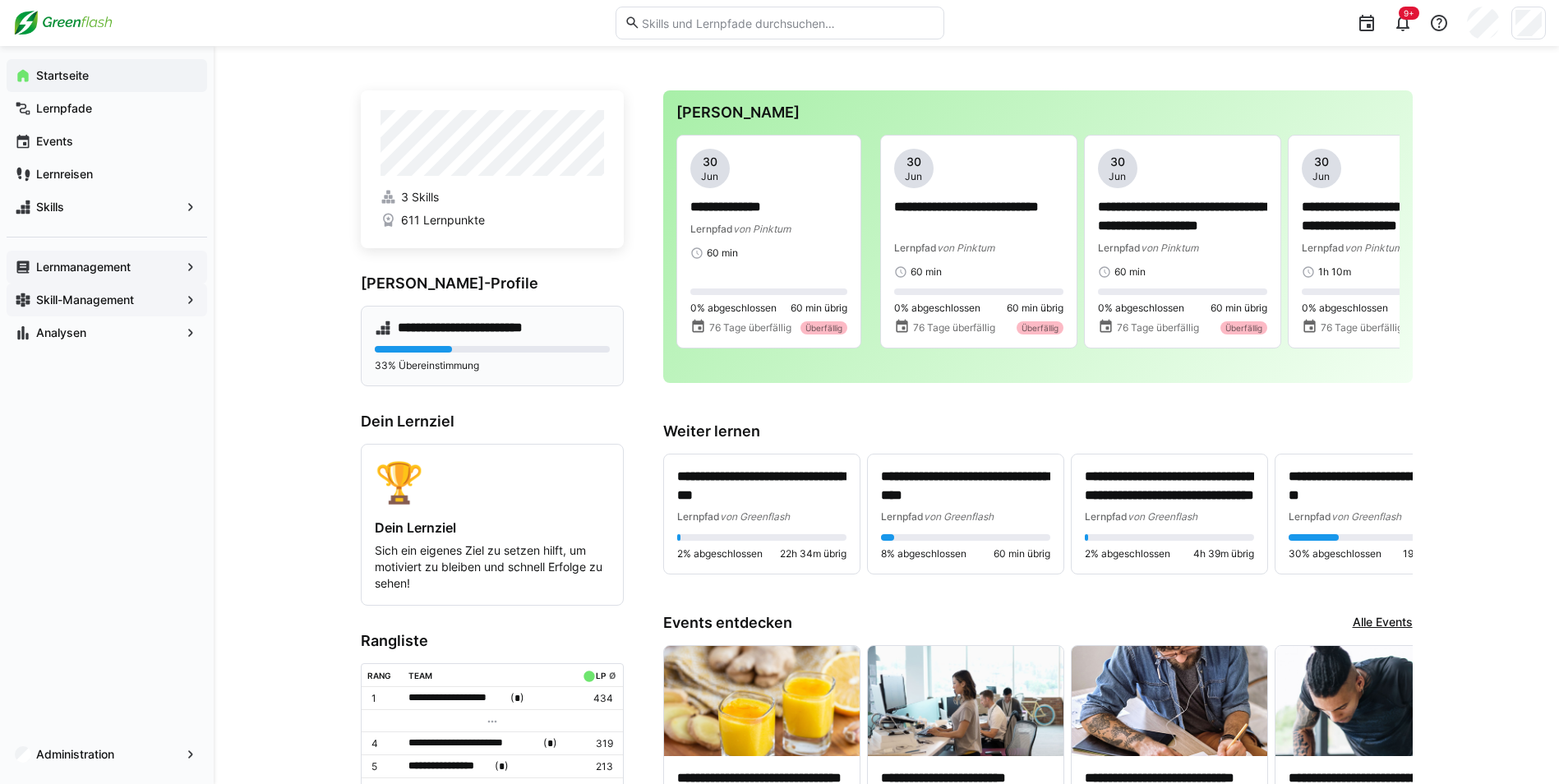
click at [401, 332] on h4 "**********" at bounding box center [476, 328] width 157 height 17
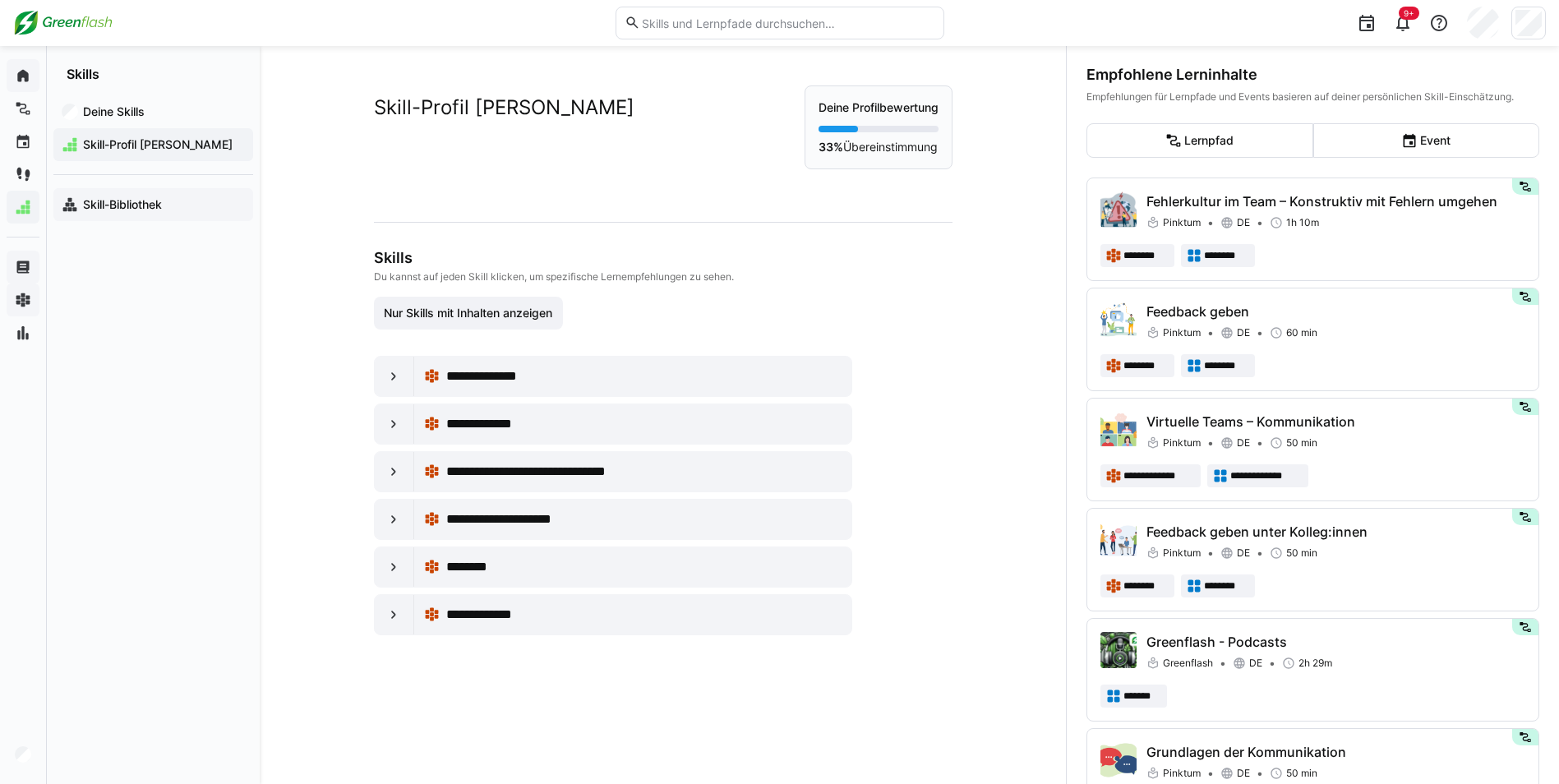
click at [106, 211] on span "Skill-Bibliothek" at bounding box center [163, 205] width 165 height 17
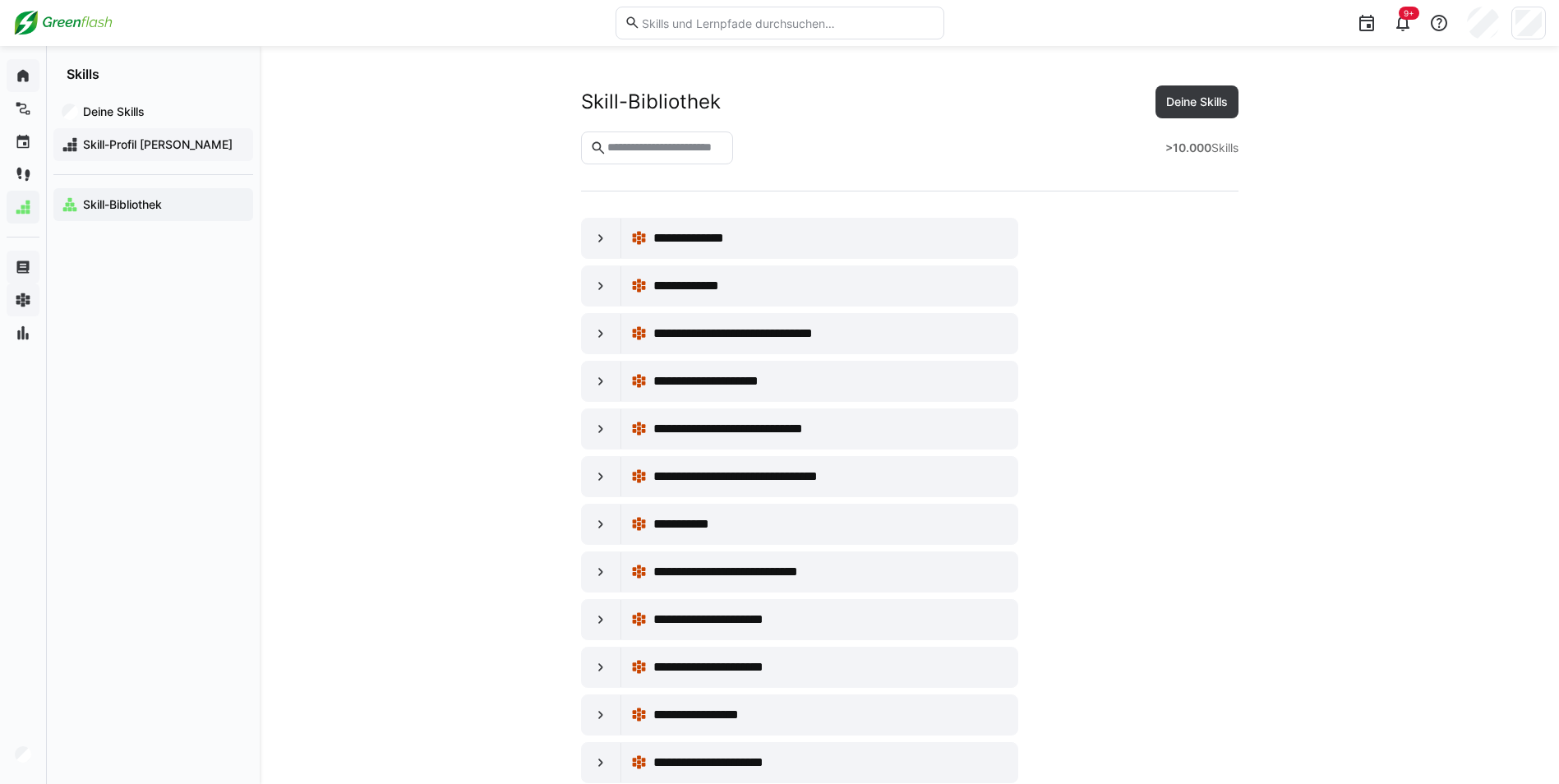
click at [118, 149] on span "Skill-Profil [PERSON_NAME]" at bounding box center [163, 145] width 165 height 17
